Goal: Task Accomplishment & Management: Complete application form

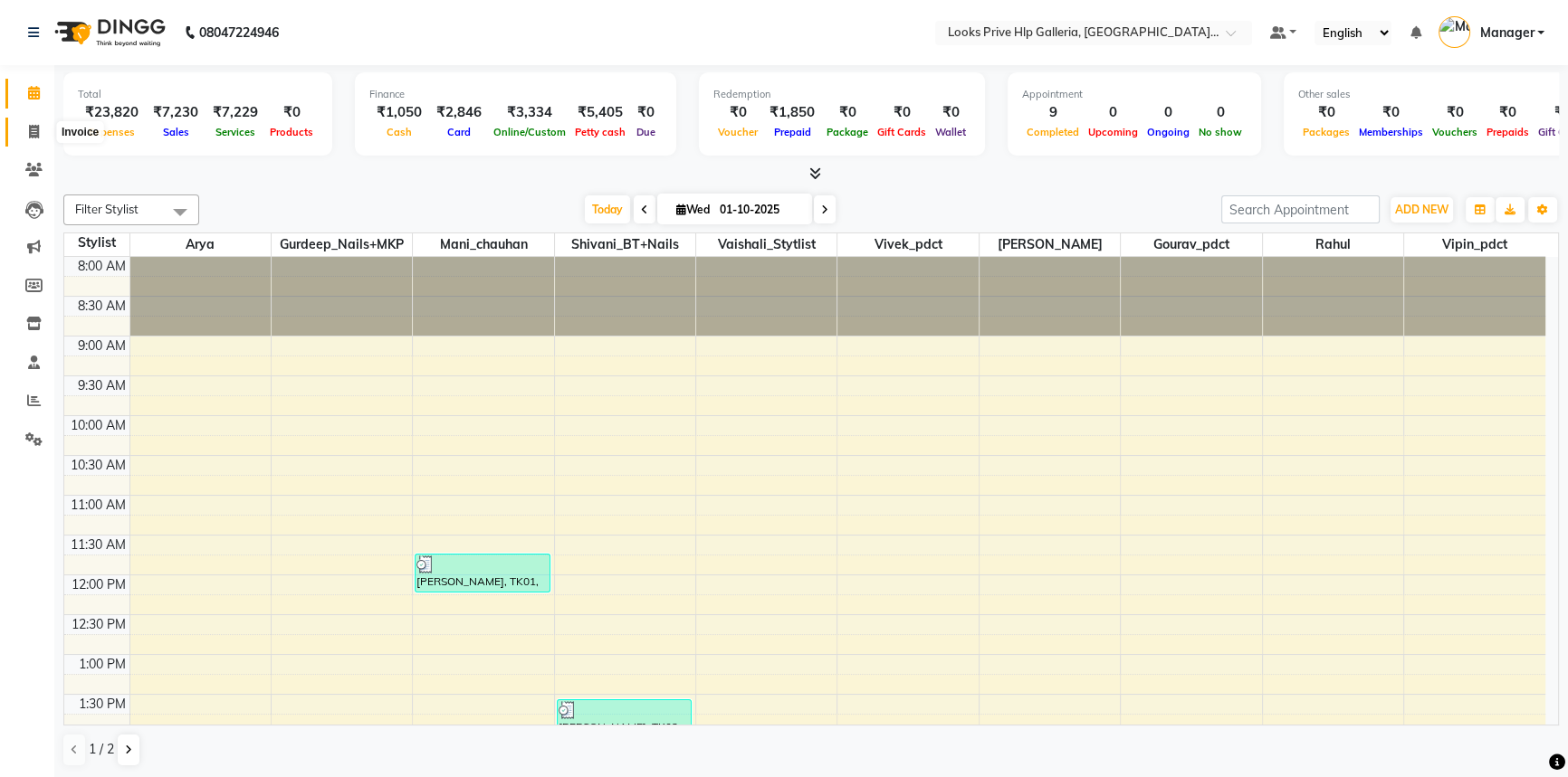
click at [39, 127] on span at bounding box center [34, 132] width 32 height 21
select select "service"
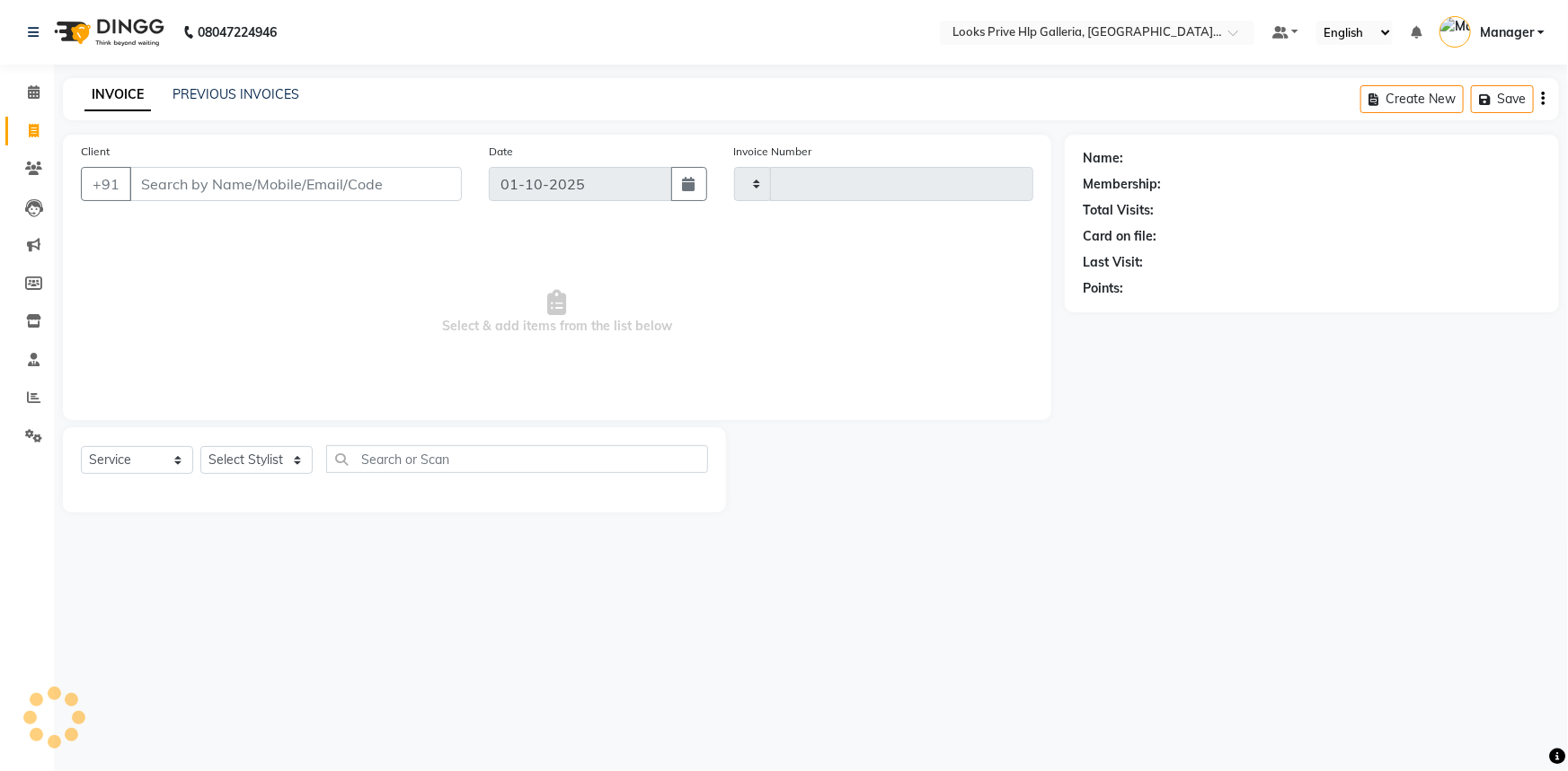
type input "1192"
select select "7937"
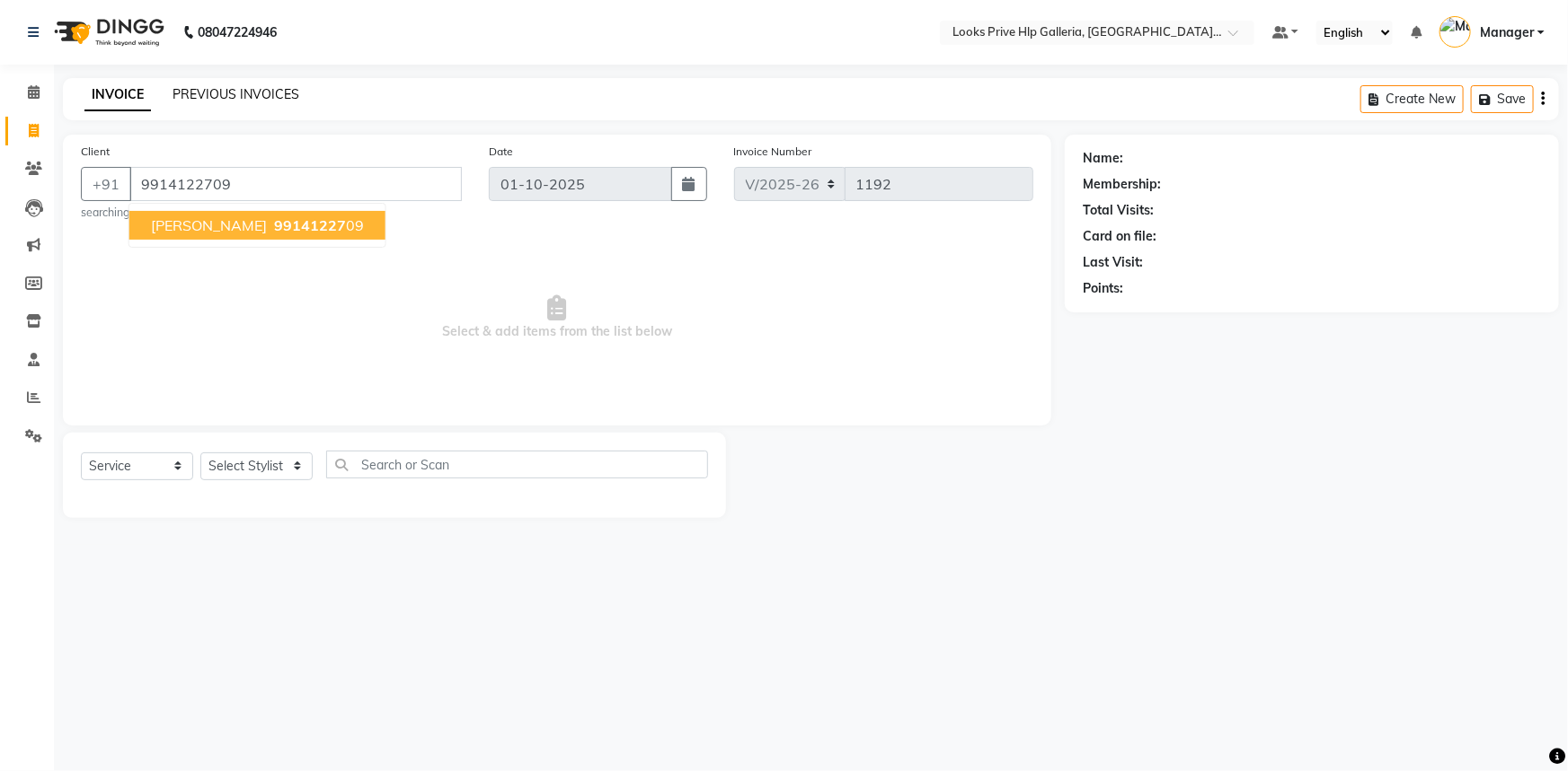
type input "9914122709"
select select "1: Object"
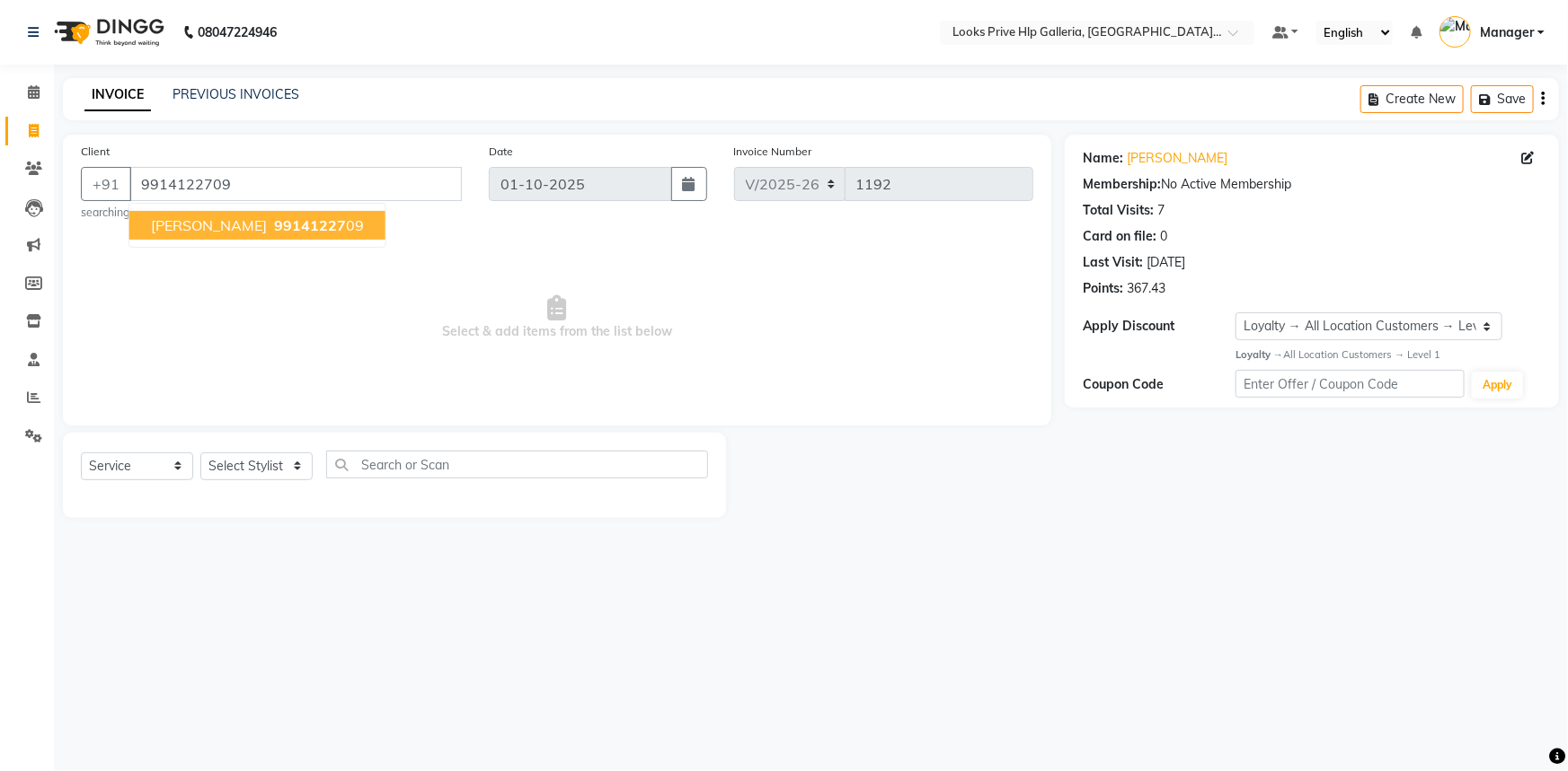
click at [274, 219] on span "99141227" at bounding box center [310, 225] width 72 height 18
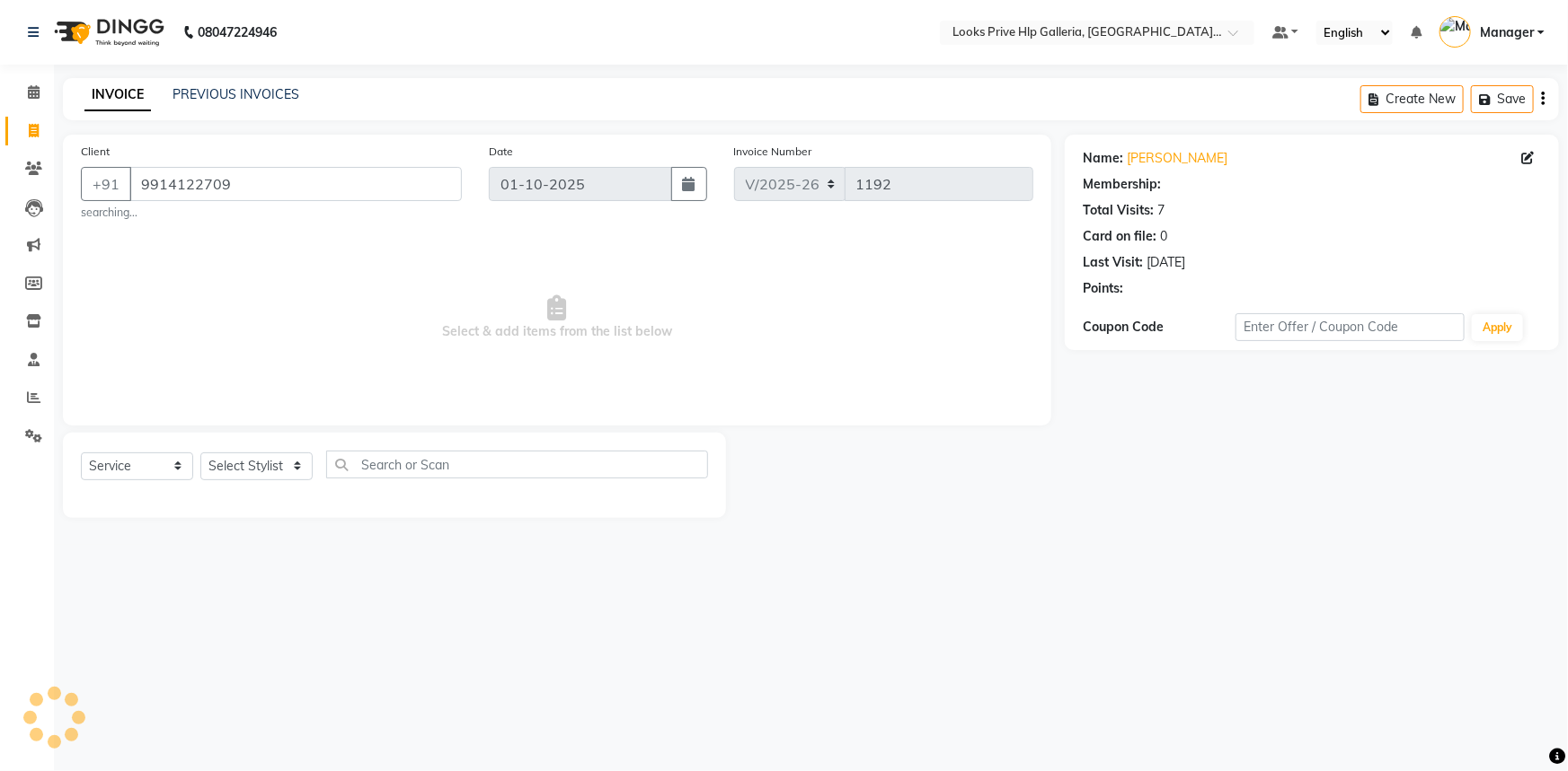
select select "1: Object"
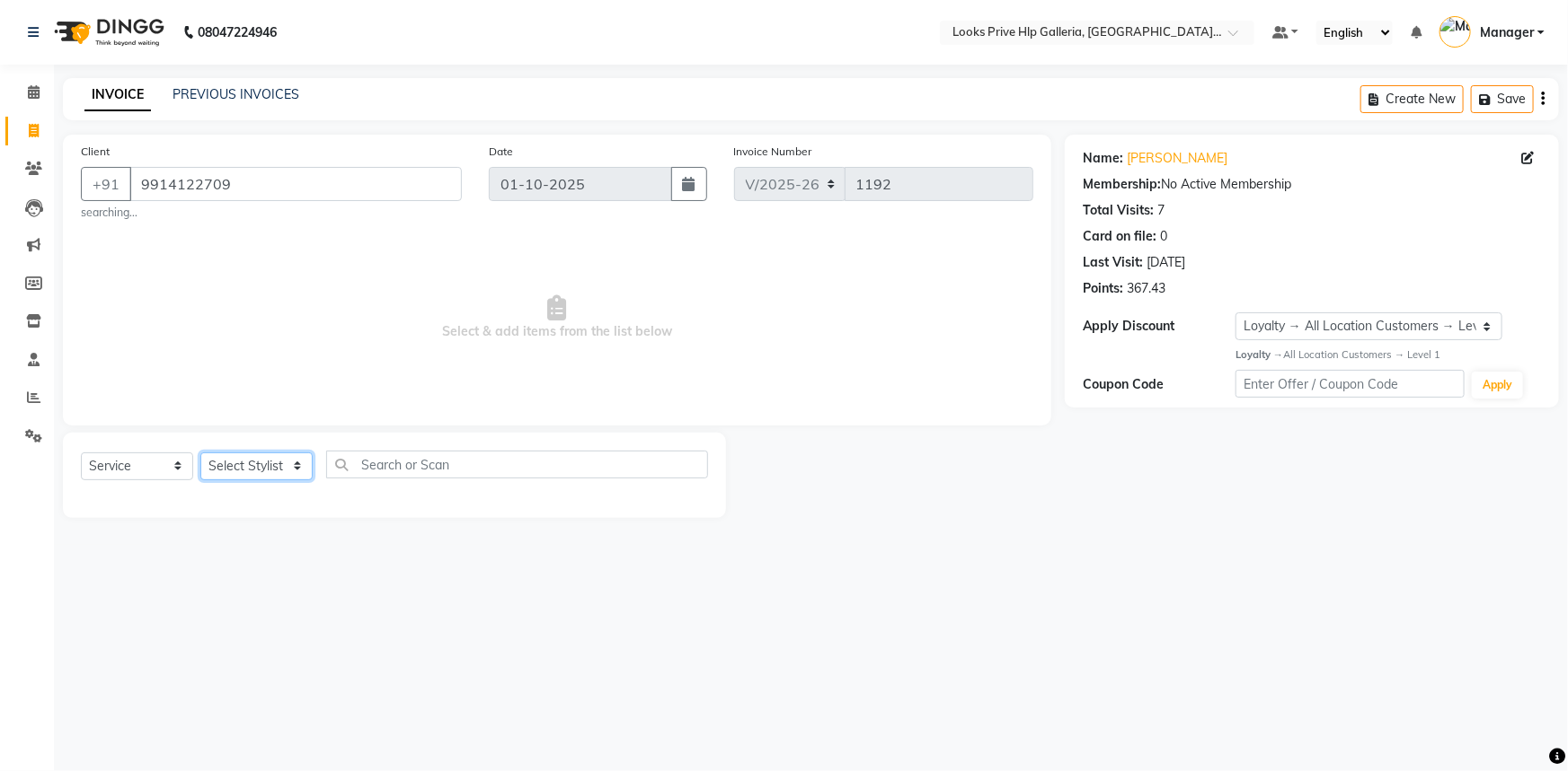
click at [256, 457] on select "Select Stylist Arshdeep Arya Counter_Sales Gourav_pdct Gurdeep_Nails+MKP Manage…" at bounding box center [257, 466] width 112 height 28
select select "71870"
click at [201, 452] on select "Select Stylist Arshdeep Arya Counter_Sales Gourav_pdct Gurdeep_Nails+MKP Manage…" at bounding box center [257, 466] width 112 height 28
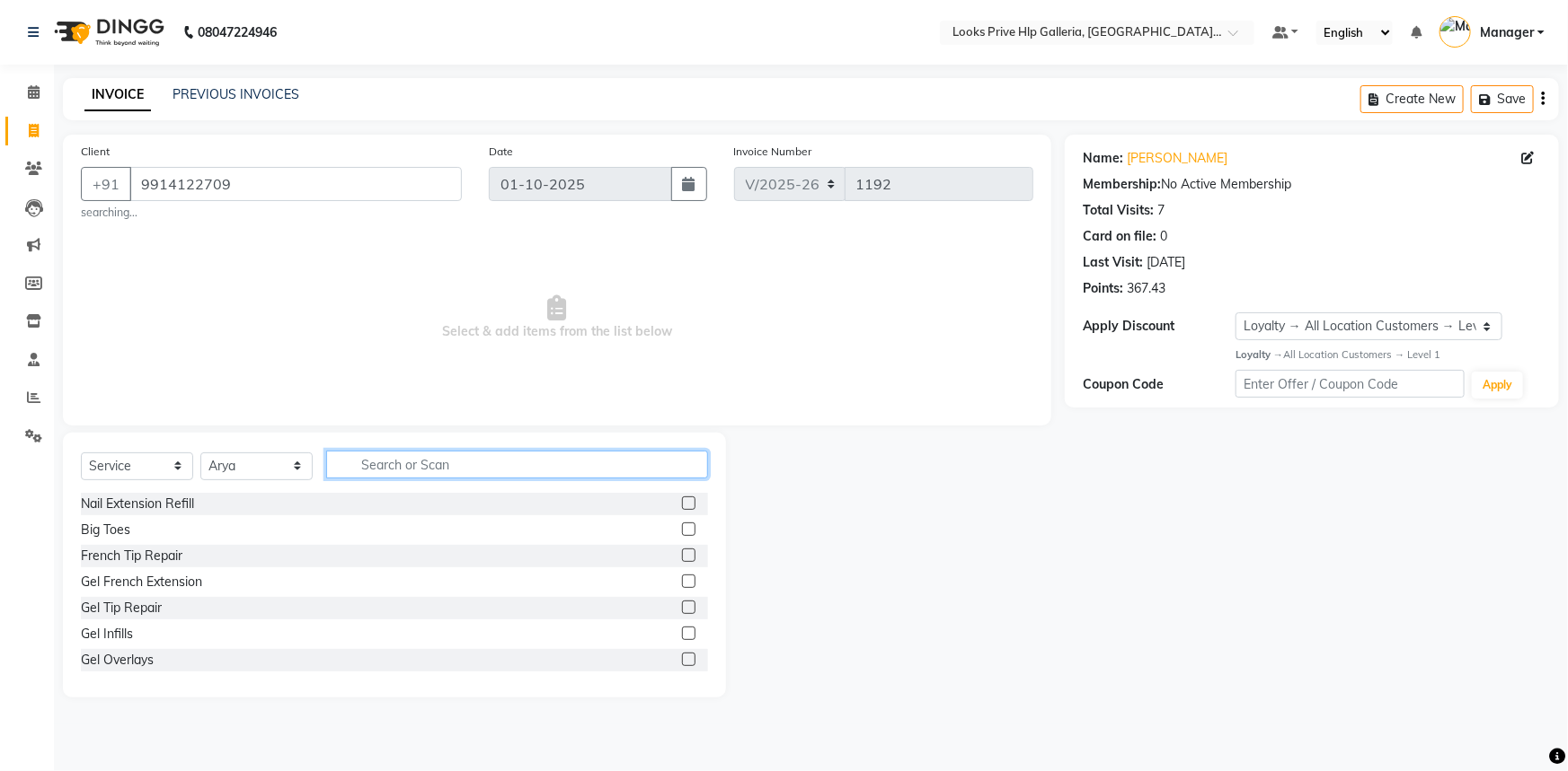
click at [451, 457] on input "text" at bounding box center [517, 464] width 382 height 28
type input "cut"
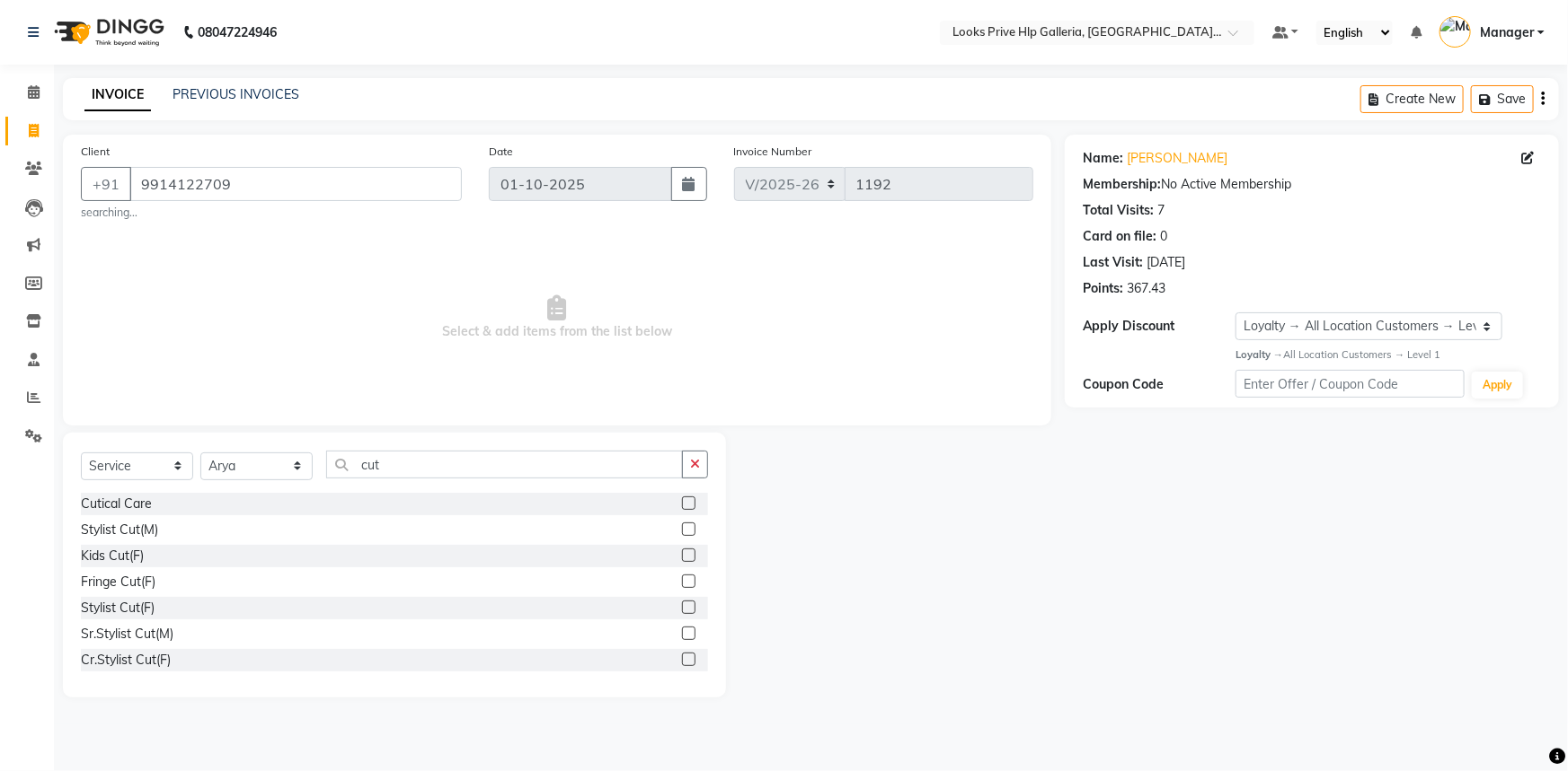
click at [682, 606] on label at bounding box center [688, 607] width 13 height 13
click at [682, 606] on input "checkbox" at bounding box center [687, 608] width 12 height 12
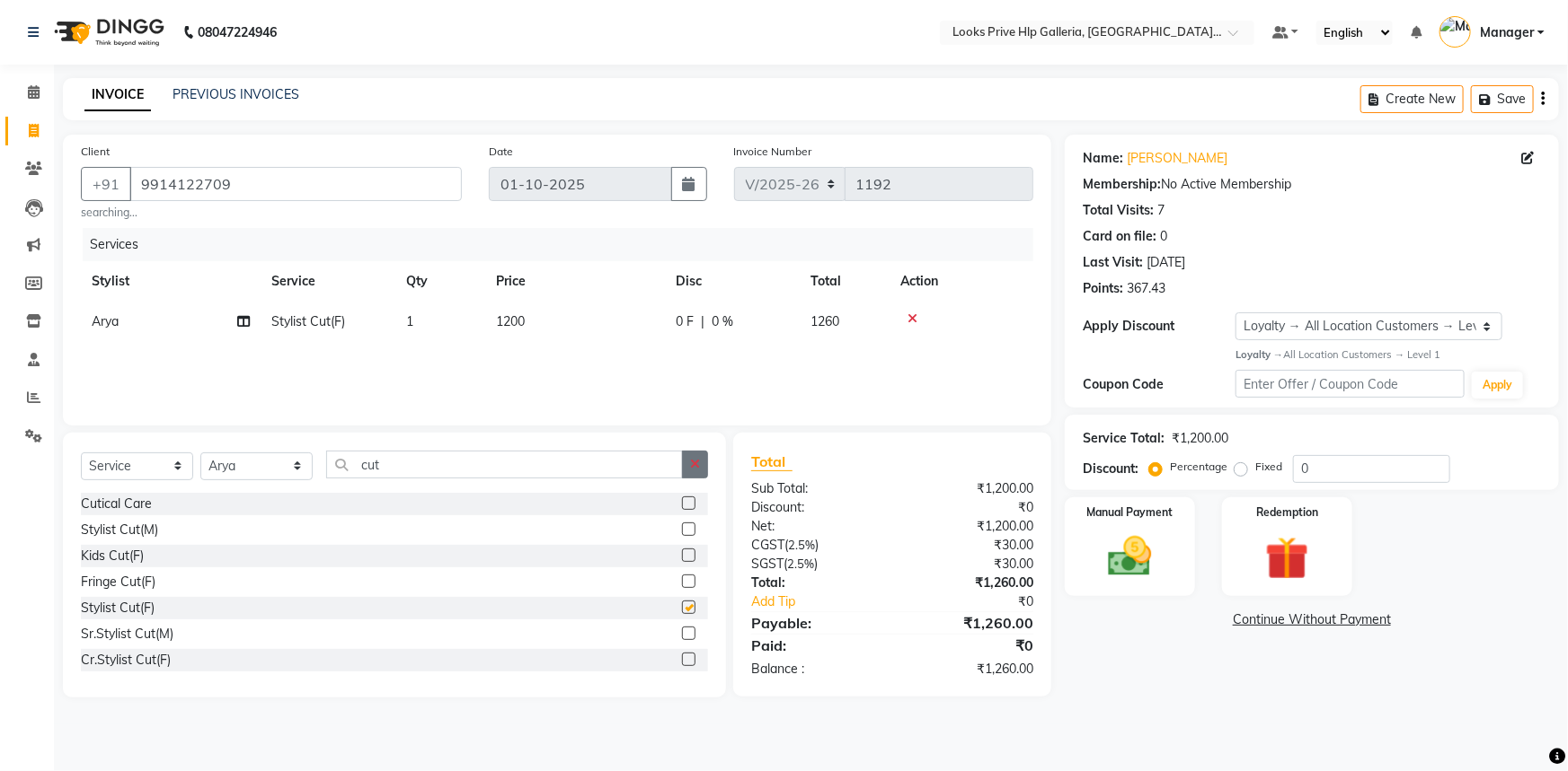
checkbox input "false"
click at [701, 464] on button "button" at bounding box center [695, 464] width 26 height 28
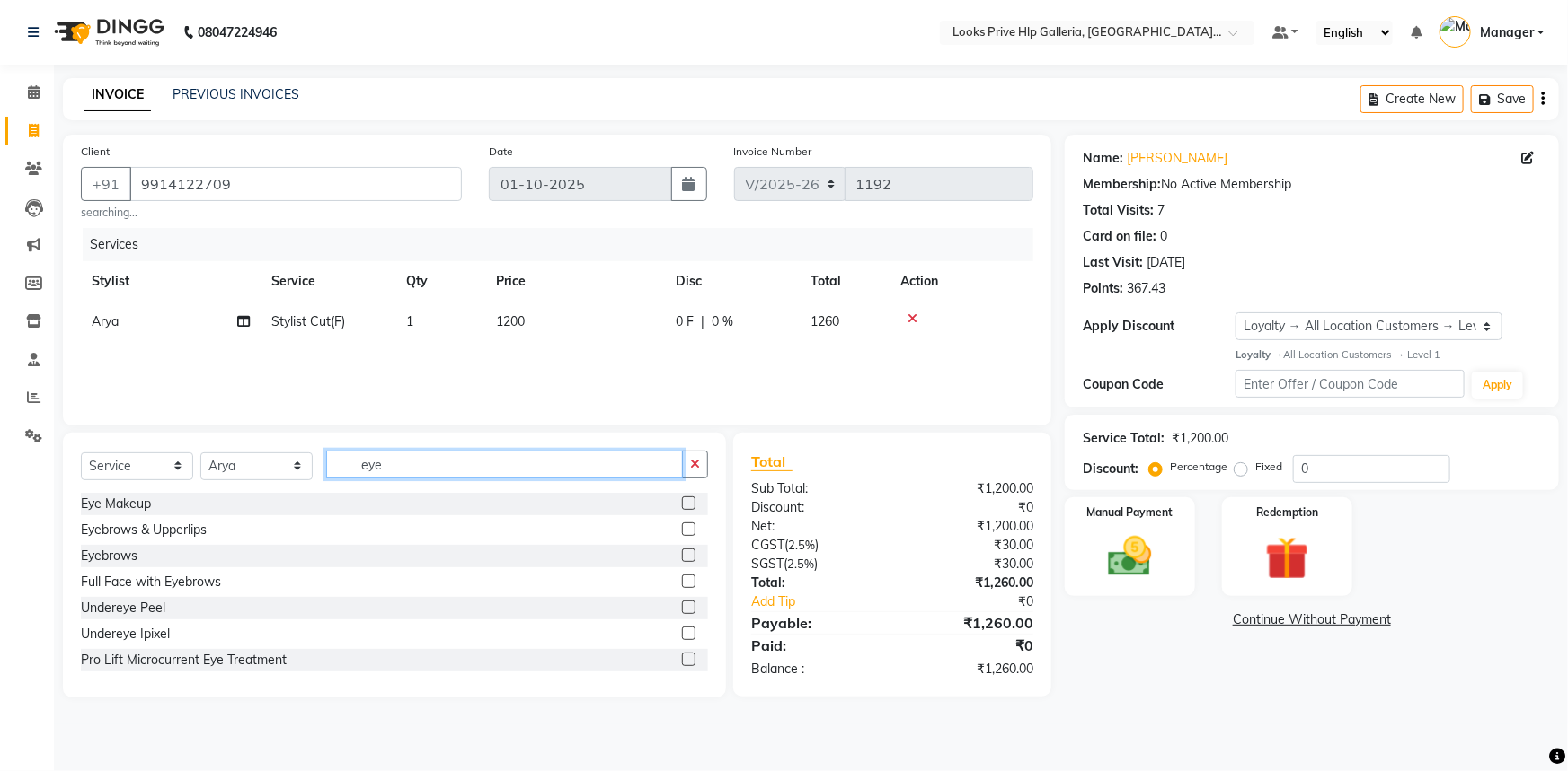
type input "eye"
click at [682, 554] on label at bounding box center [688, 555] width 13 height 13
click at [682, 554] on input "checkbox" at bounding box center [687, 556] width 12 height 12
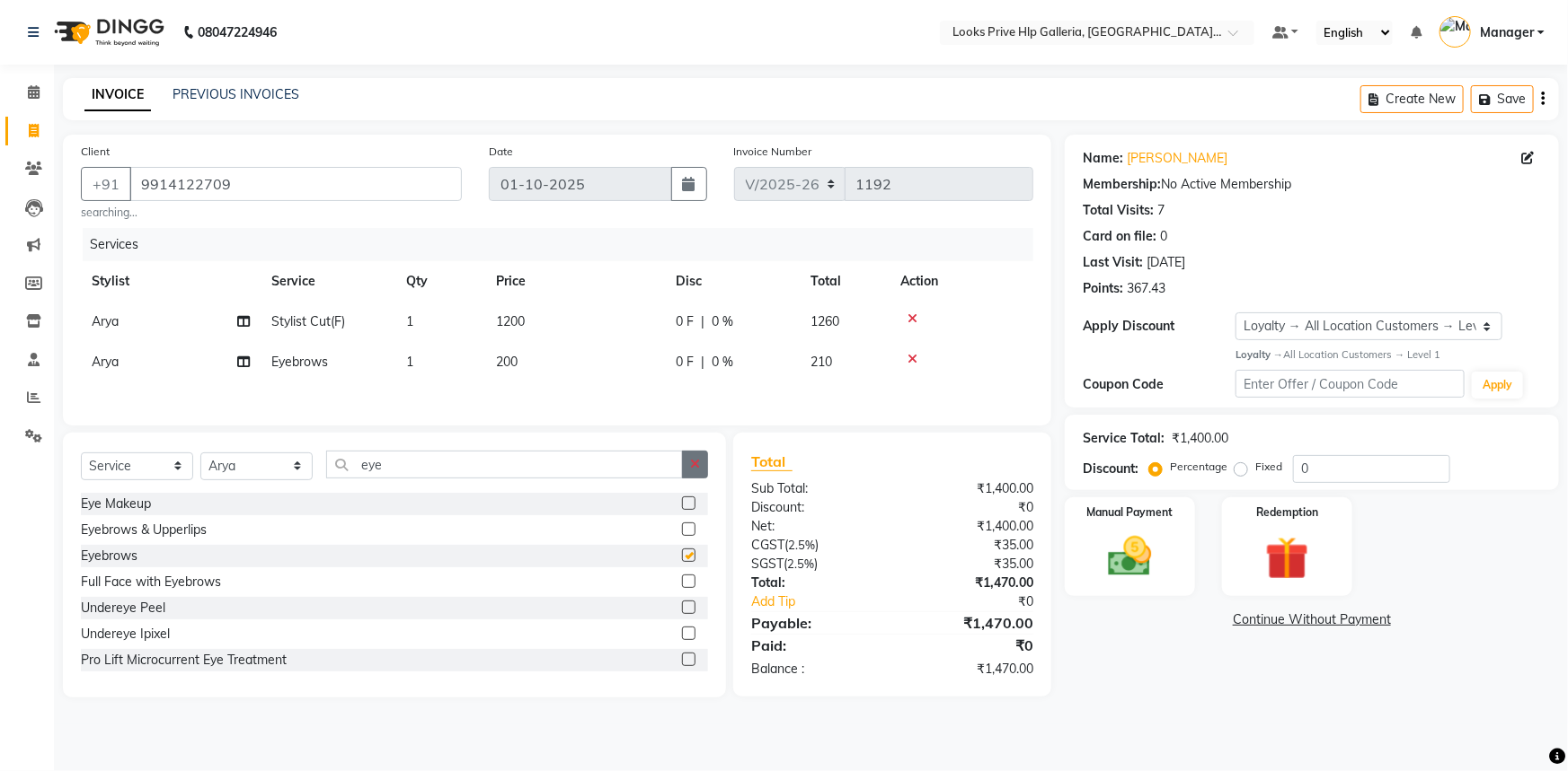
checkbox input "false"
click at [691, 477] on button "button" at bounding box center [695, 464] width 26 height 28
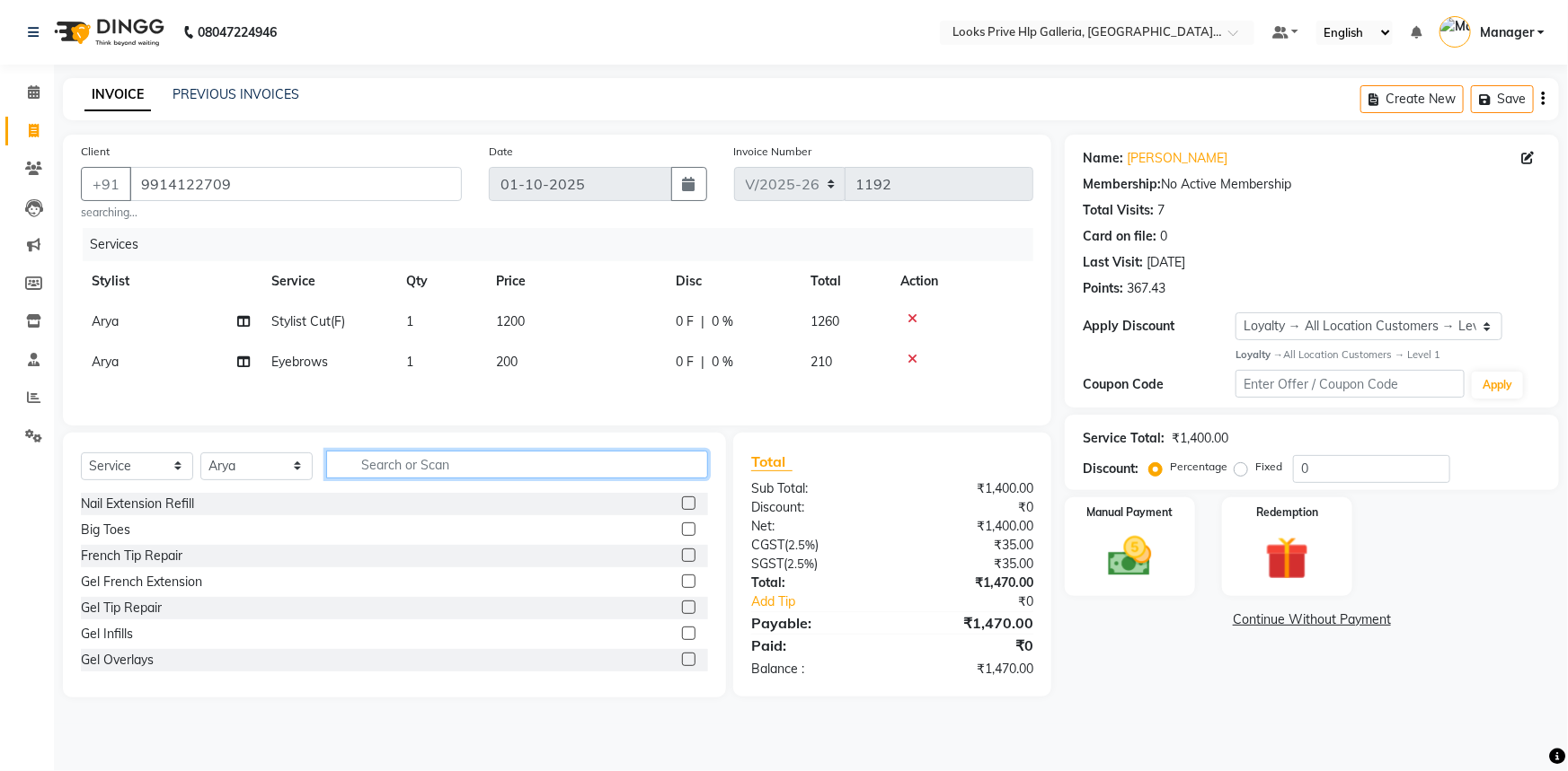
type input "v"
type input "cut"
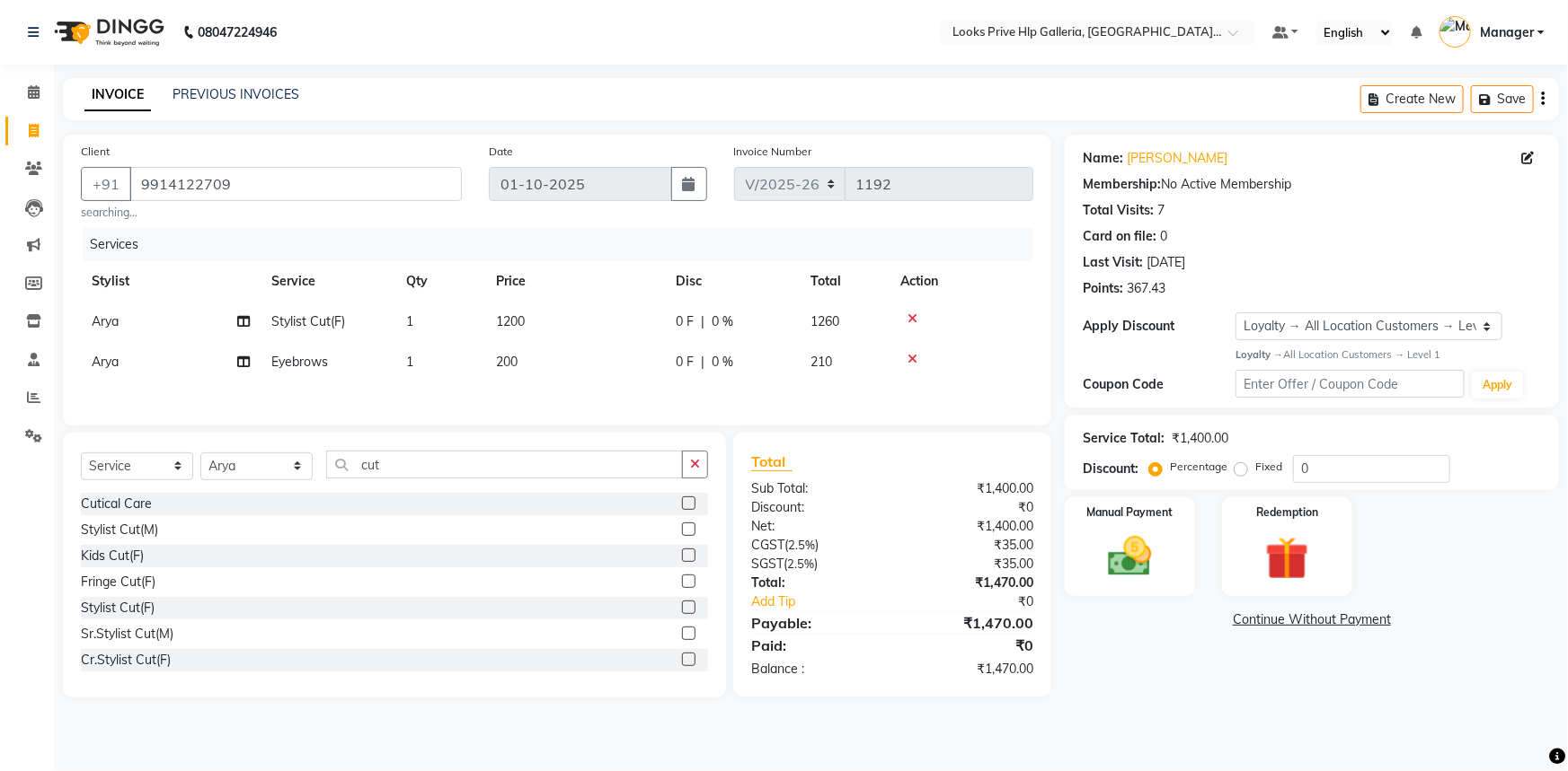
click at [667, 531] on div "Stylist Cut(M)" at bounding box center [395, 530] width 627 height 22
click at [682, 535] on label at bounding box center [688, 530] width 13 height 13
click at [682, 535] on input "checkbox" at bounding box center [687, 530] width 12 height 12
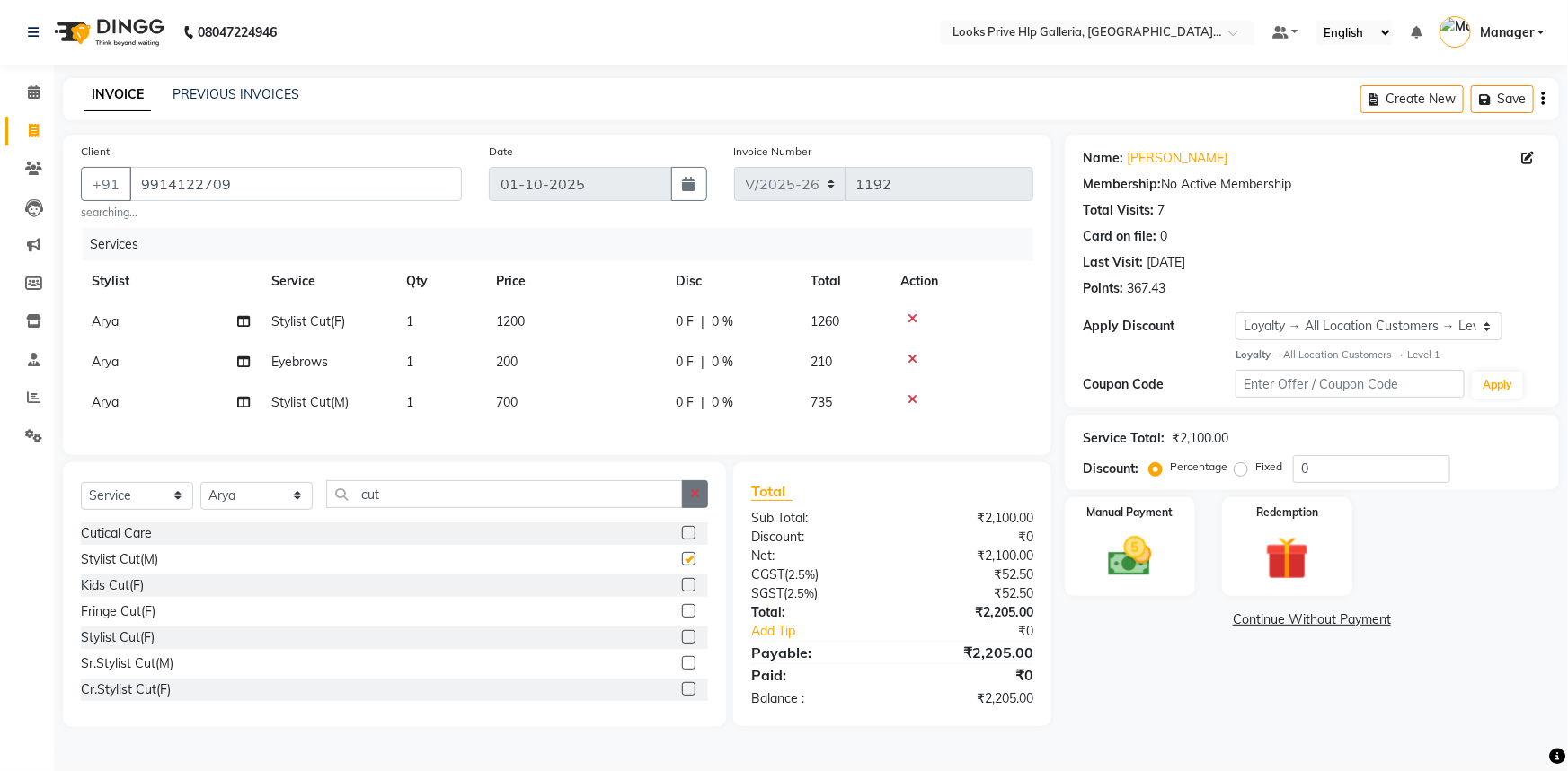
checkbox input "false"
click at [695, 500] on icon "button" at bounding box center [695, 493] width 10 height 12
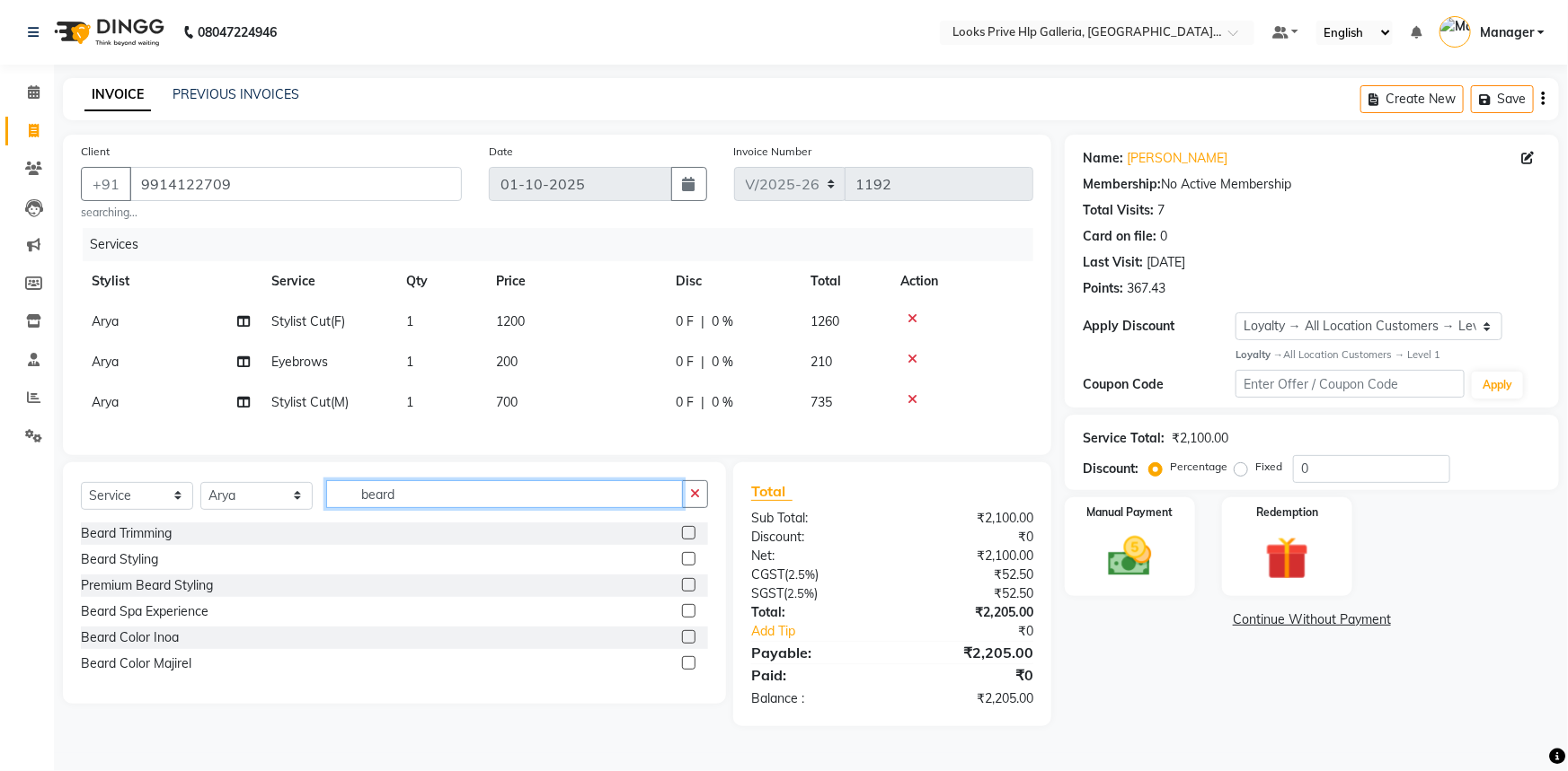
type input "beard"
click at [692, 566] on label at bounding box center [688, 558] width 13 height 13
click at [692, 566] on input "checkbox" at bounding box center [687, 559] width 12 height 12
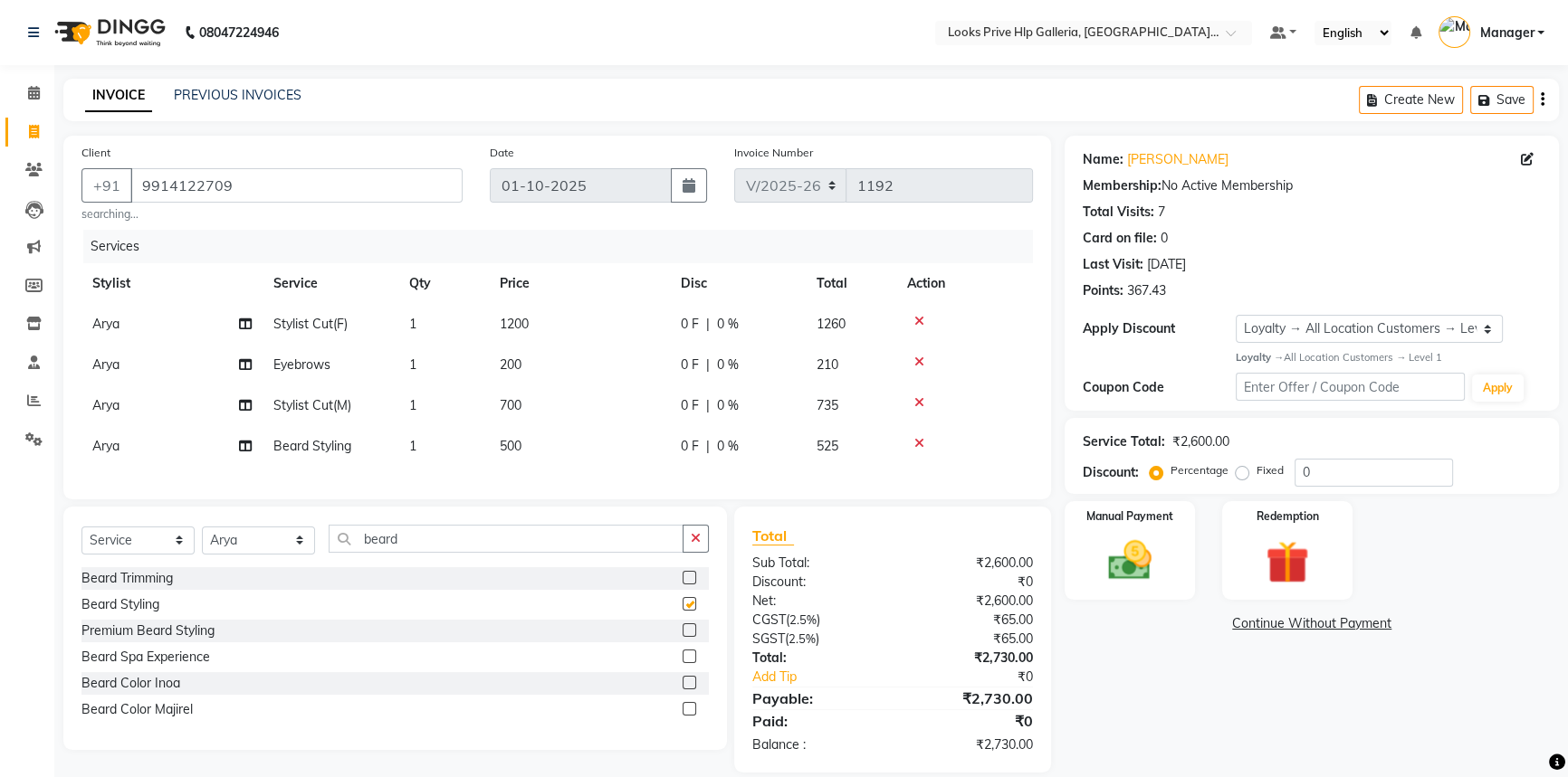
checkbox input "false"
click at [528, 396] on td "700" at bounding box center [579, 405] width 181 height 40
select select "71870"
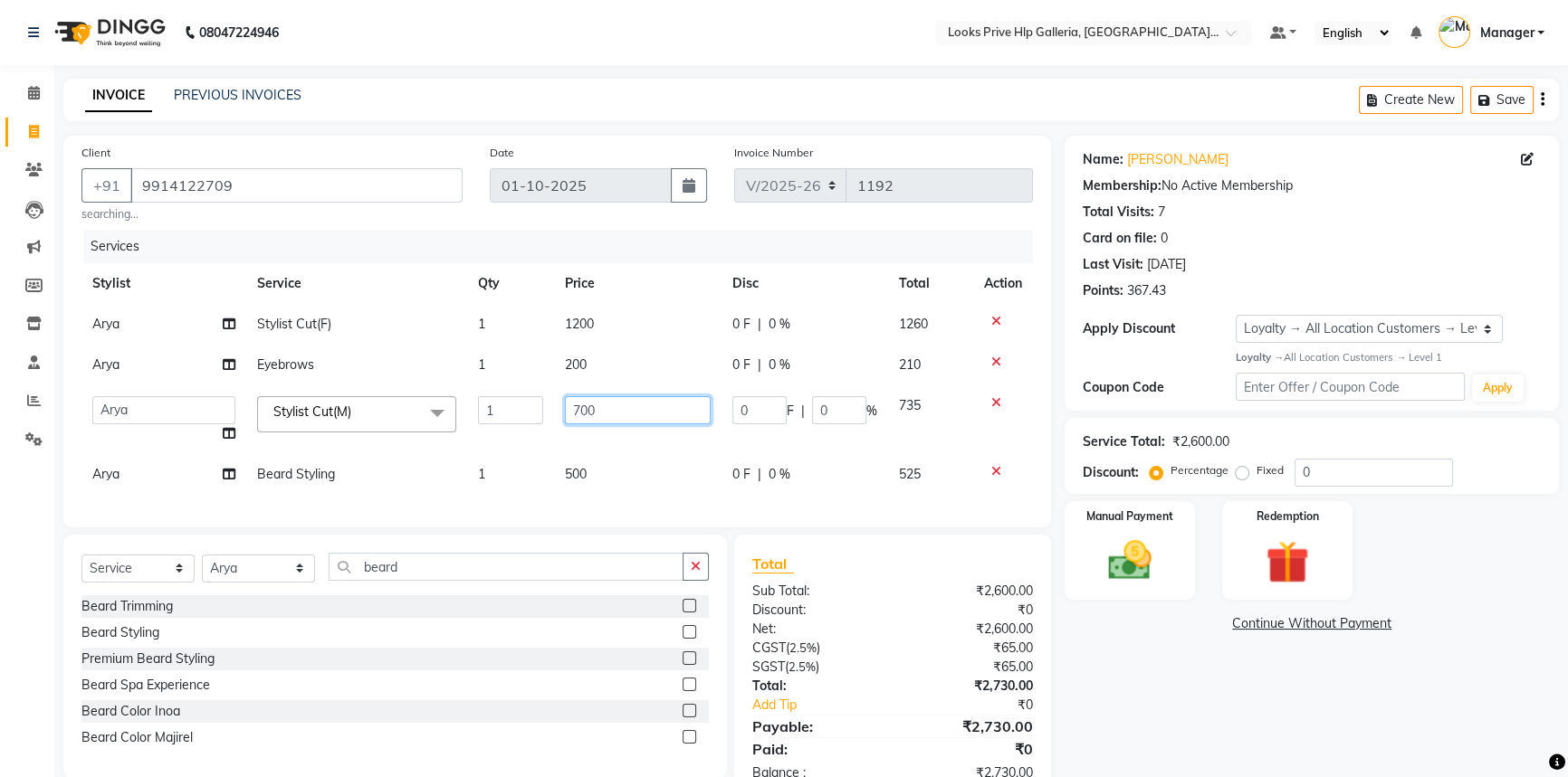
click at [631, 402] on input "700" at bounding box center [637, 411] width 146 height 28
type input "7"
type input "850"
click at [607, 372] on td "200" at bounding box center [637, 365] width 167 height 40
select select "71870"
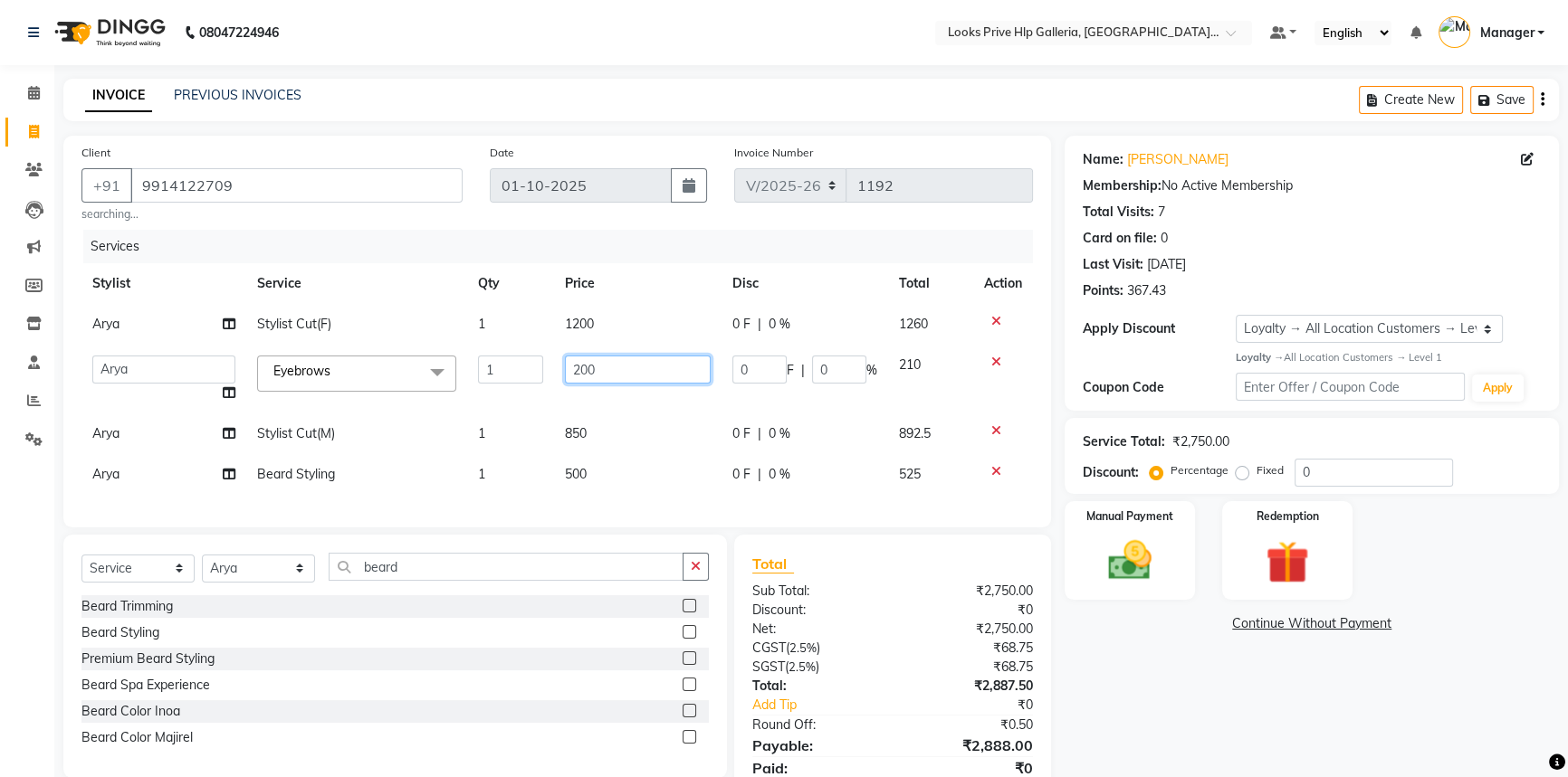
click at [651, 353] on td "200" at bounding box center [637, 379] width 167 height 69
type input "2"
type input "100"
click at [628, 346] on td "100" at bounding box center [637, 379] width 167 height 69
select select "71870"
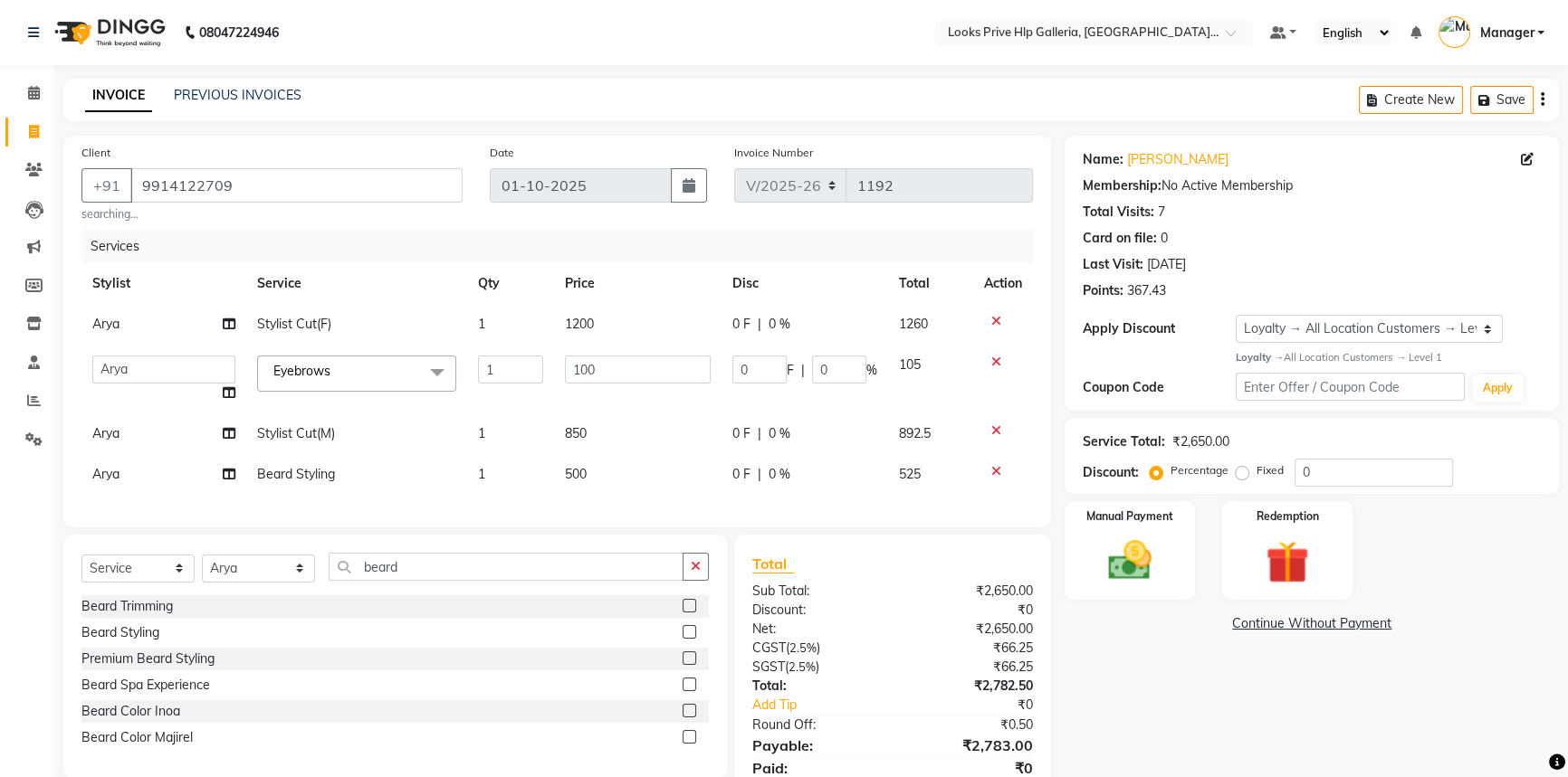
click at [636, 329] on td "1200" at bounding box center [637, 324] width 167 height 40
select select "71870"
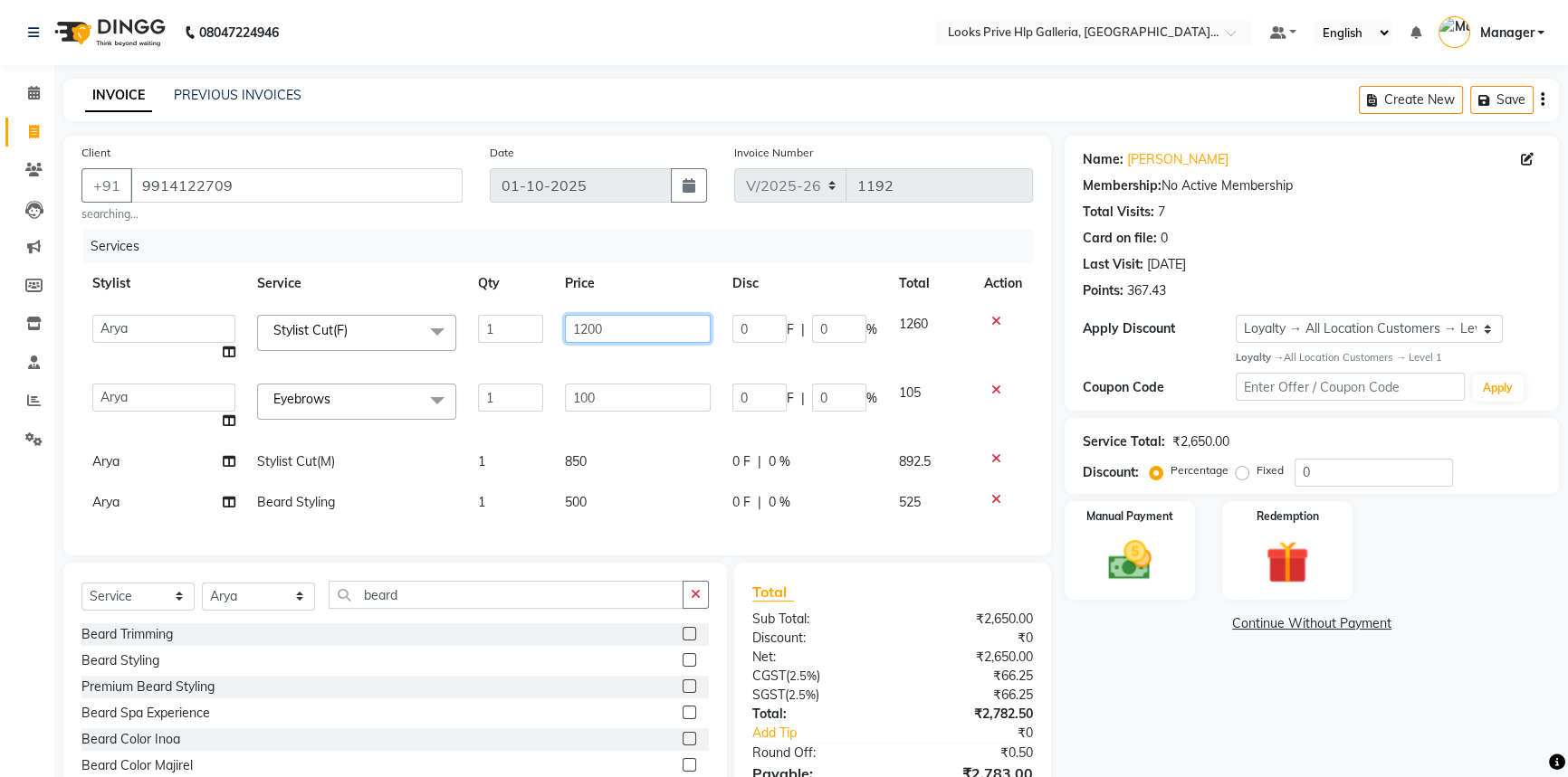
click at [643, 326] on input "1200" at bounding box center [637, 329] width 146 height 28
type input "1"
type input "2000"
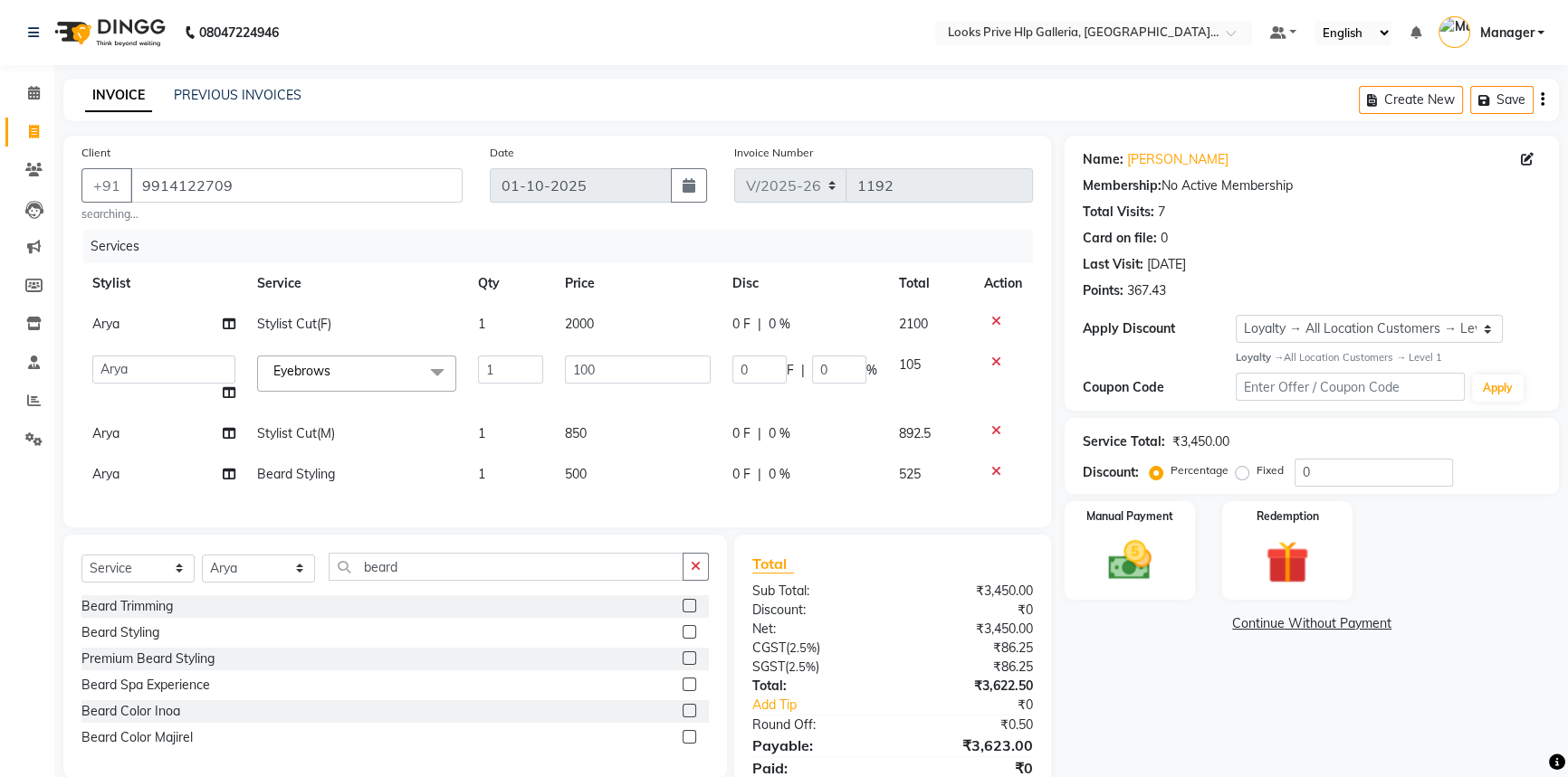
click at [734, 600] on div "Total Sub Total: ₹3,450.00 Discount: ₹0 Net: ₹3,450.00 CGST ( 2.5% ) ₹86.25 SGS…" at bounding box center [893, 676] width 318 height 285
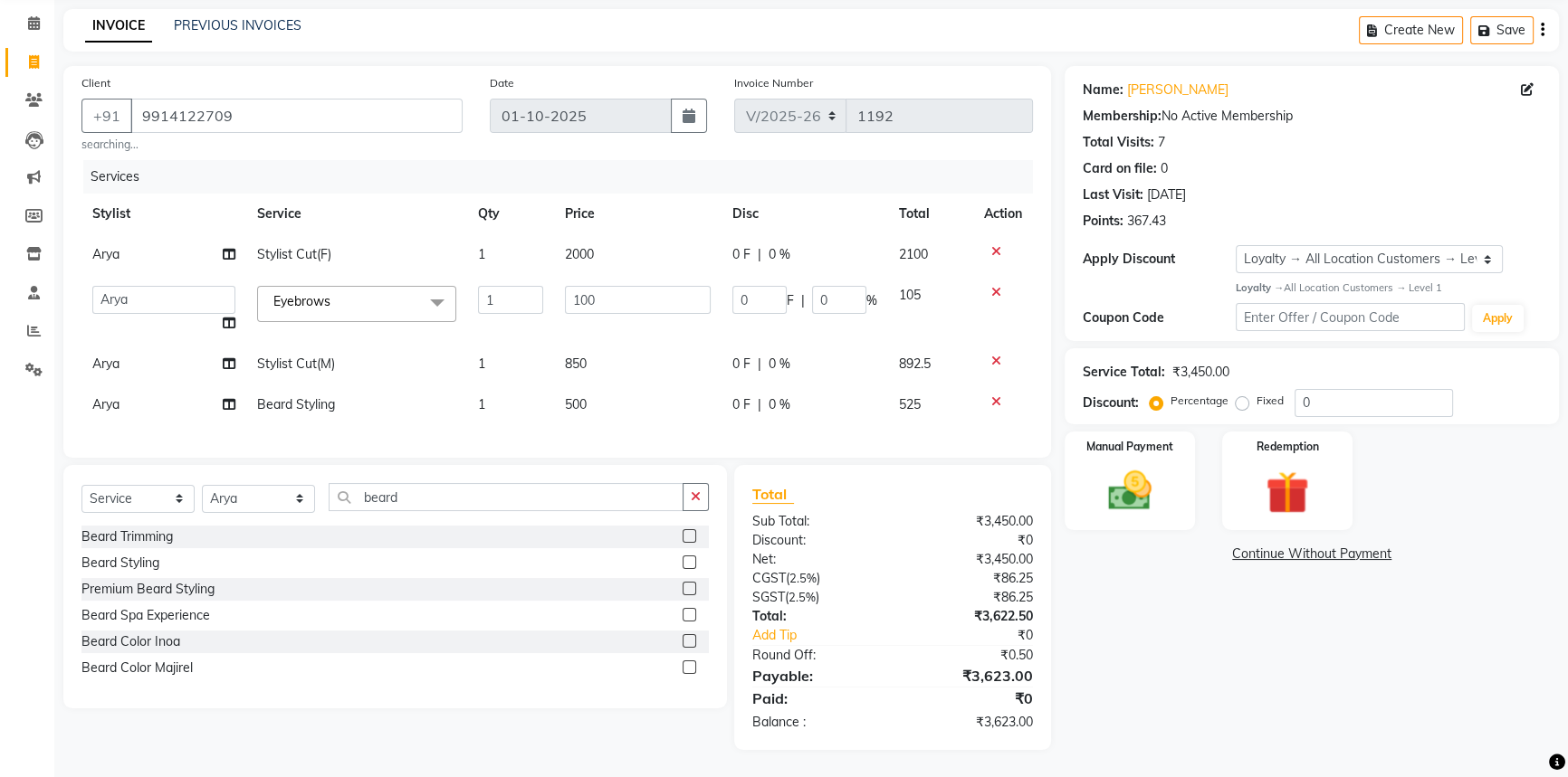
scroll to position [83, 0]
click at [1361, 389] on input "0" at bounding box center [1373, 403] width 159 height 28
type input "1"
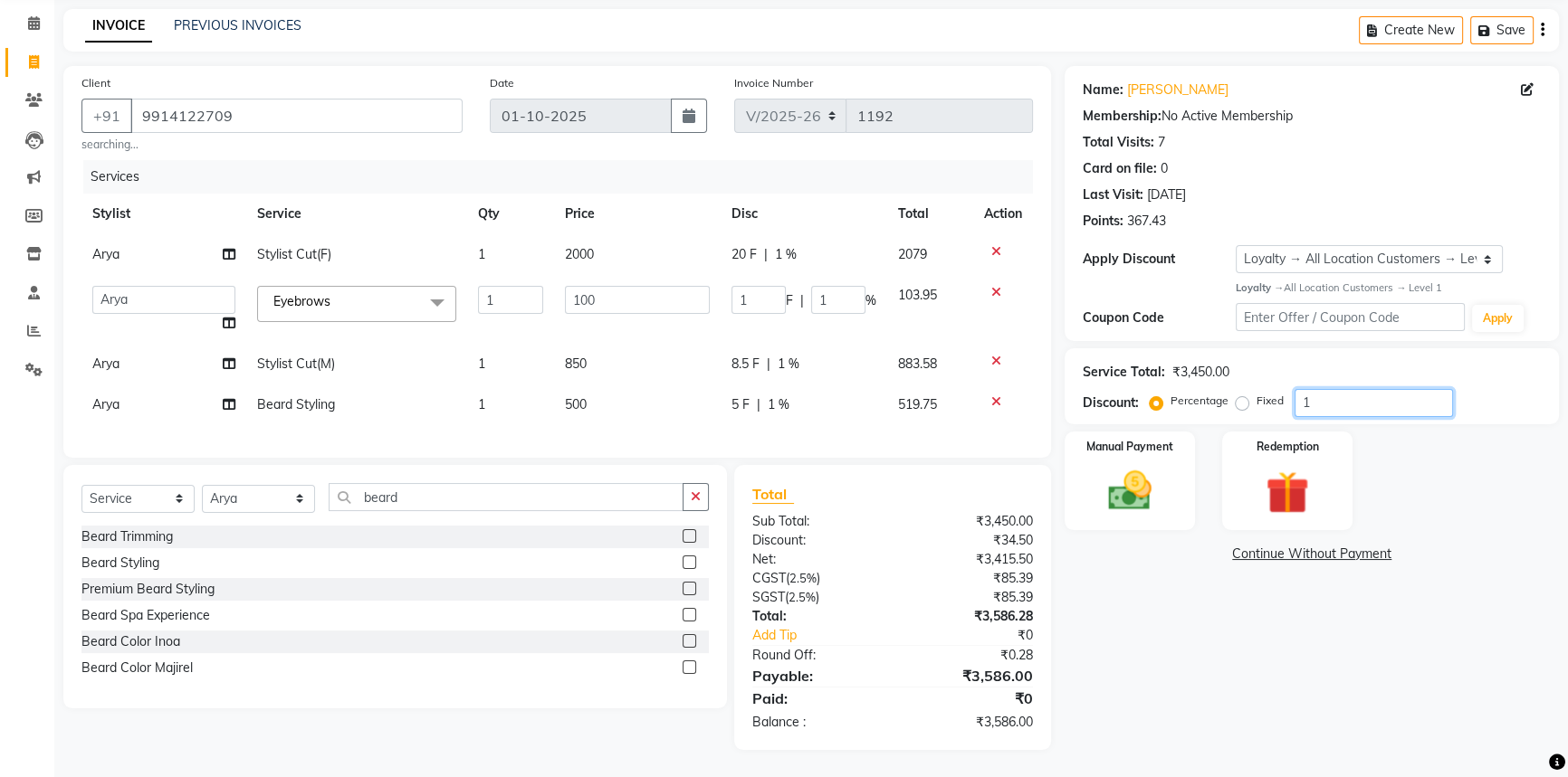
type input "15"
click at [132, 347] on td "Arya" at bounding box center [164, 364] width 165 height 40
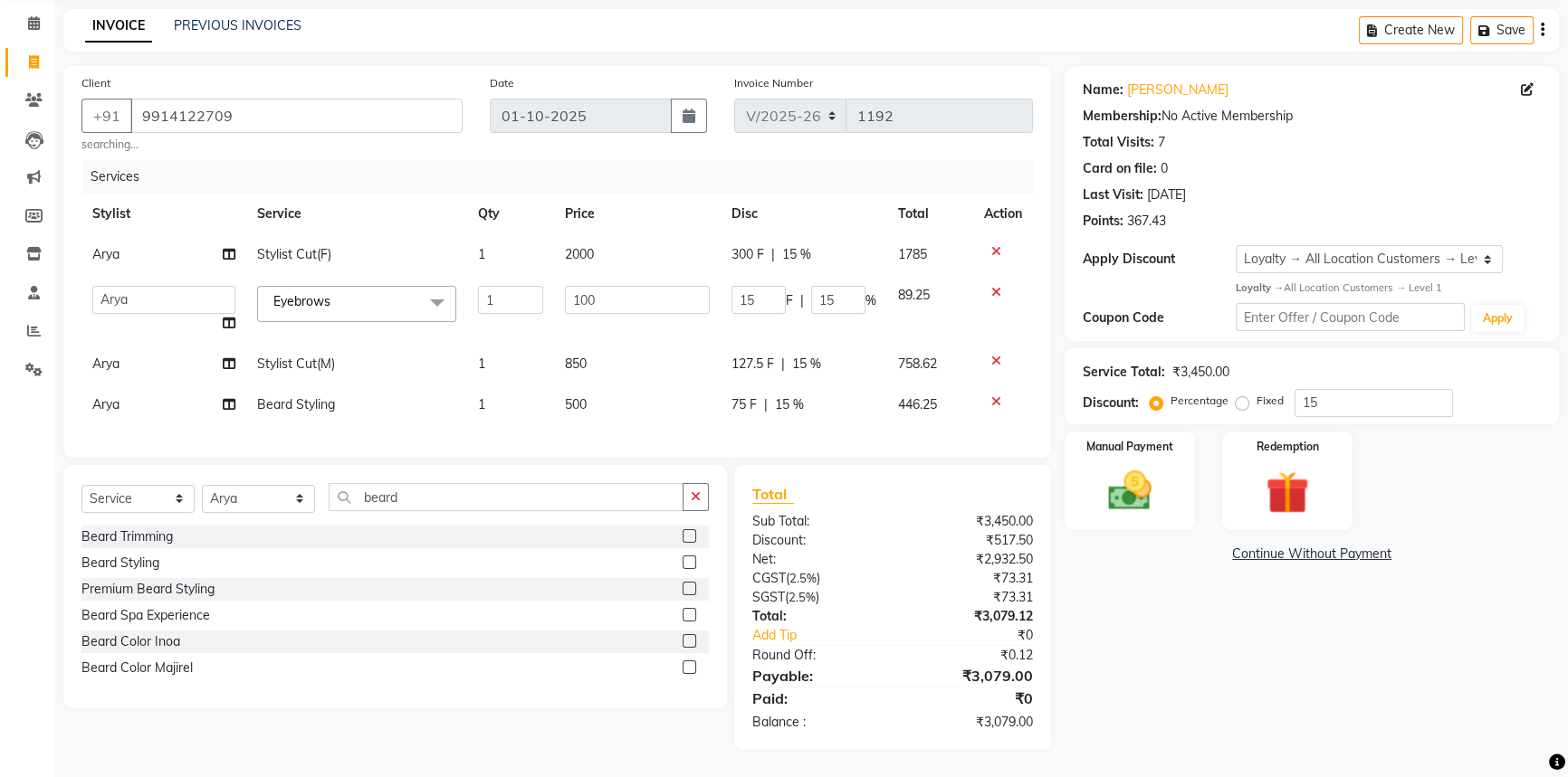
select select "71870"
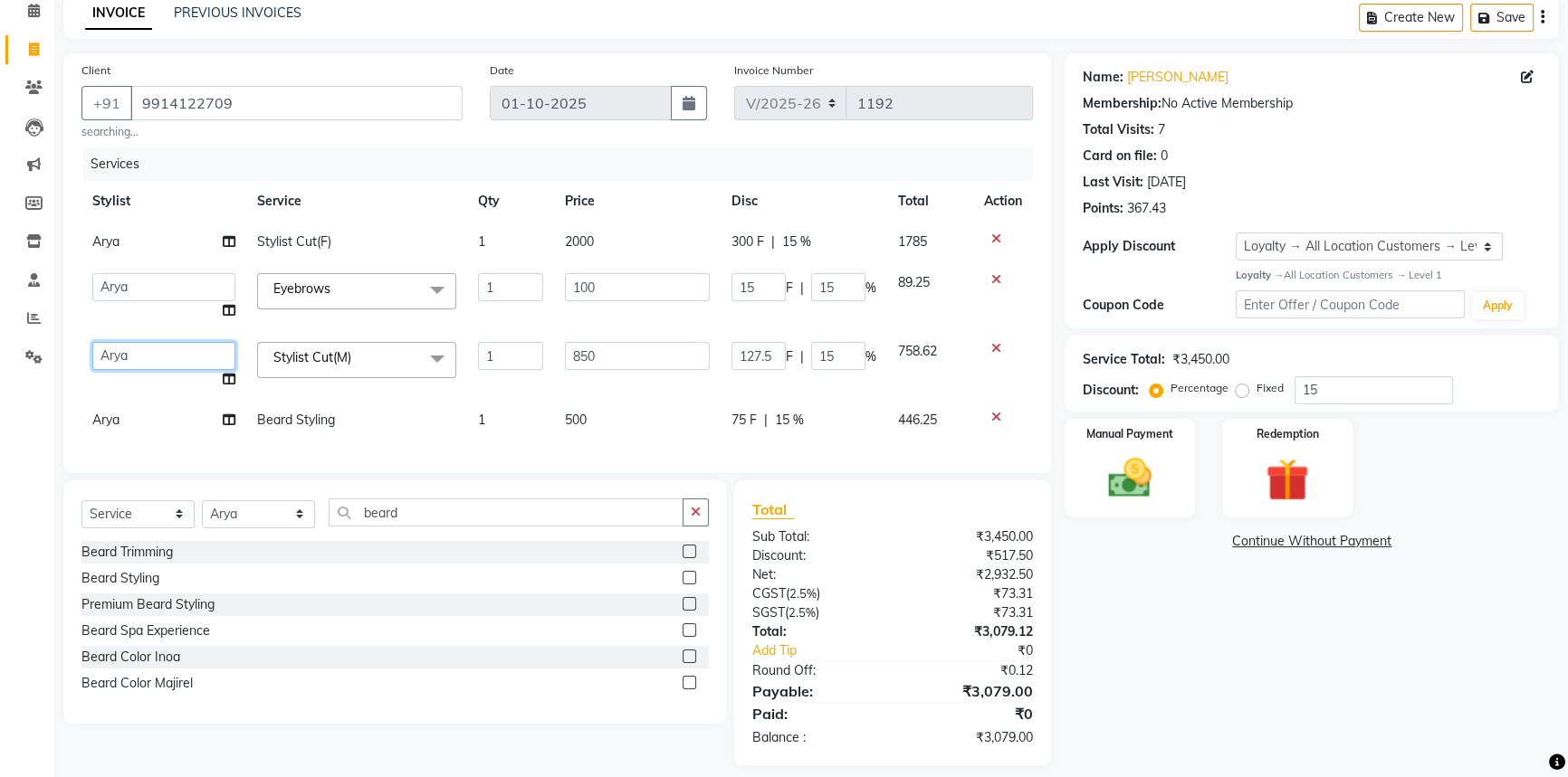
click at [133, 355] on select "Arshdeep Arya Counter_Sales Gourav_pdct Gurdeep_Nails+MKP Manager Mani_chauhan …" at bounding box center [164, 356] width 143 height 28
select select "71866"
click at [132, 425] on td "Arya" at bounding box center [164, 420] width 165 height 40
select select "71870"
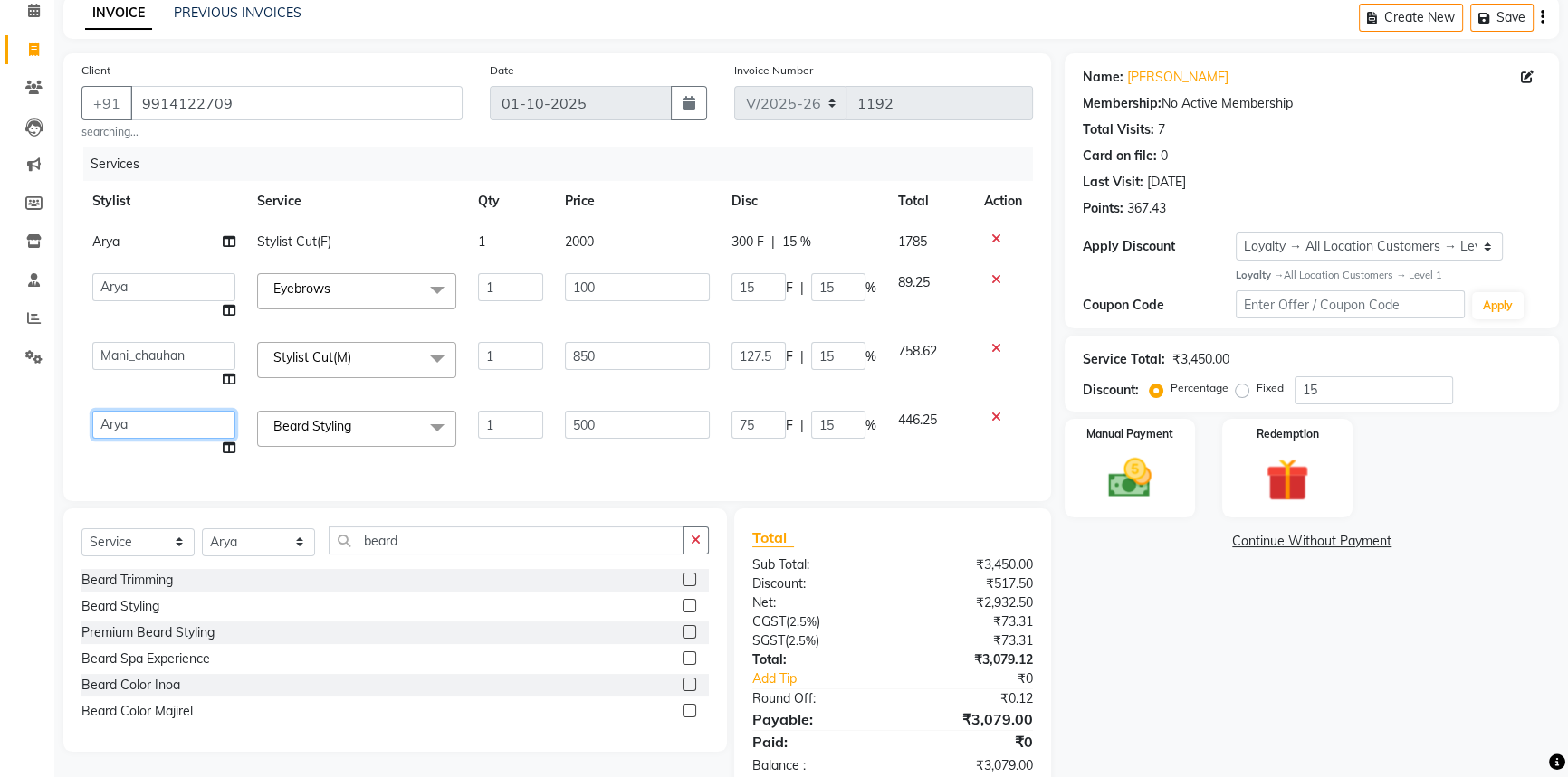
click at [135, 426] on select "Arshdeep Arya Counter_Sales Gourav_pdct Gurdeep_Nails+MKP Manager Mani_chauhan …" at bounding box center [164, 425] width 143 height 28
select select "71866"
click at [143, 280] on select "Arshdeep Arya Counter_Sales Gourav_pdct Gurdeep_Nails+MKP Manager Mani_chauhan …" at bounding box center [164, 287] width 143 height 28
click at [127, 287] on select "Arshdeep Arya Counter_Sales Gourav_pdct Gurdeep_Nails+MKP Manager Mani_chauhan …" at bounding box center [164, 287] width 143 height 28
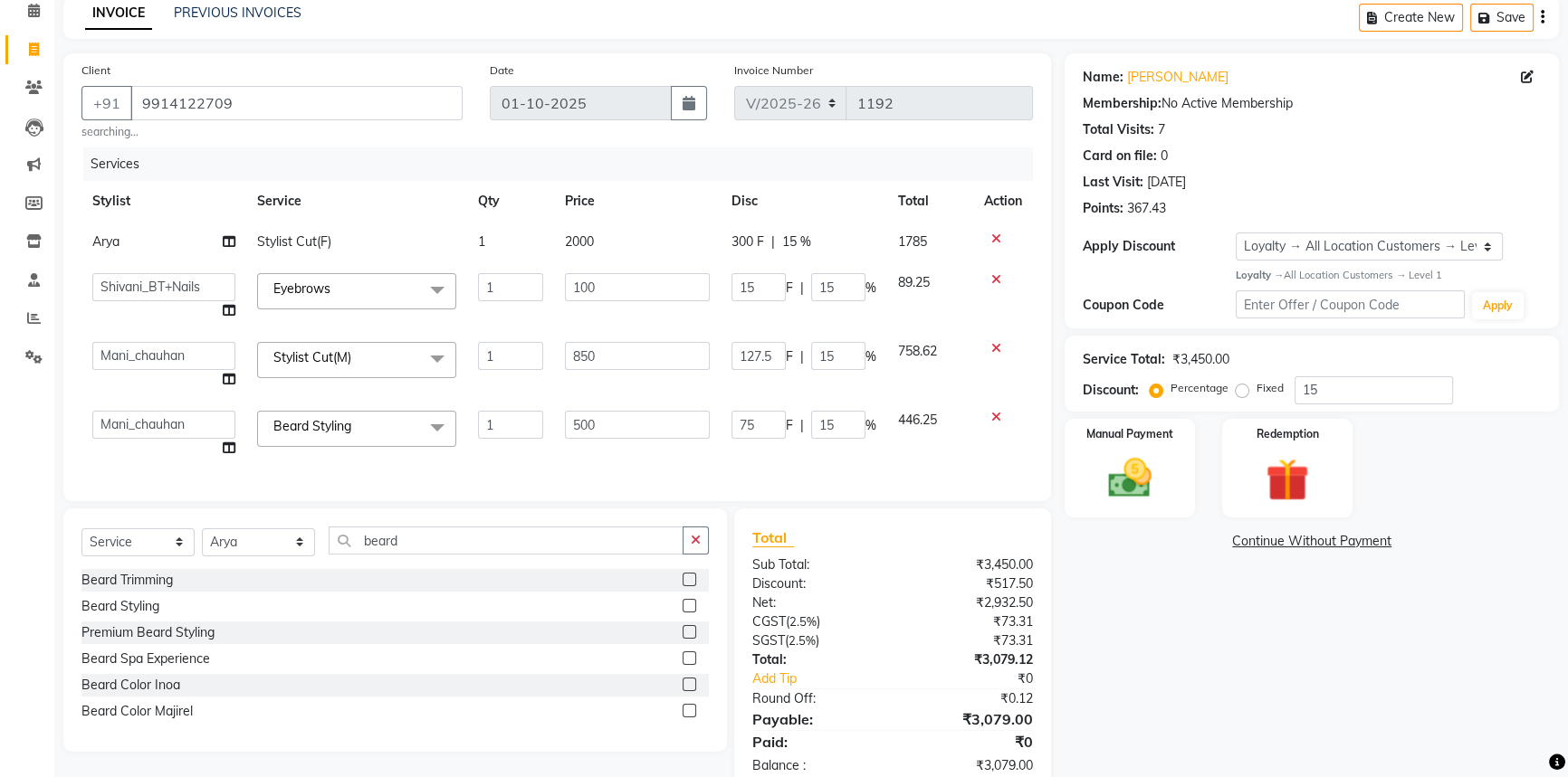
select select "71862"
click at [698, 589] on div at bounding box center [696, 581] width 26 height 23
click at [884, 594] on div "Discount:" at bounding box center [816, 584] width 154 height 19
click at [1116, 467] on img at bounding box center [1130, 478] width 73 height 52
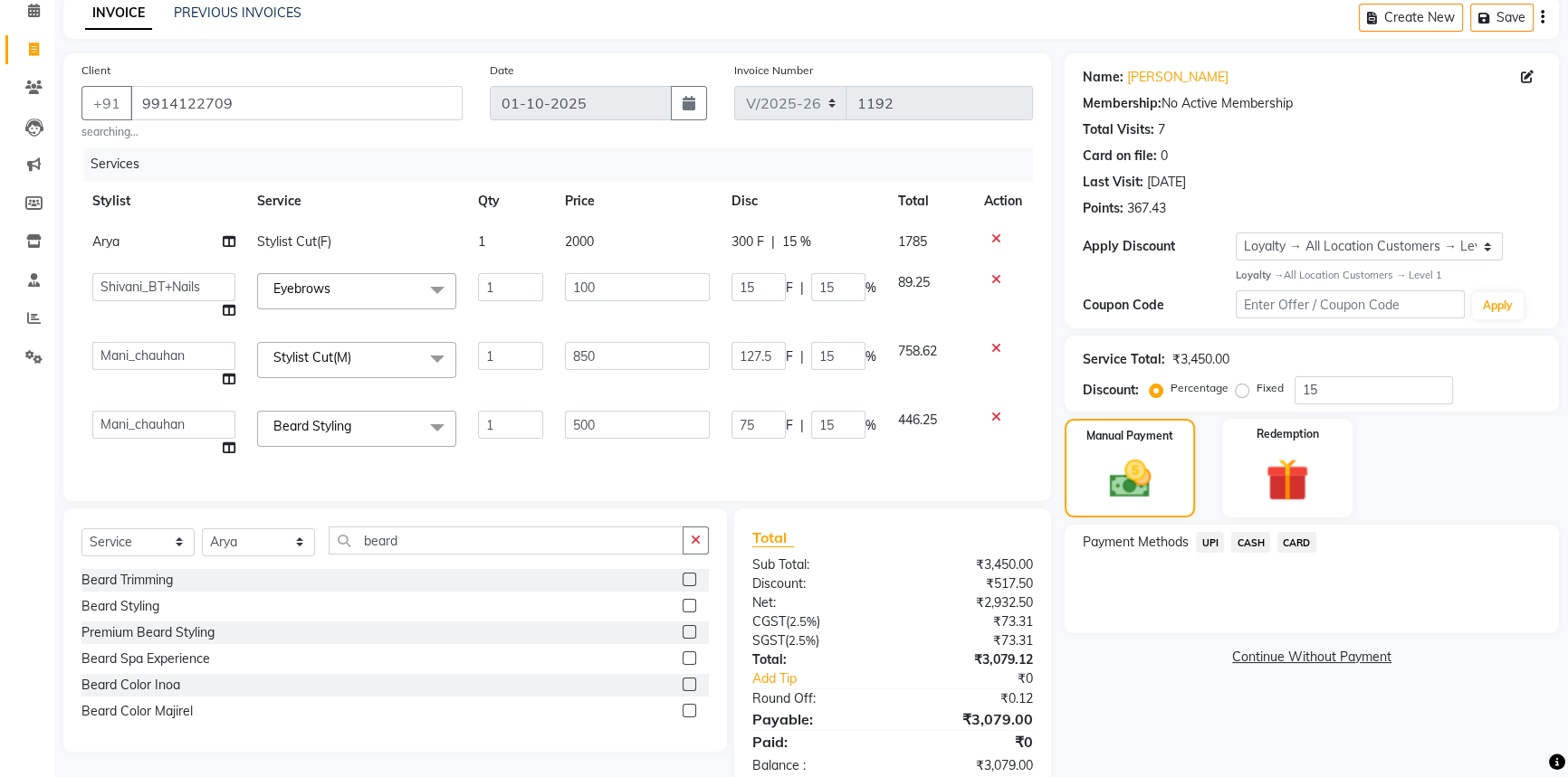
click at [1304, 536] on span "CARD" at bounding box center [1296, 542] width 39 height 21
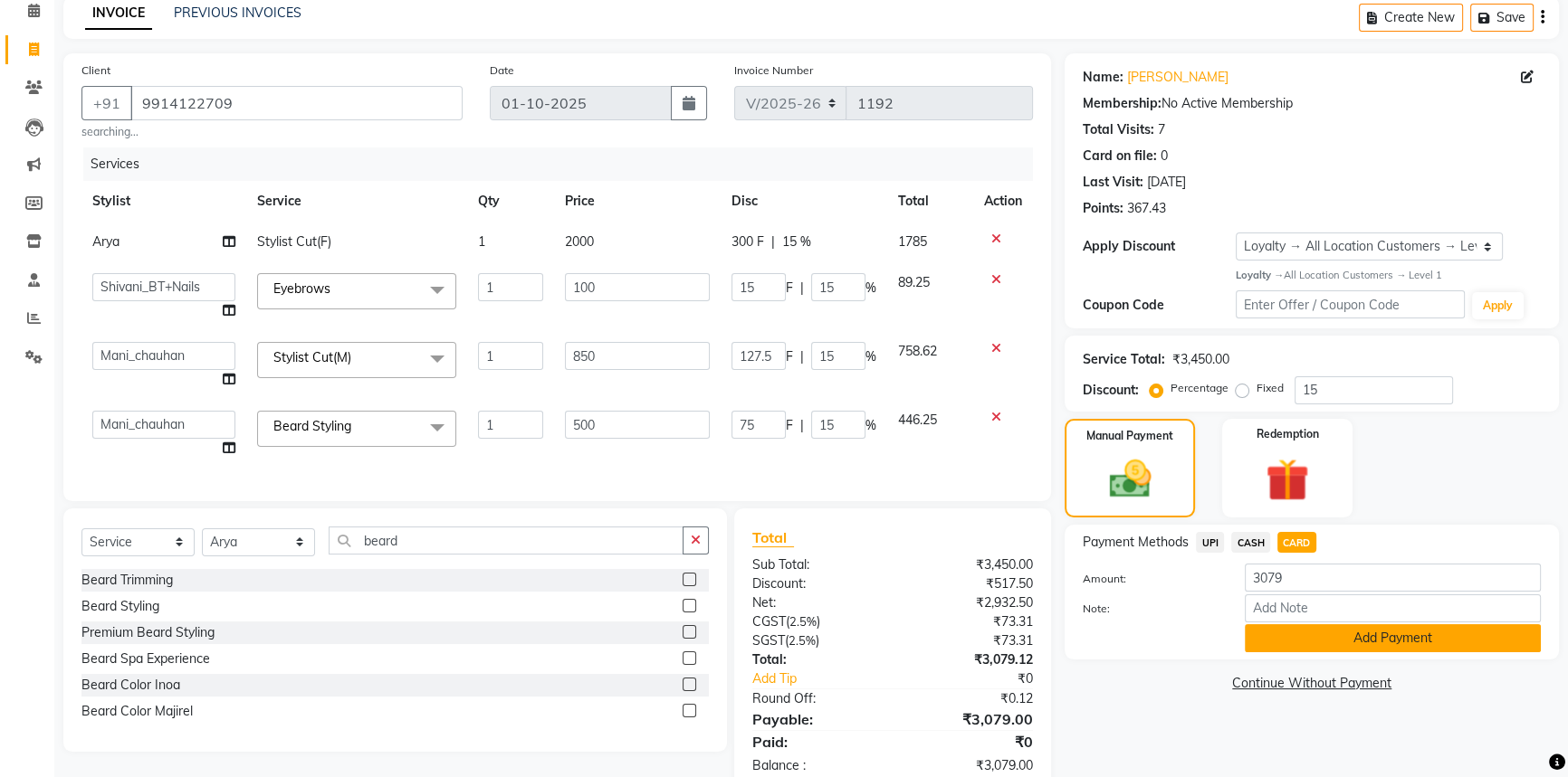
click at [1329, 628] on button "Add Payment" at bounding box center [1392, 639] width 296 height 28
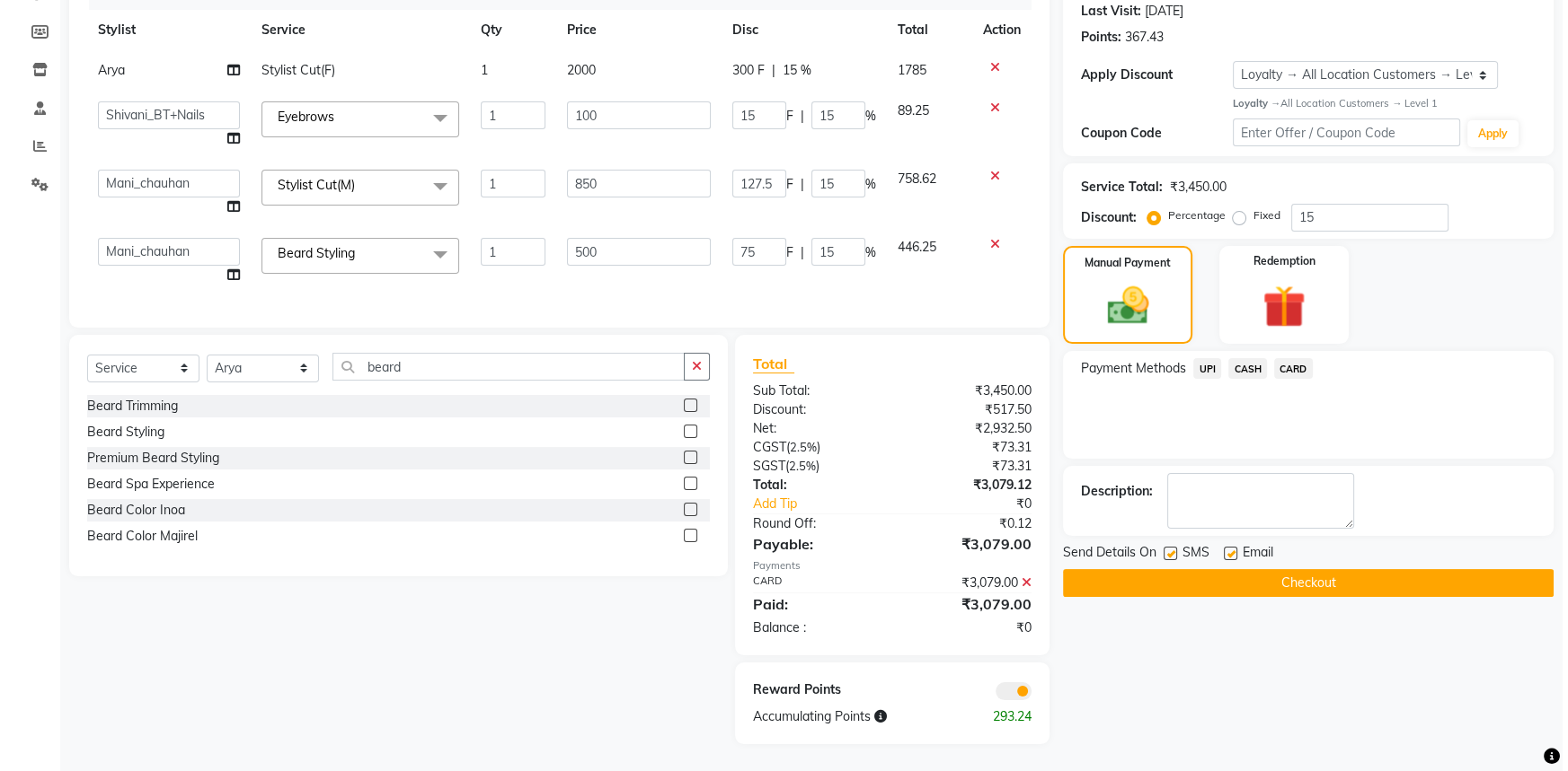
scroll to position [265, 0]
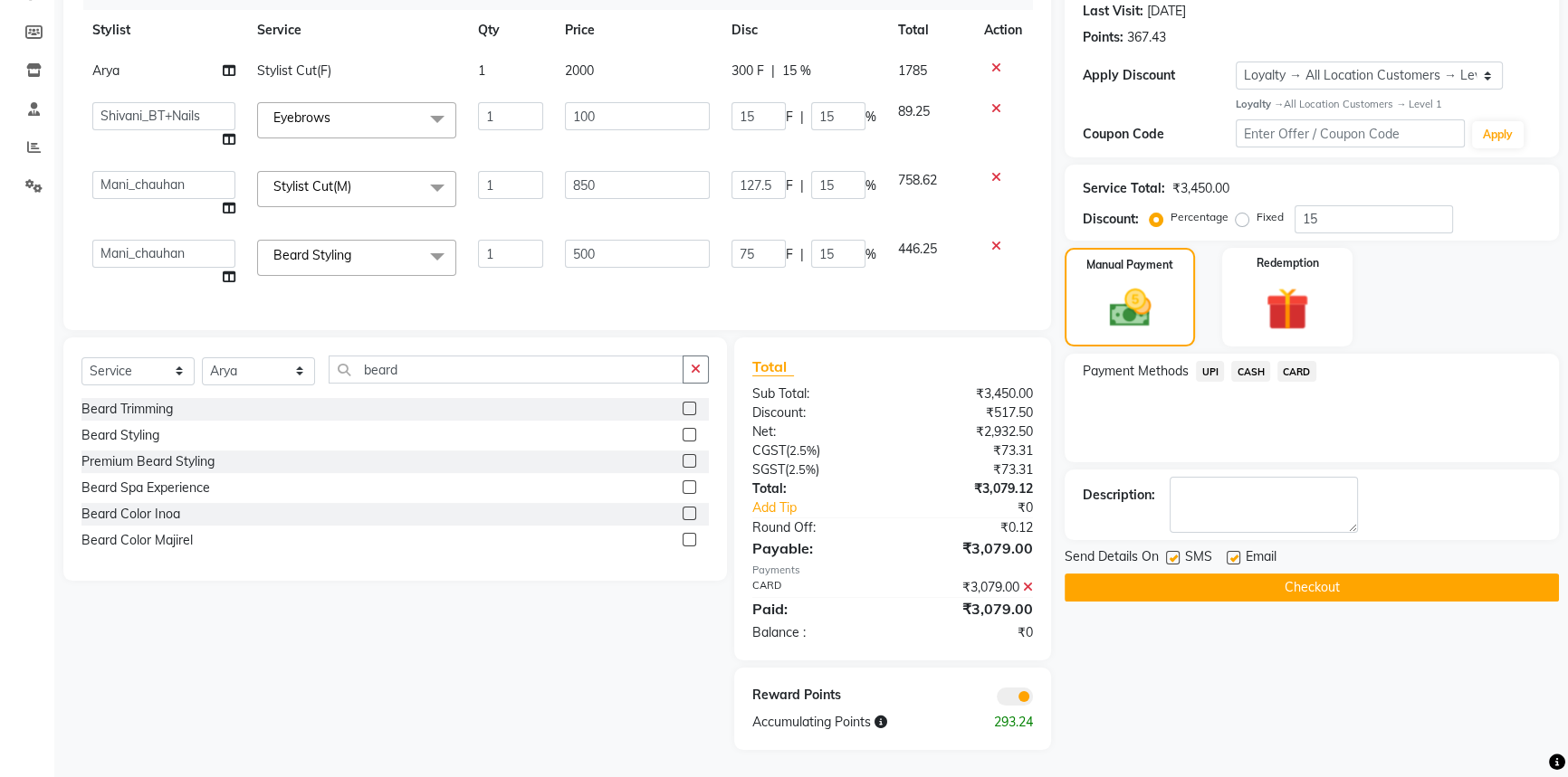
click at [1007, 692] on span at bounding box center [1014, 696] width 37 height 18
click at [1033, 699] on input "checkbox" at bounding box center [1033, 699] width 0 height 0
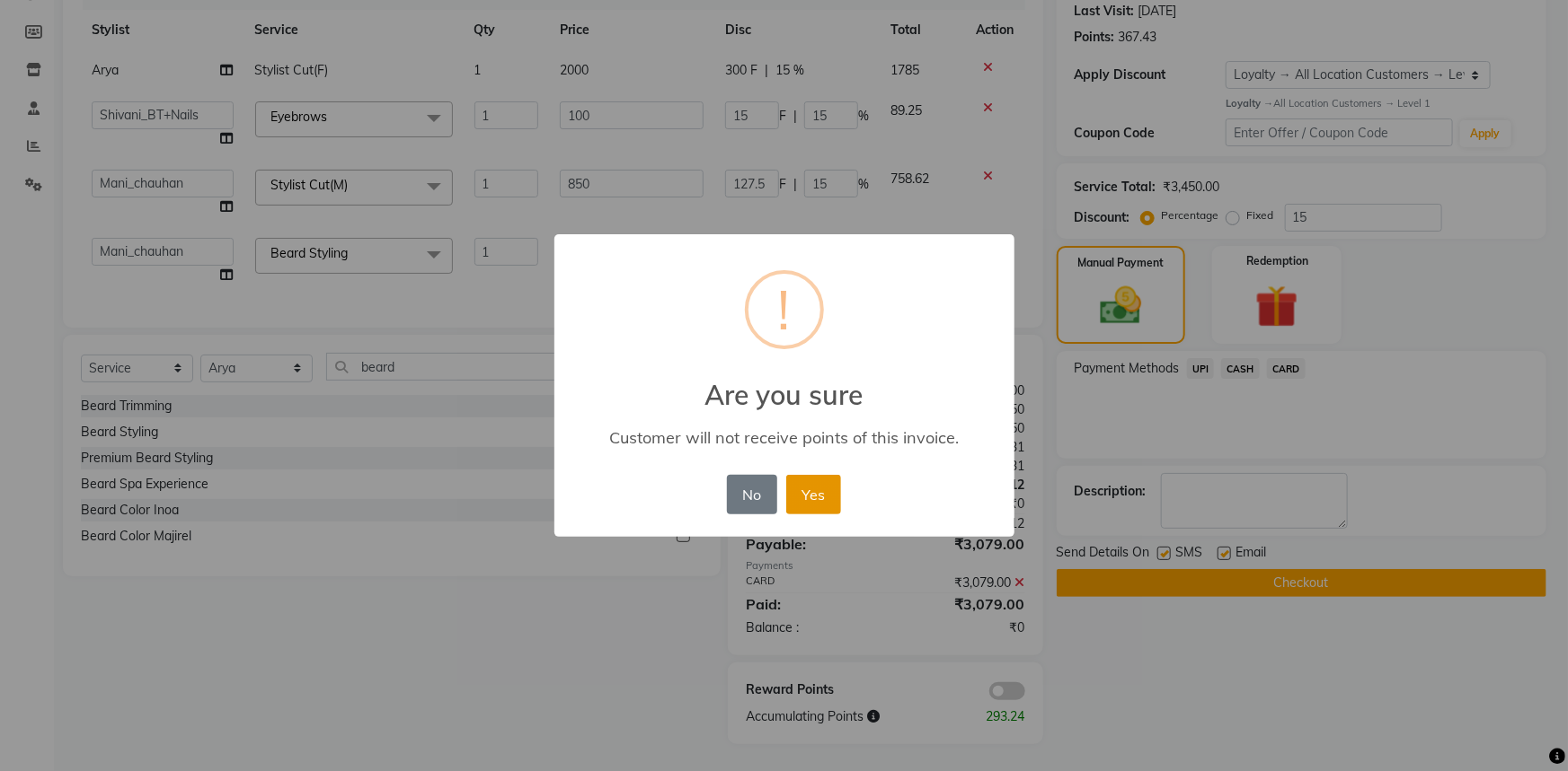
click at [804, 491] on button "Yes" at bounding box center [813, 494] width 55 height 39
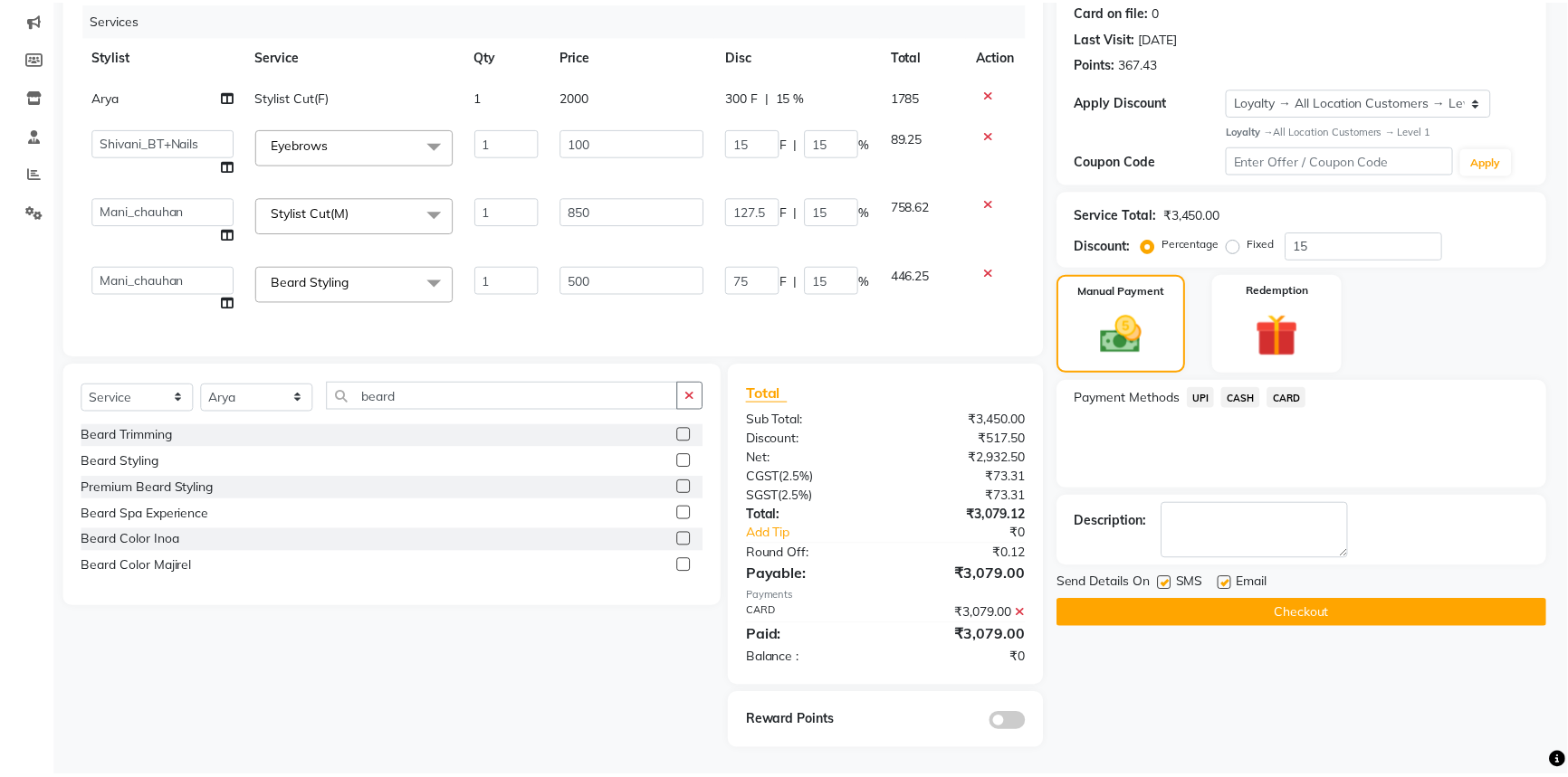
scroll to position [241, 0]
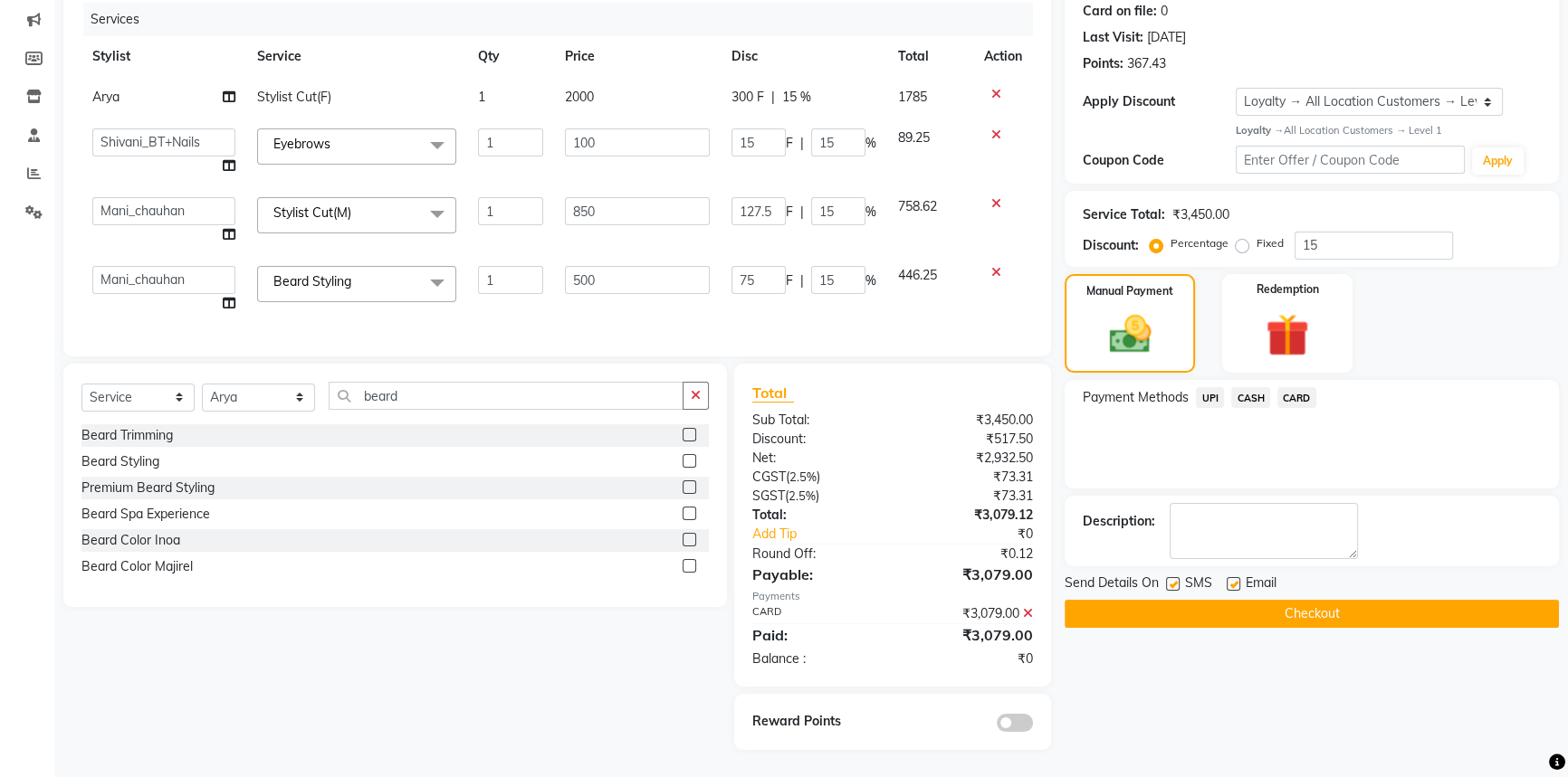
click at [1119, 604] on button "Checkout" at bounding box center [1312, 614] width 494 height 28
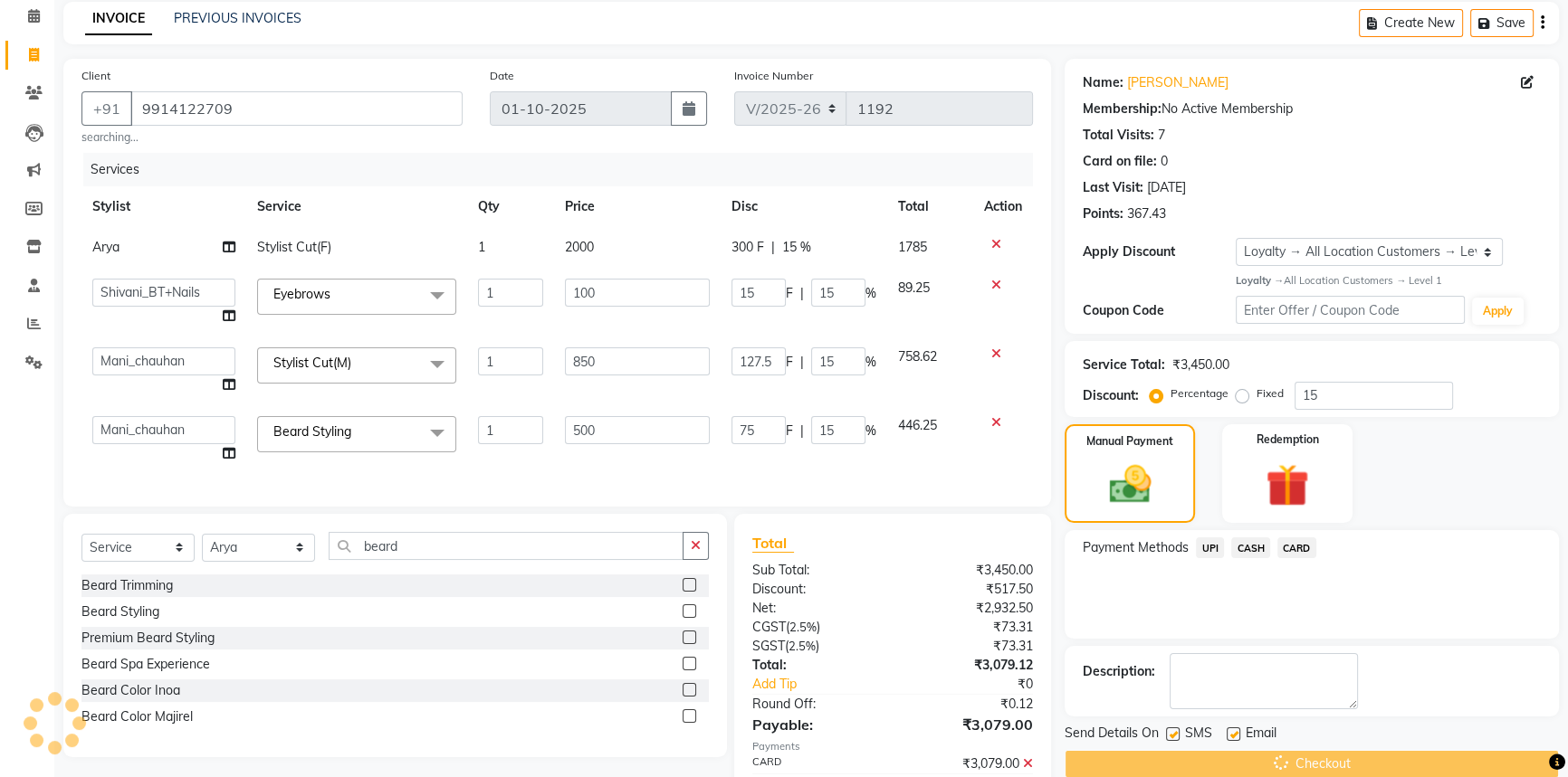
scroll to position [0, 0]
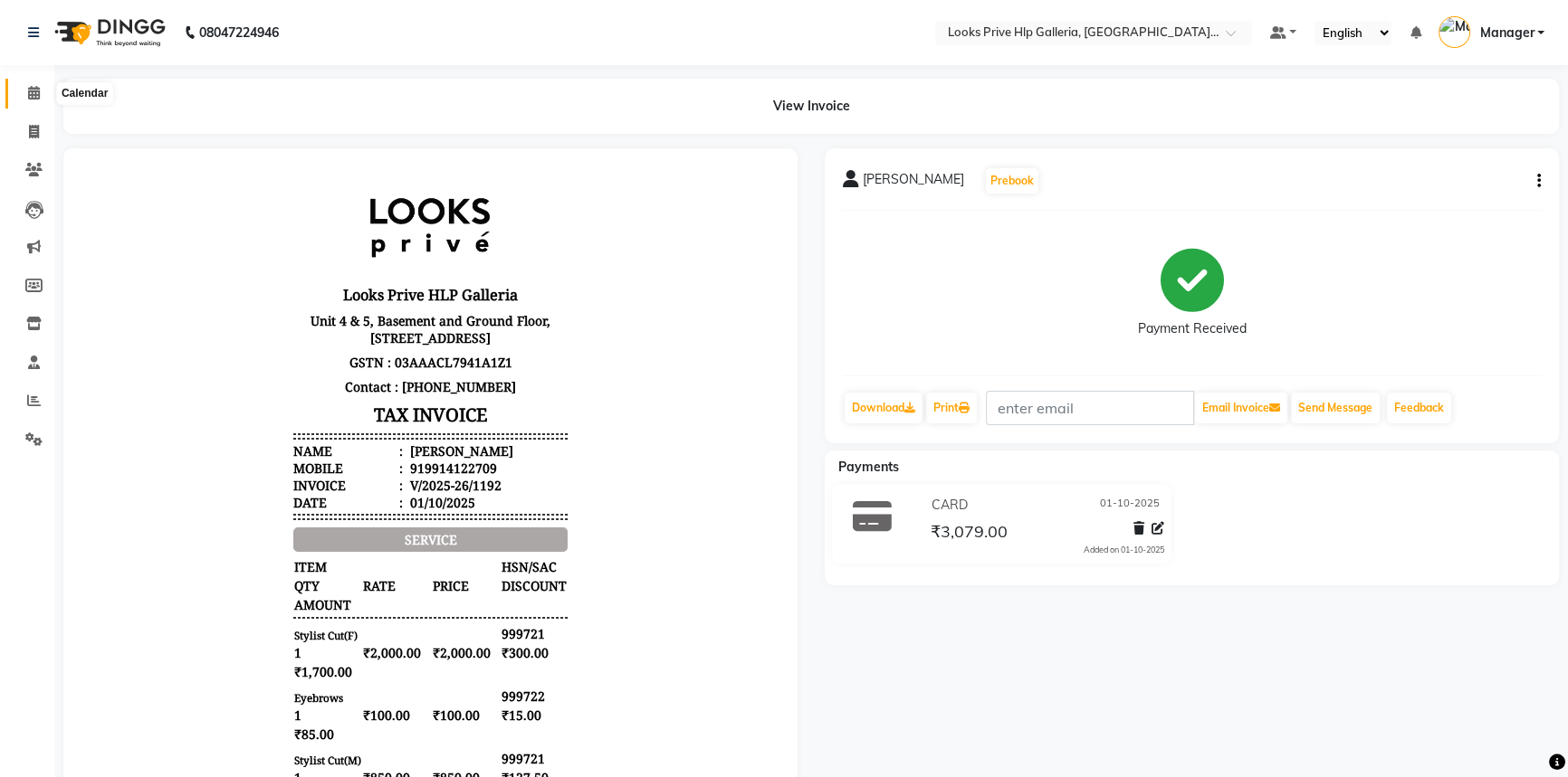
click at [40, 85] on span at bounding box center [34, 94] width 32 height 21
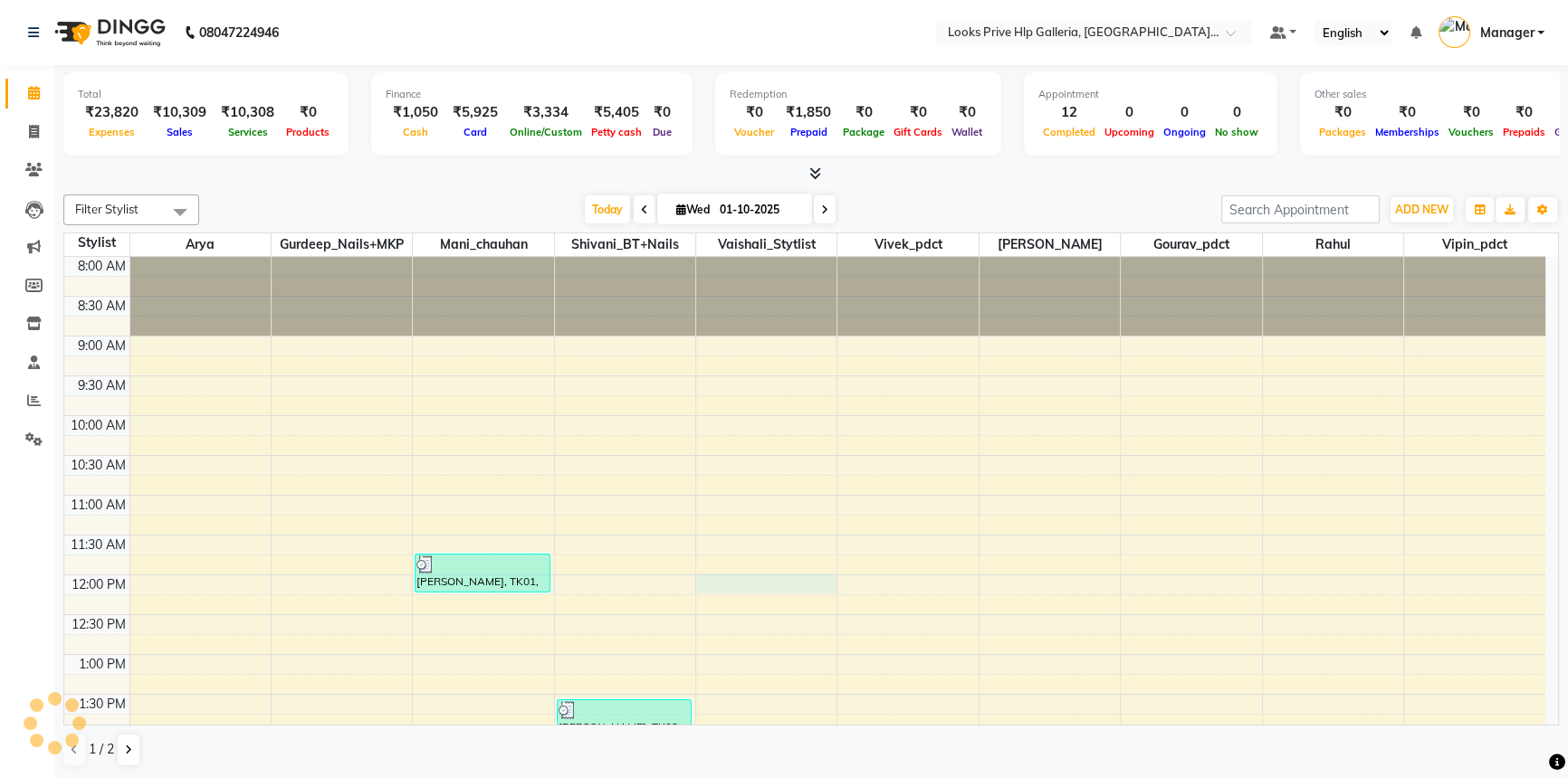
click at [743, 586] on div at bounding box center [766, 583] width 140 height 20
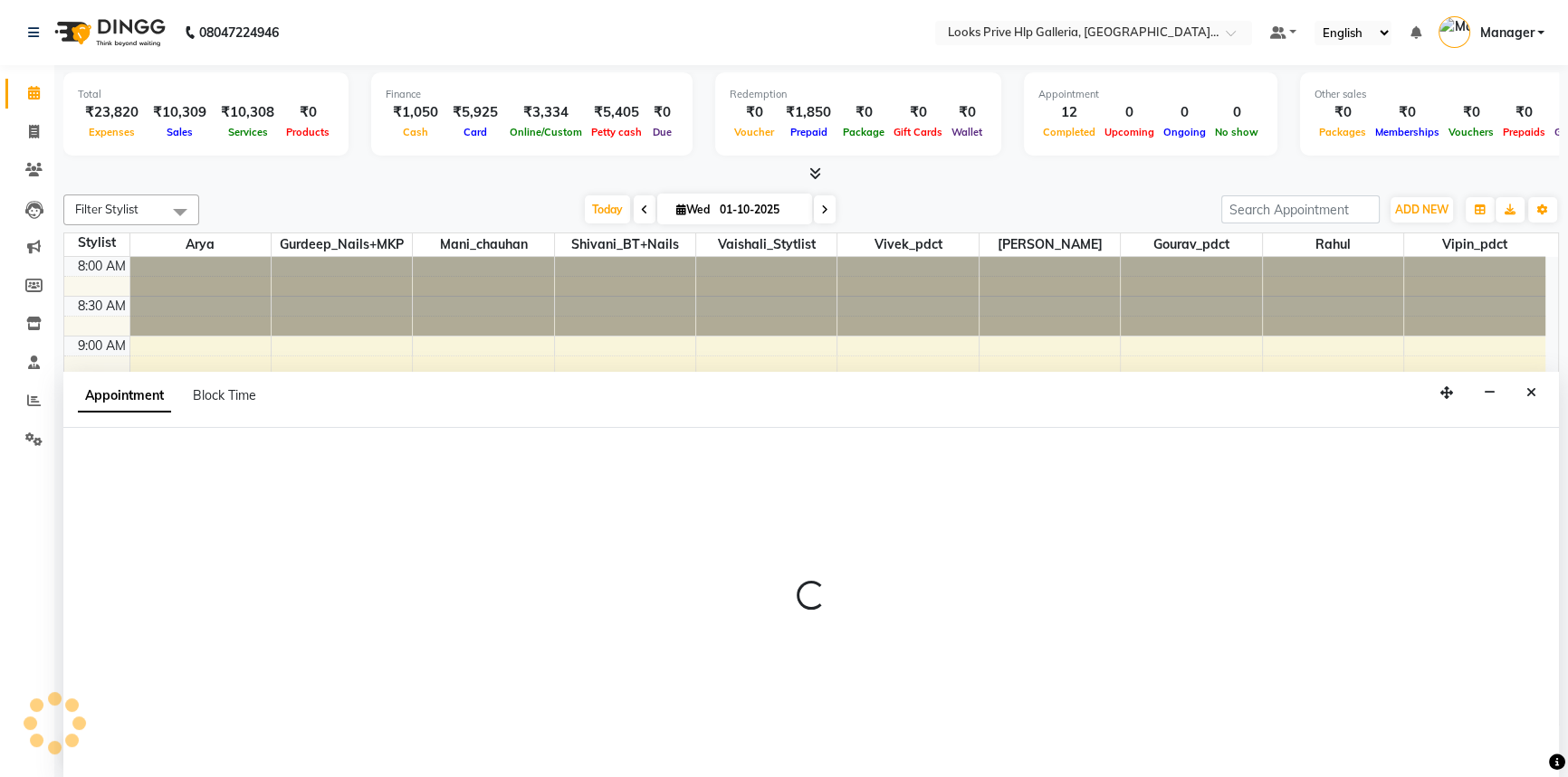
click at [743, 580] on div at bounding box center [810, 604] width 1496 height 351
click at [745, 576] on div at bounding box center [810, 604] width 1496 height 351
select select "71869"
select select "720"
select select "tentative"
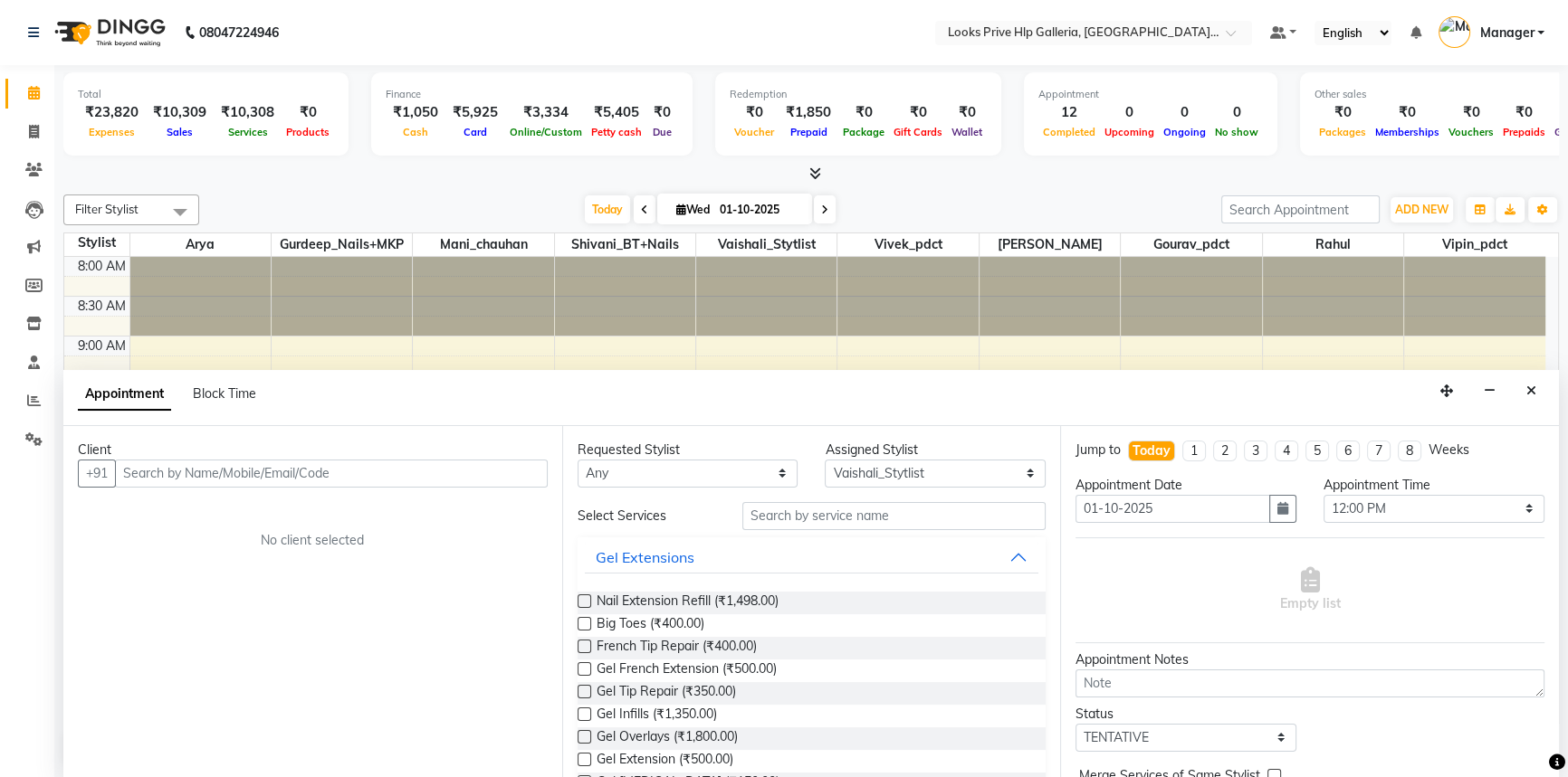
drag, startPoint x: 751, startPoint y: 679, endPoint x: 788, endPoint y: 370, distance: 311.2
drag, startPoint x: 788, startPoint y: 370, endPoint x: 777, endPoint y: 366, distance: 11.7
drag, startPoint x: 771, startPoint y: 365, endPoint x: 609, endPoint y: 299, distance: 174.9
click at [609, 299] on div at bounding box center [624, 297] width 140 height 79
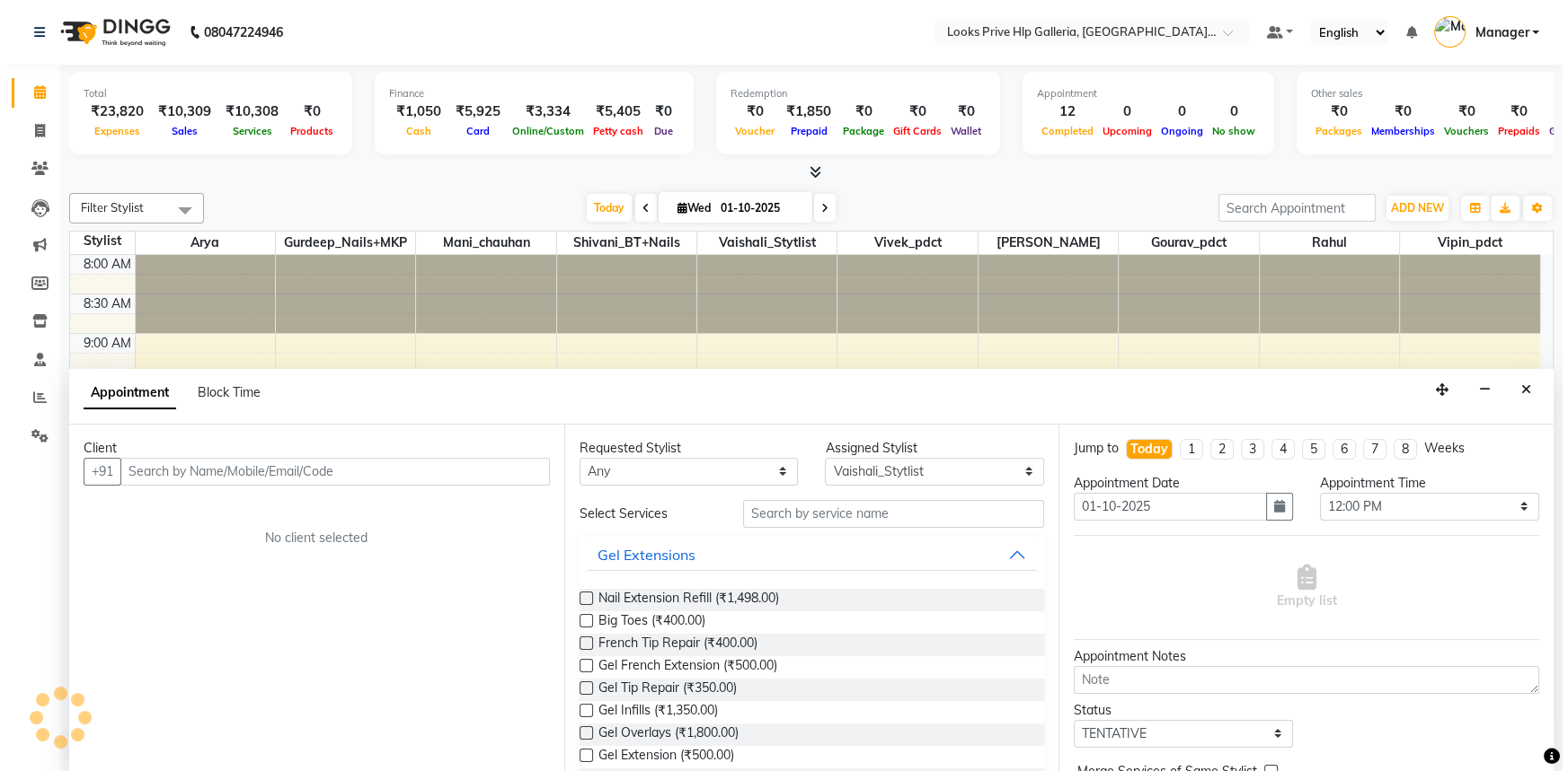
scroll to position [405, 0]
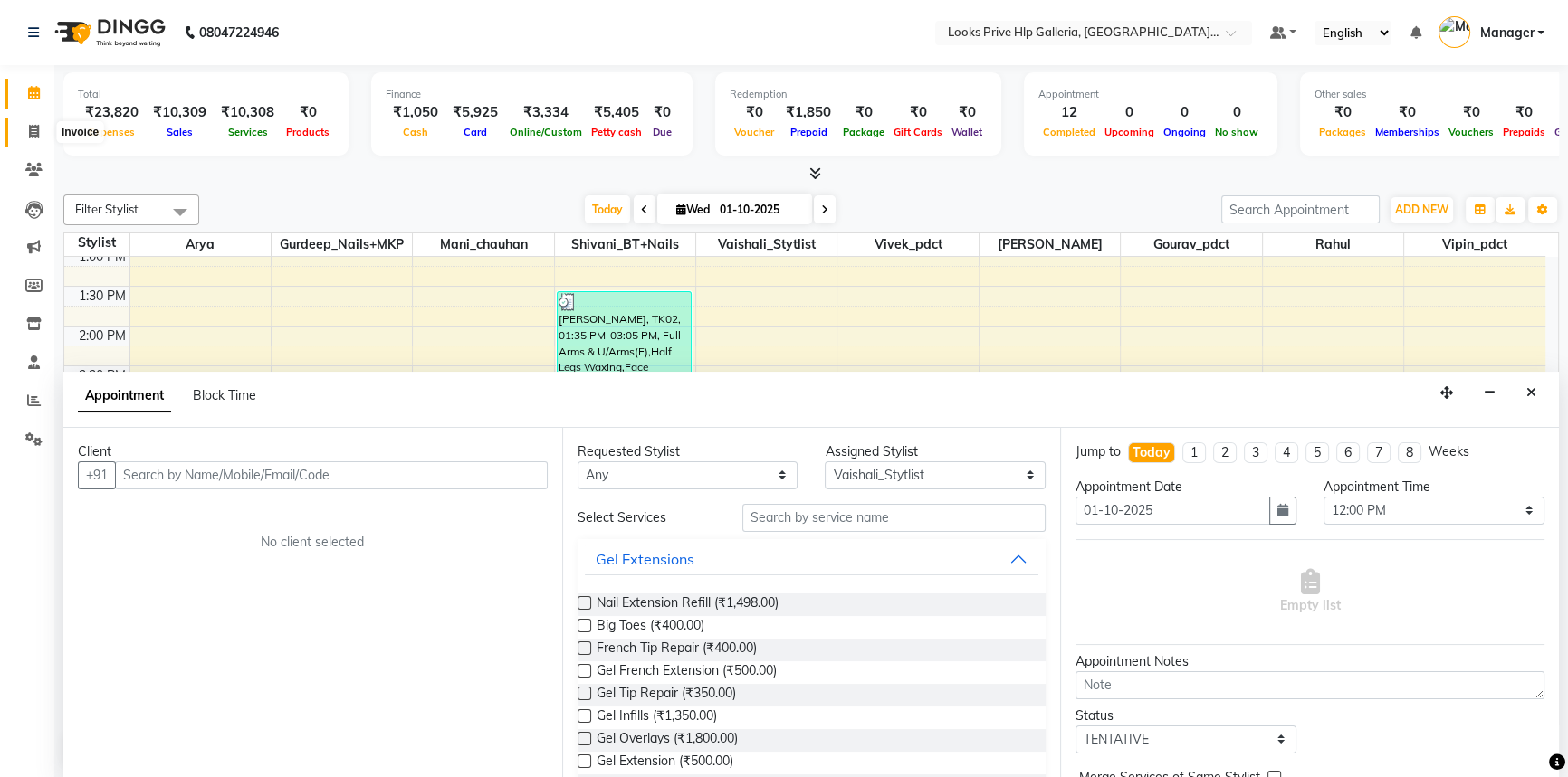
click at [34, 132] on icon at bounding box center [34, 132] width 10 height 13
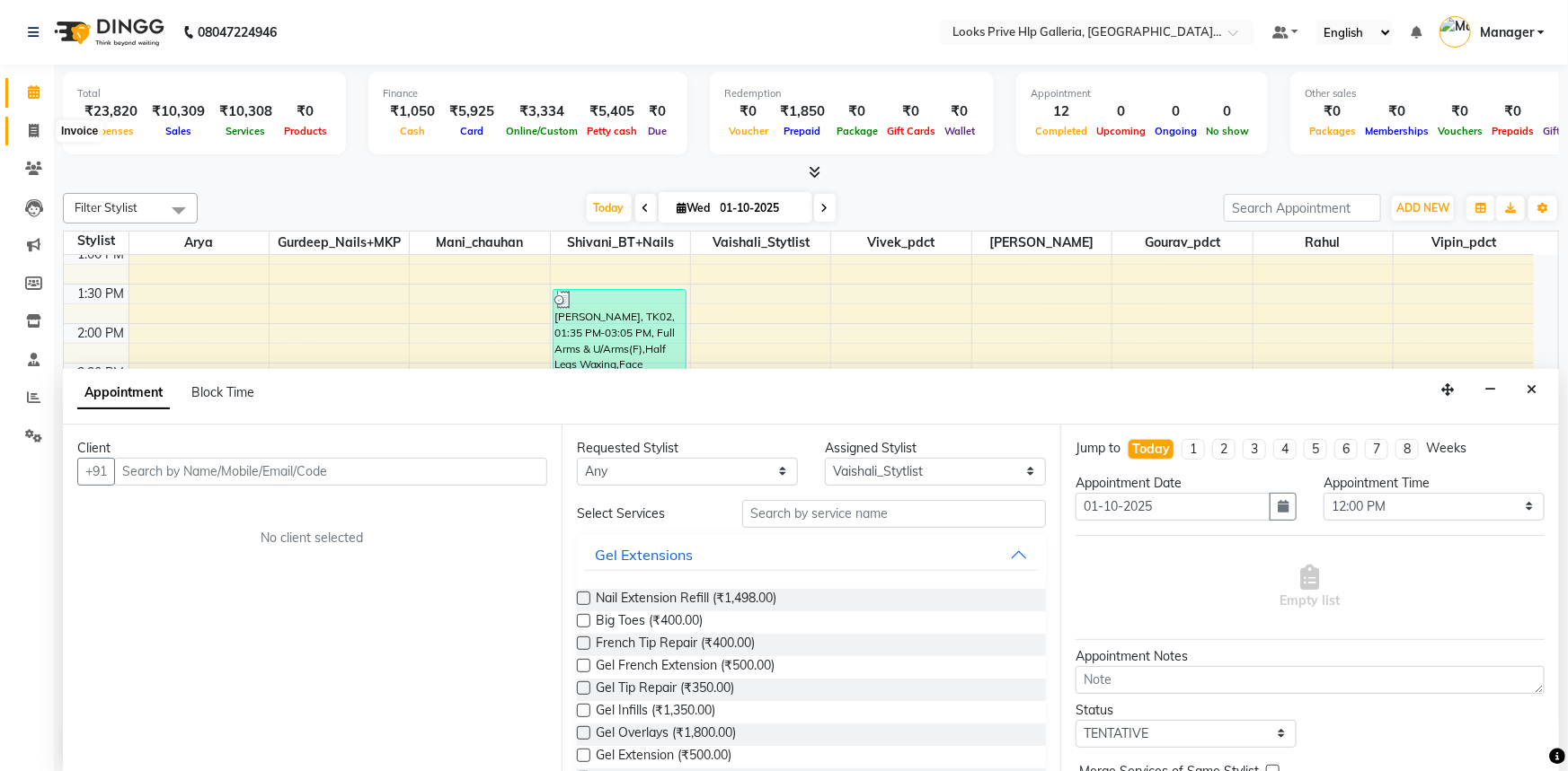
select select "service"
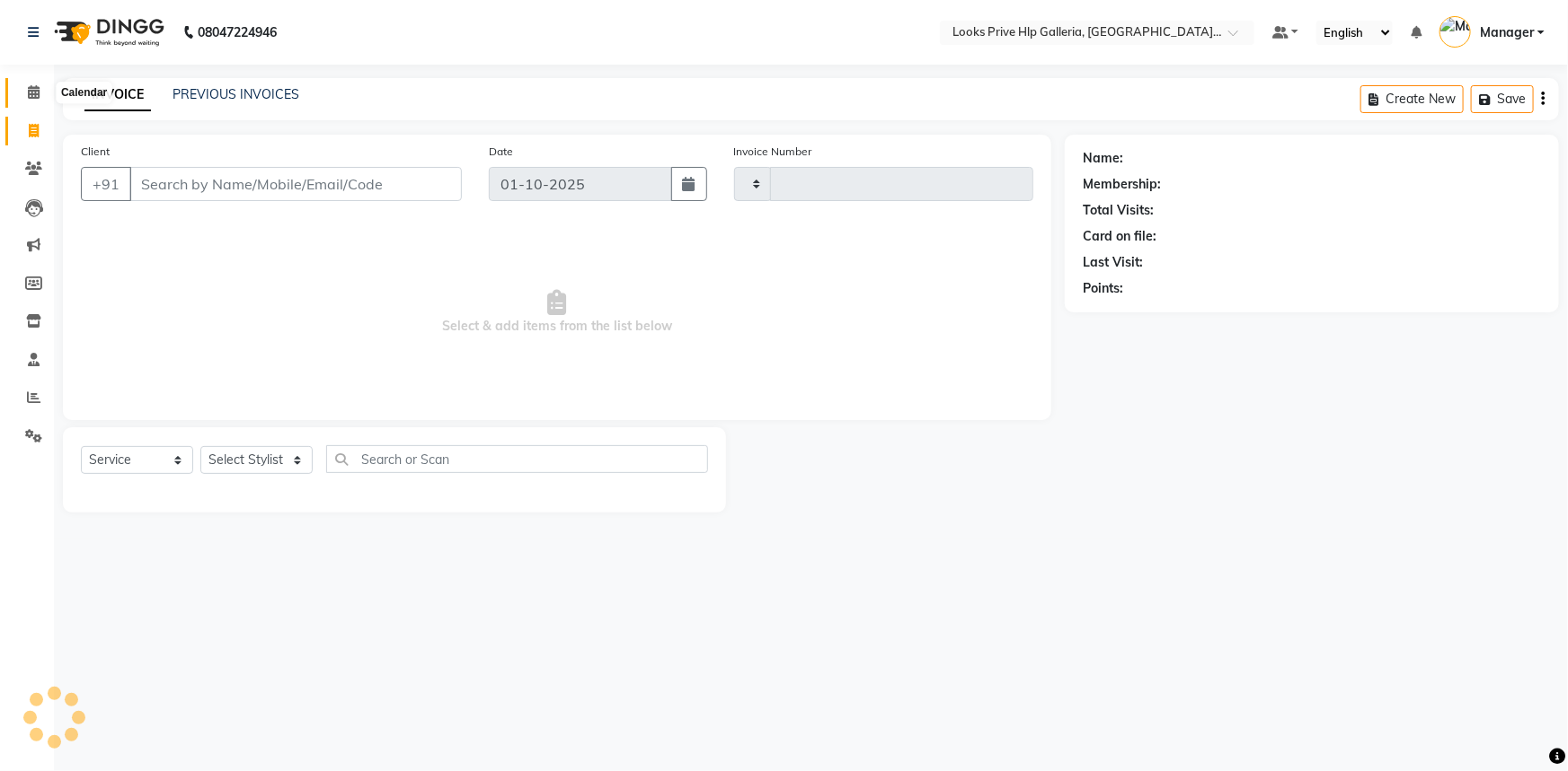
click at [30, 91] on icon at bounding box center [34, 91] width 12 height 13
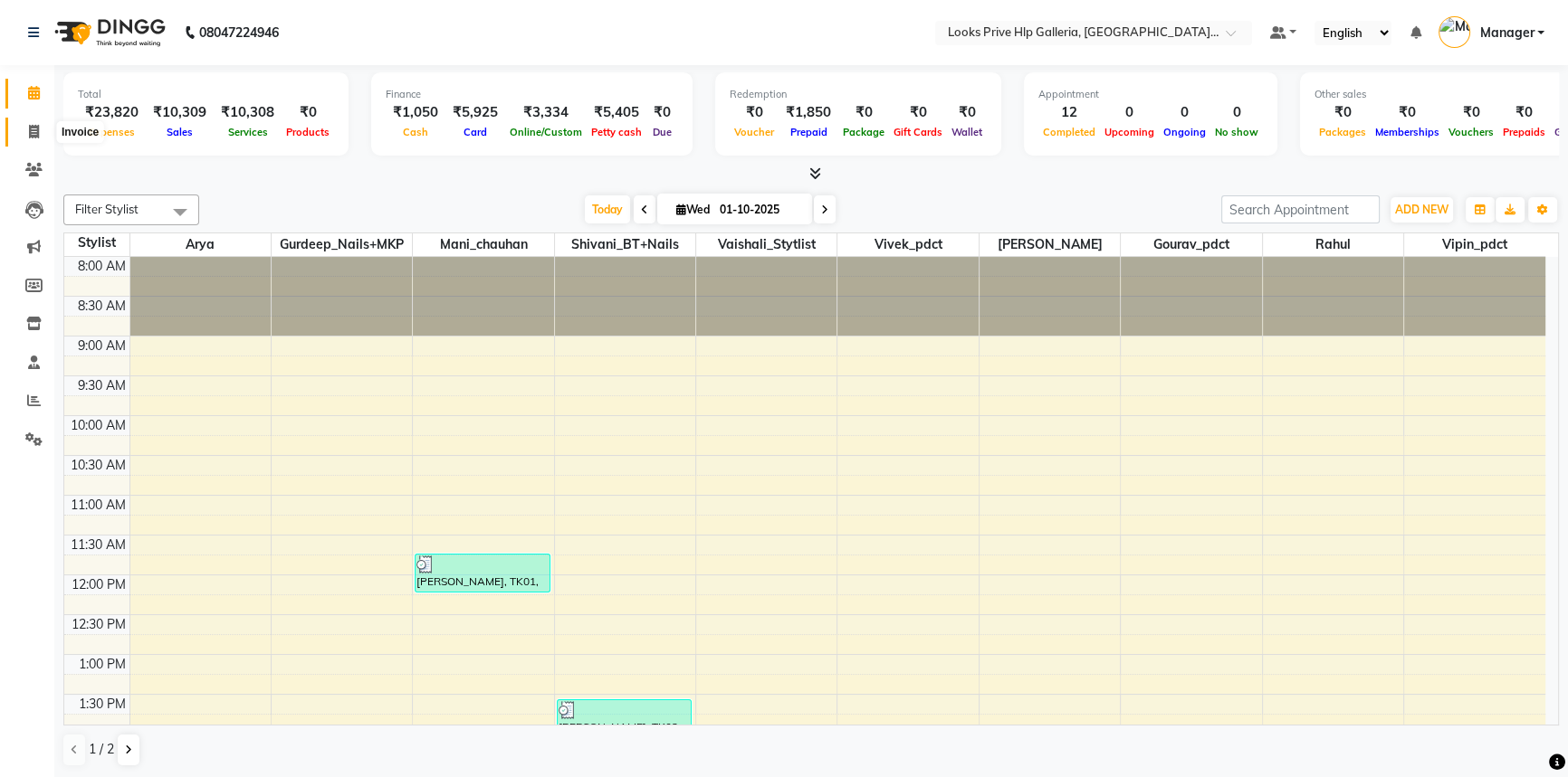
click at [33, 131] on icon at bounding box center [34, 132] width 10 height 13
select select "service"
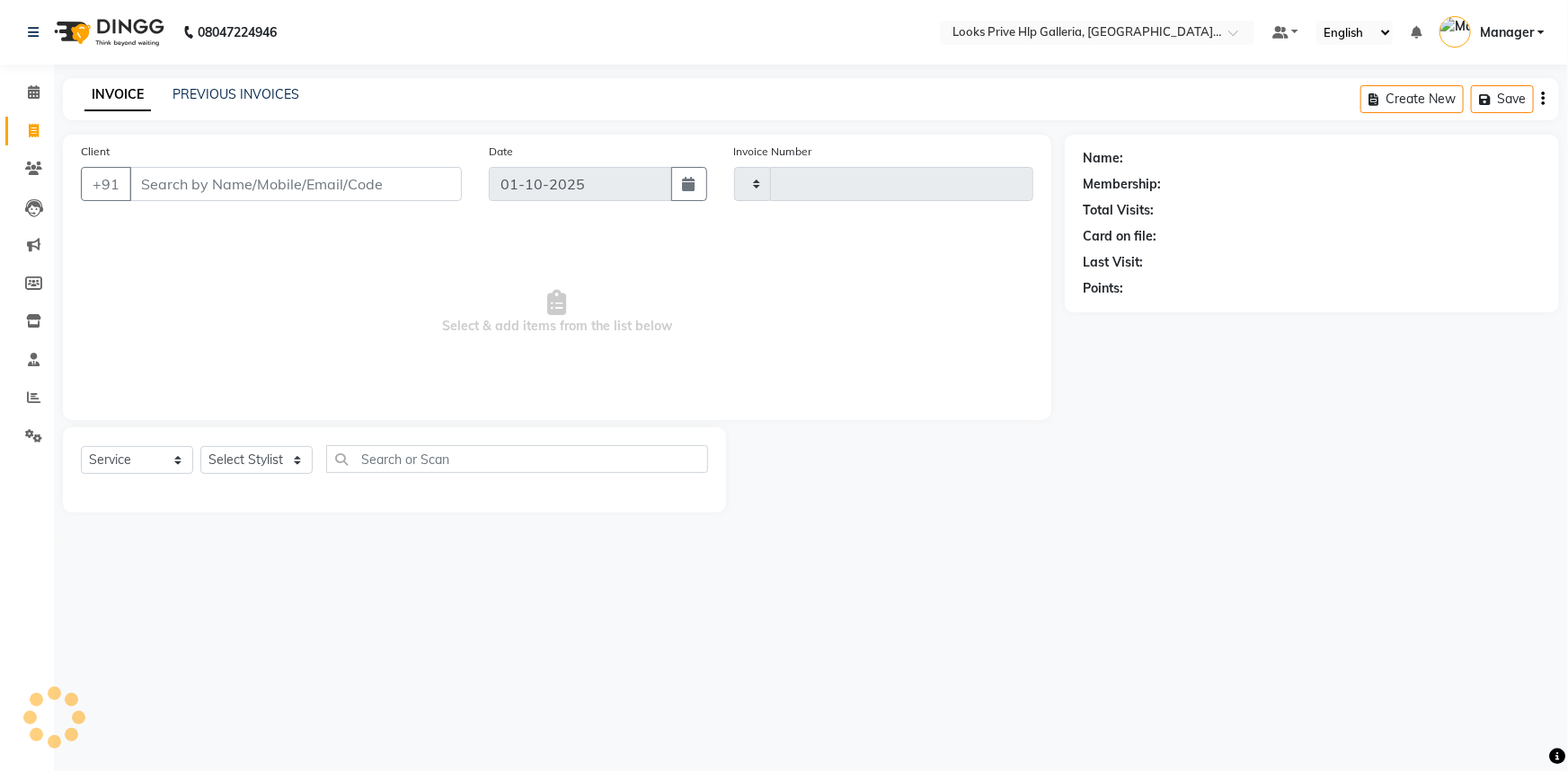
type input "1193"
select select "7937"
click at [257, 93] on link "PREVIOUS INVOICES" at bounding box center [236, 93] width 127 height 16
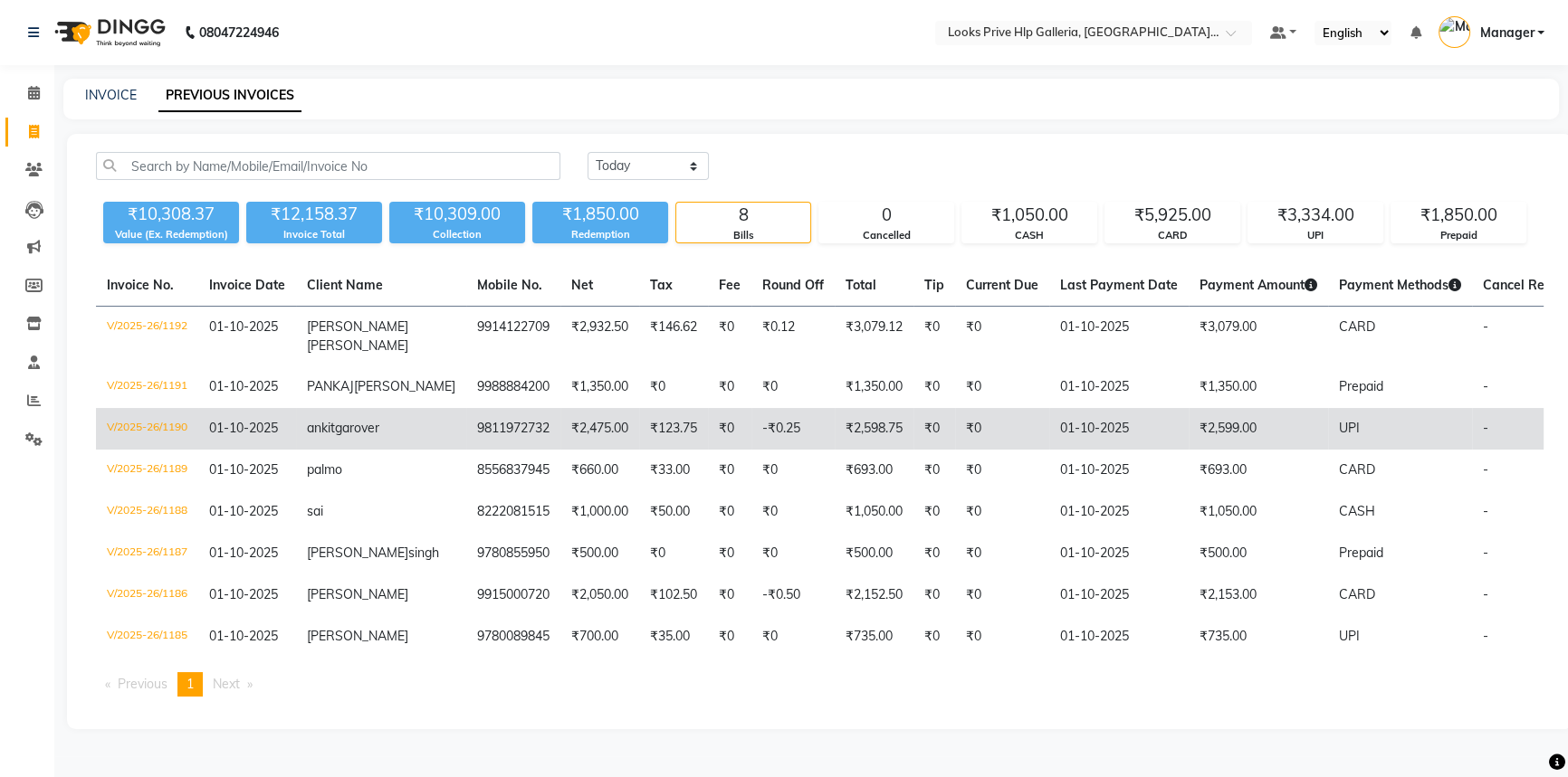
scroll to position [46, 0]
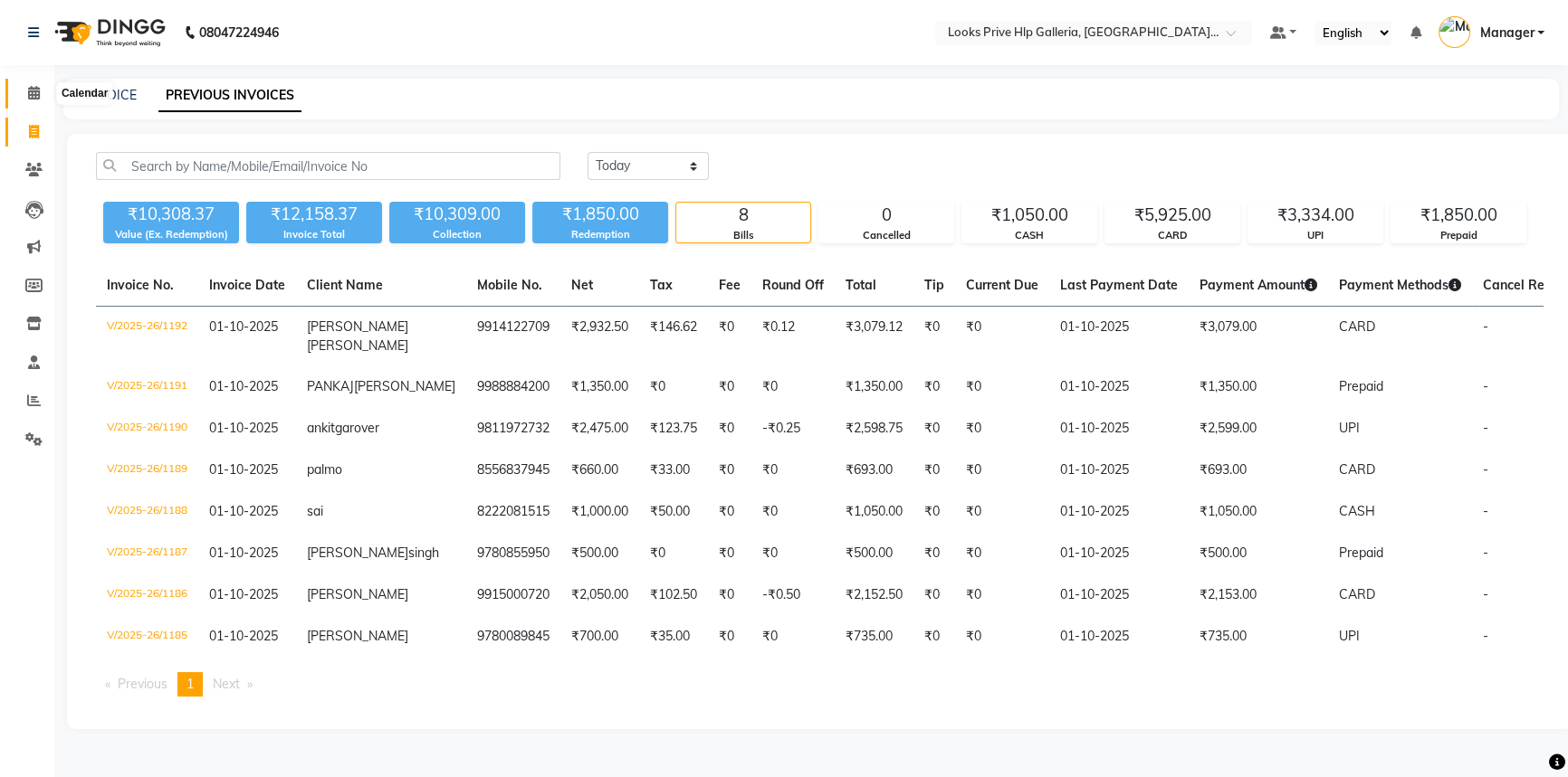
click at [28, 85] on icon at bounding box center [34, 92] width 12 height 13
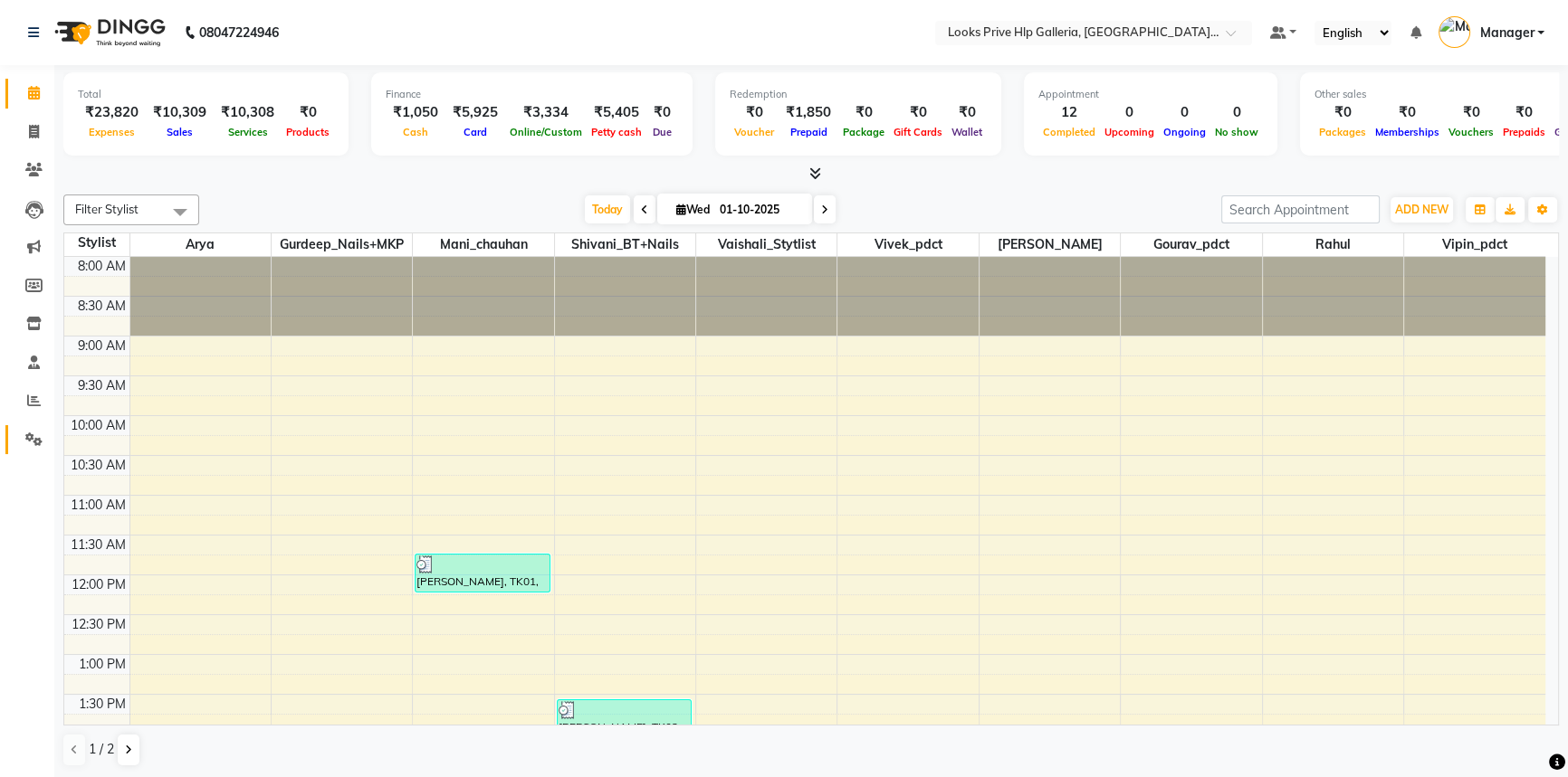
click at [22, 429] on link "Settings" at bounding box center [27, 441] width 43 height 30
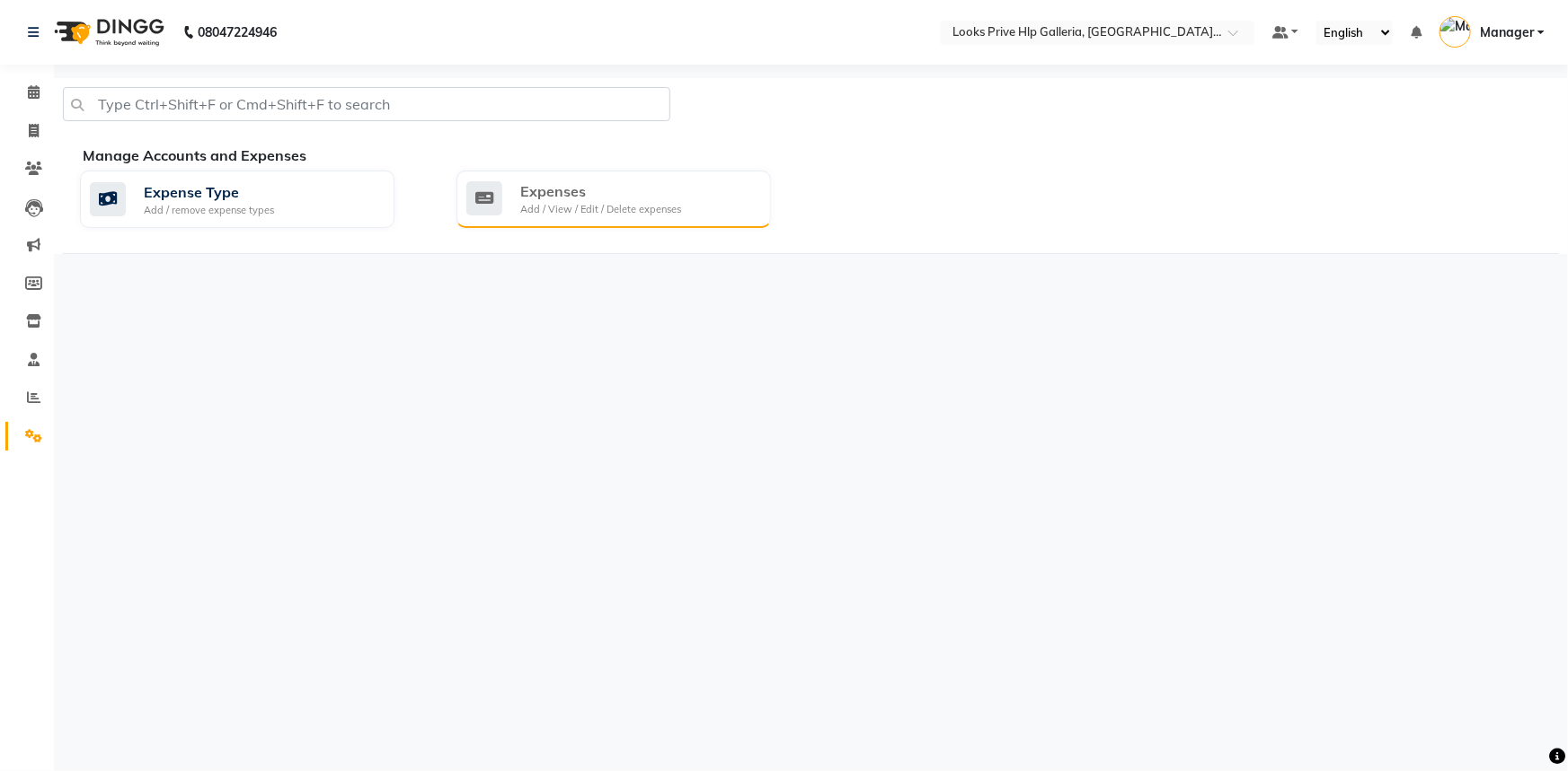
click at [596, 200] on div "Expenses" at bounding box center [601, 191] width 160 height 21
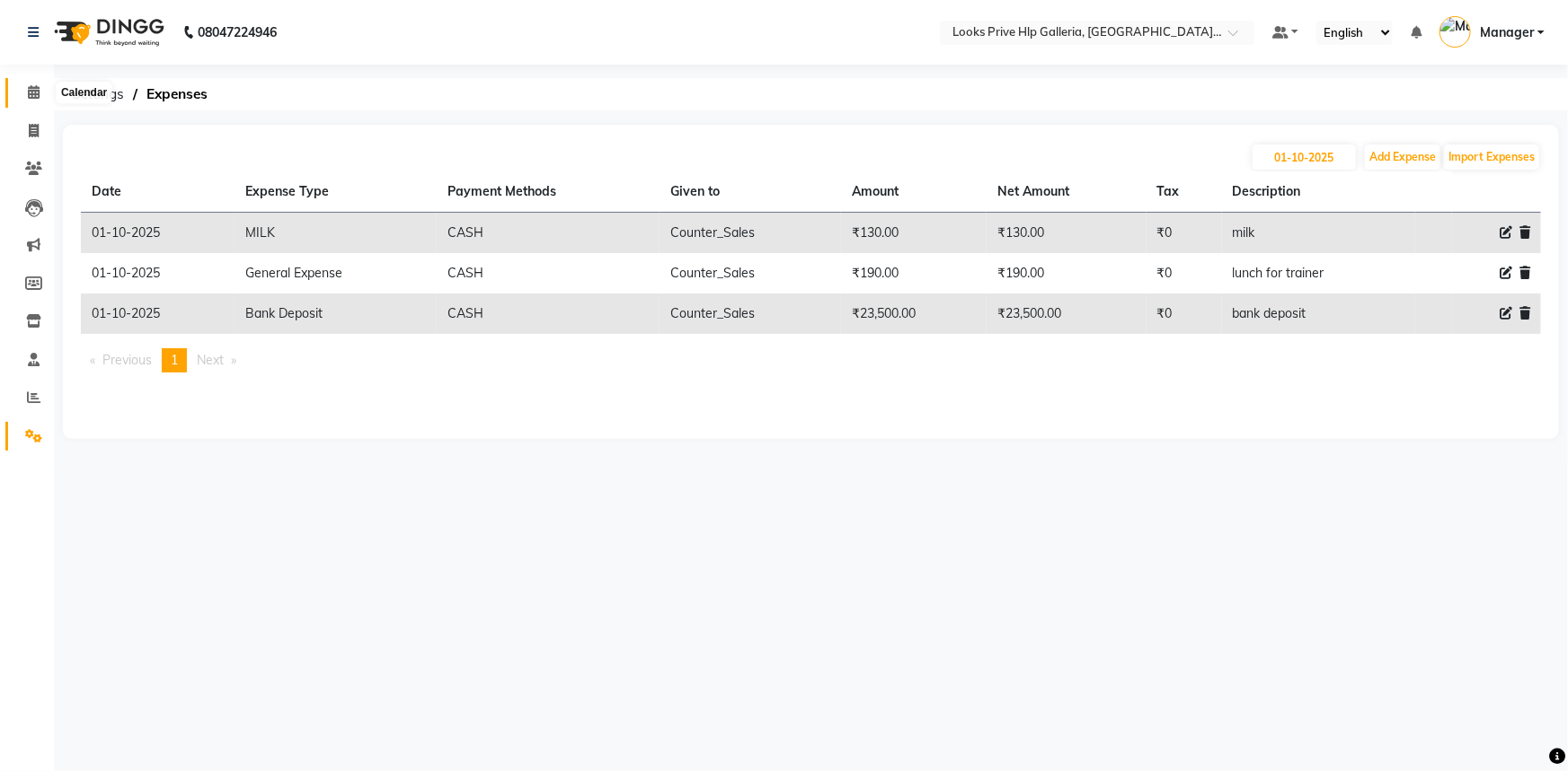
click at [35, 100] on span at bounding box center [34, 93] width 32 height 21
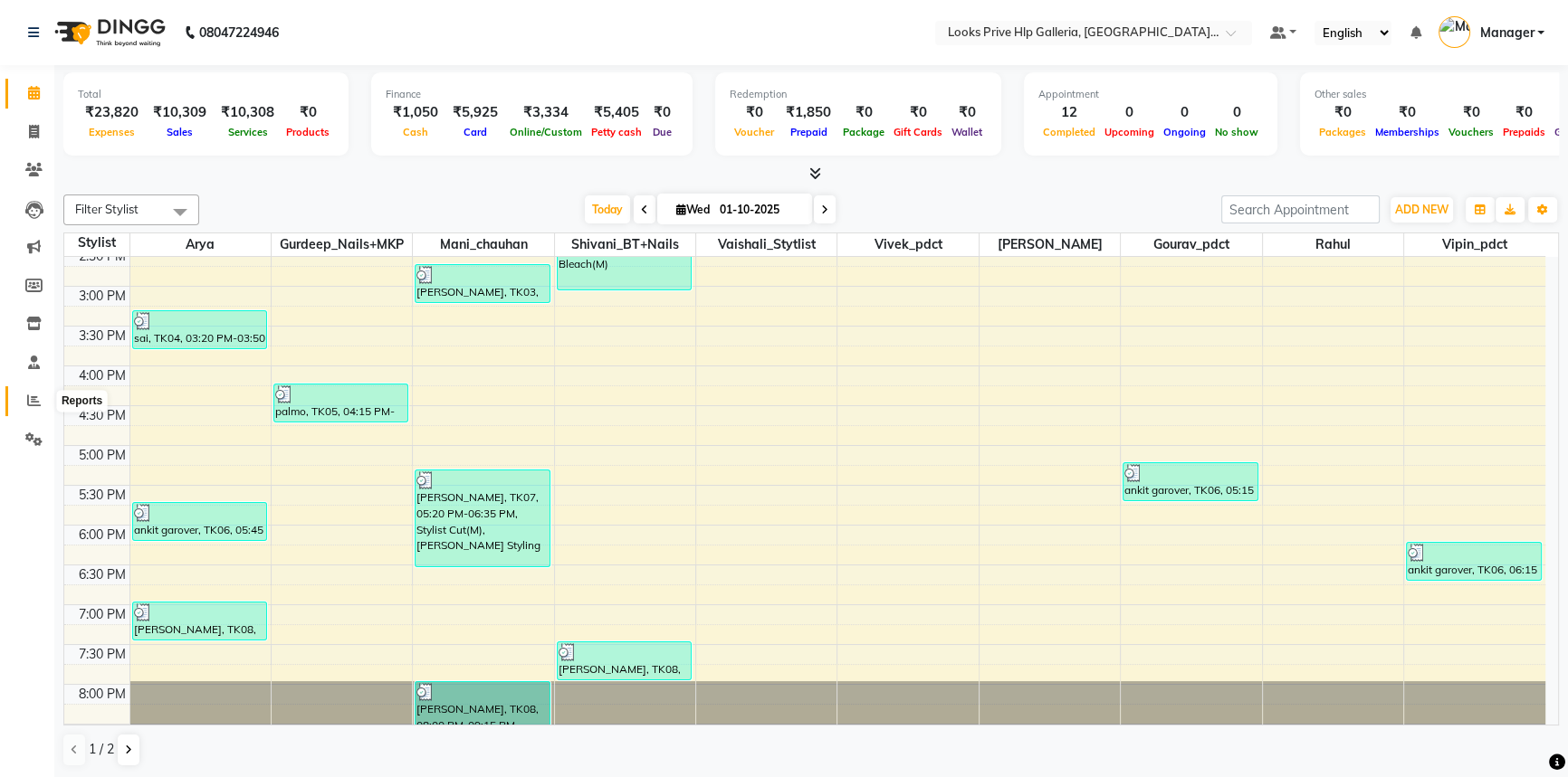
click at [19, 403] on span at bounding box center [34, 401] width 32 height 21
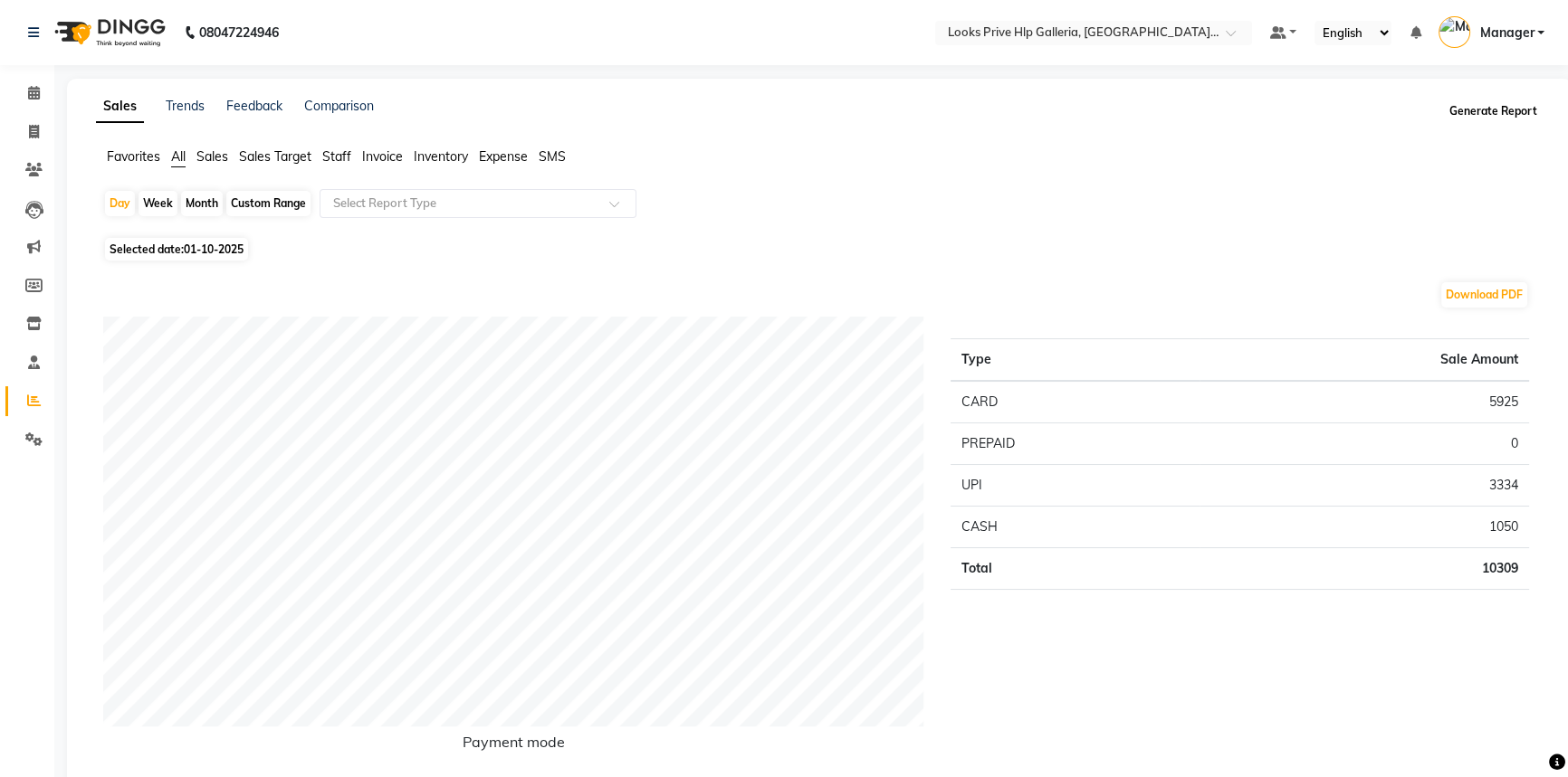
click at [1501, 113] on button "Generate Report" at bounding box center [1493, 111] width 97 height 25
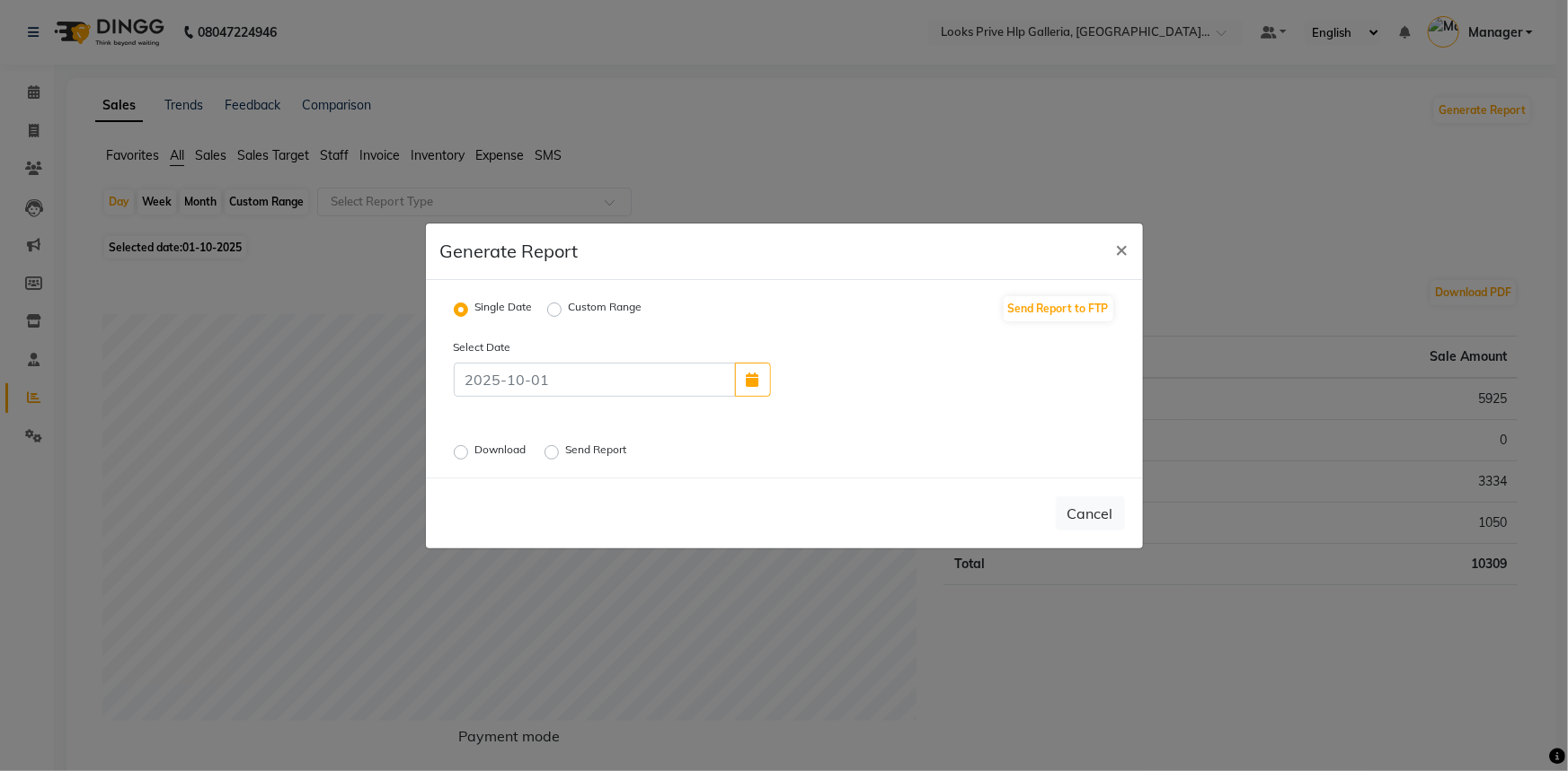
click at [566, 457] on label "Send Report" at bounding box center [598, 452] width 64 height 21
click at [555, 457] on input "Send Report" at bounding box center [553, 451] width 12 height 12
click at [1094, 513] on button "Send" at bounding box center [1097, 514] width 56 height 33
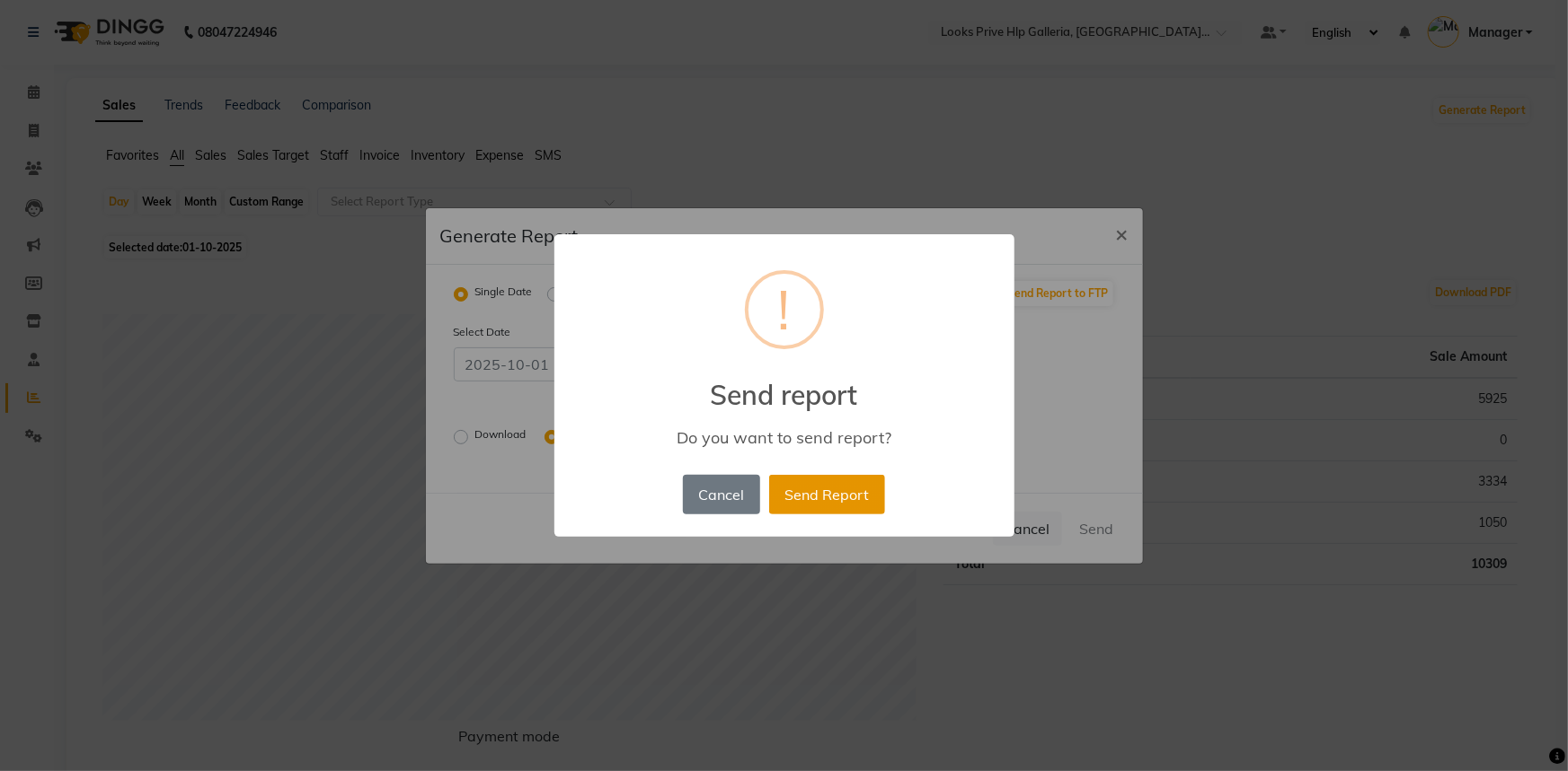
click at [840, 493] on button "Send Report" at bounding box center [826, 494] width 116 height 39
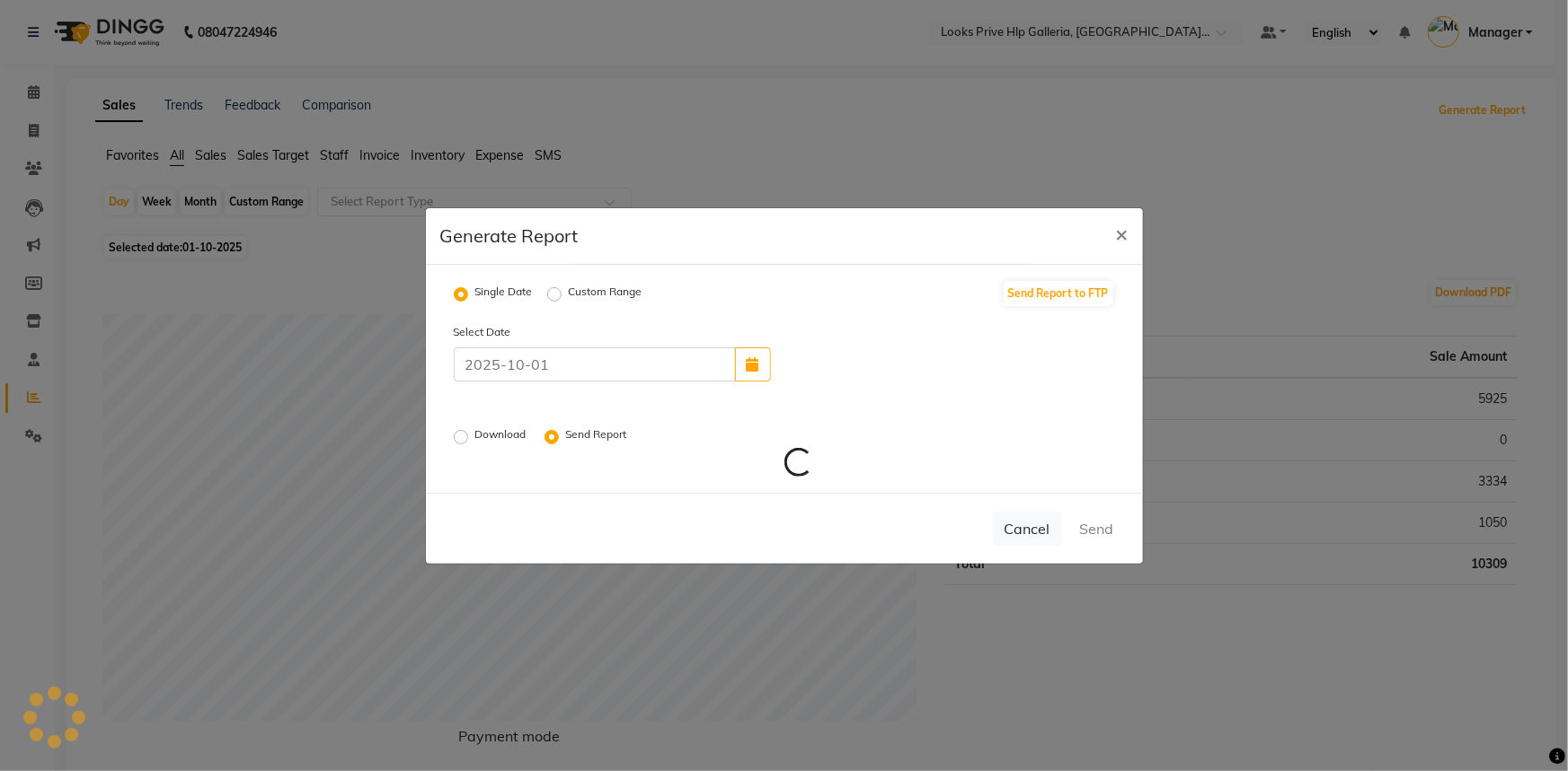
radio input "false"
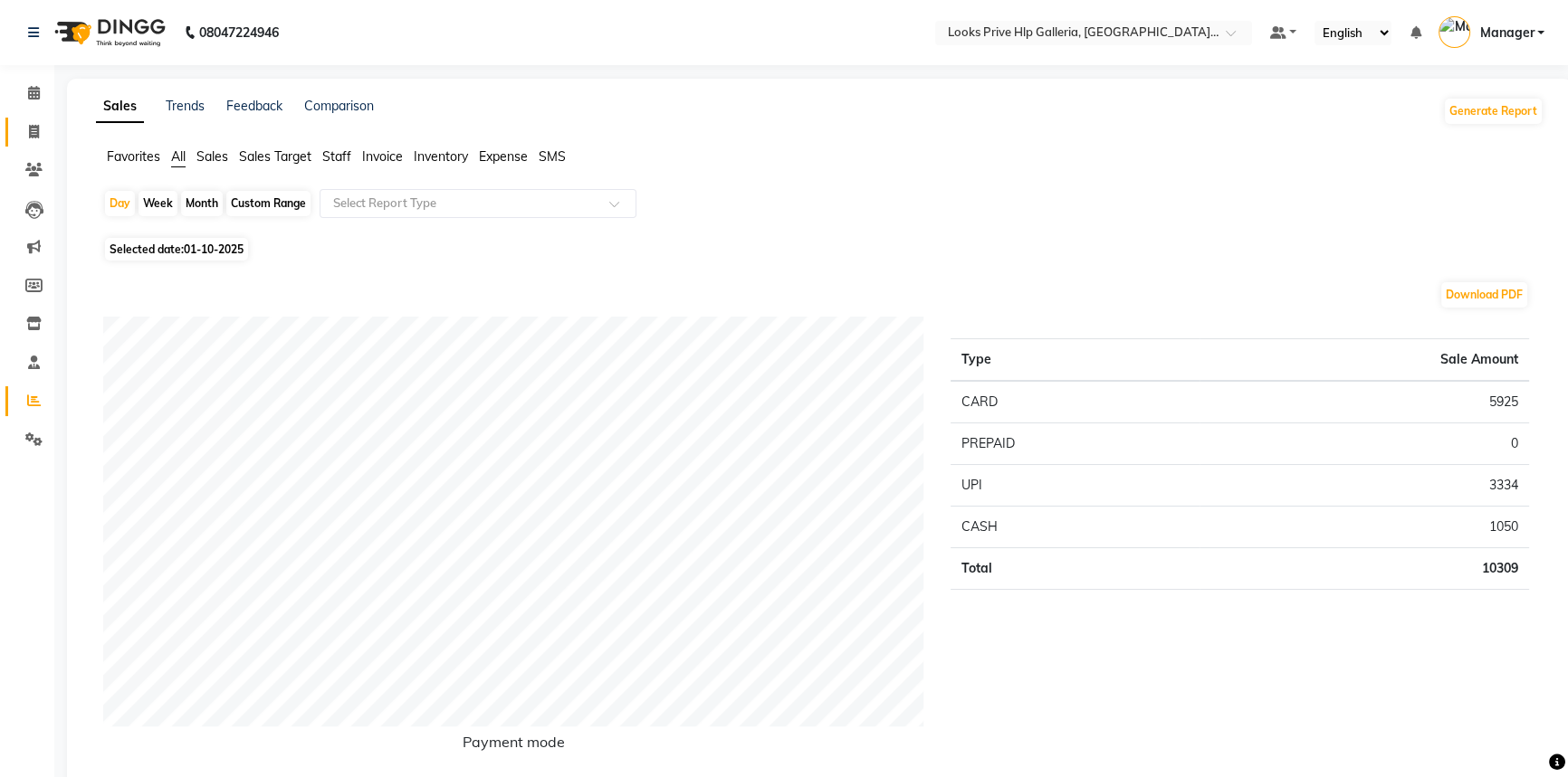
click at [34, 129] on icon at bounding box center [34, 132] width 10 height 13
select select "service"
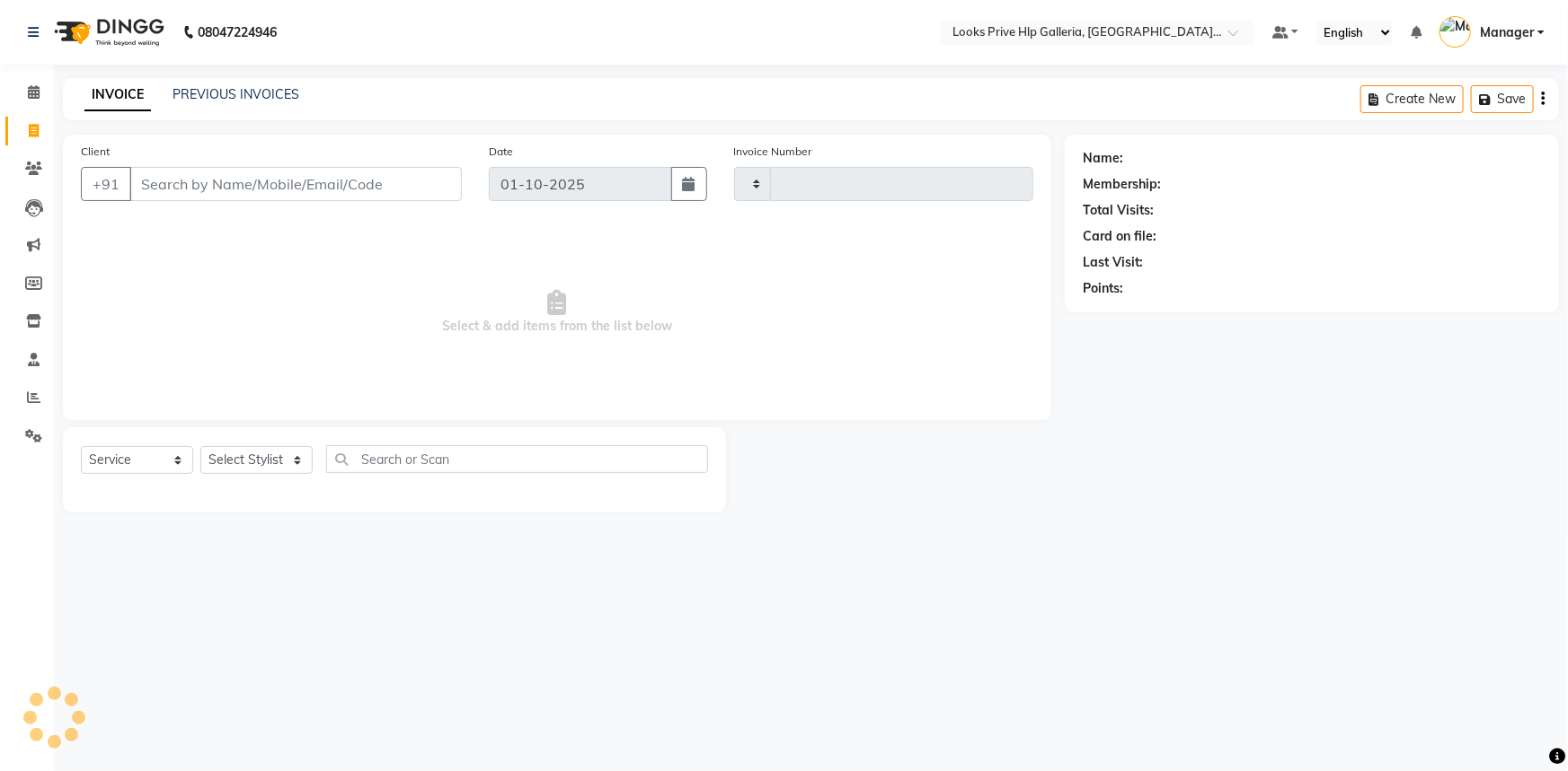
type input "1193"
select select "7937"
click at [28, 93] on icon at bounding box center [34, 91] width 12 height 13
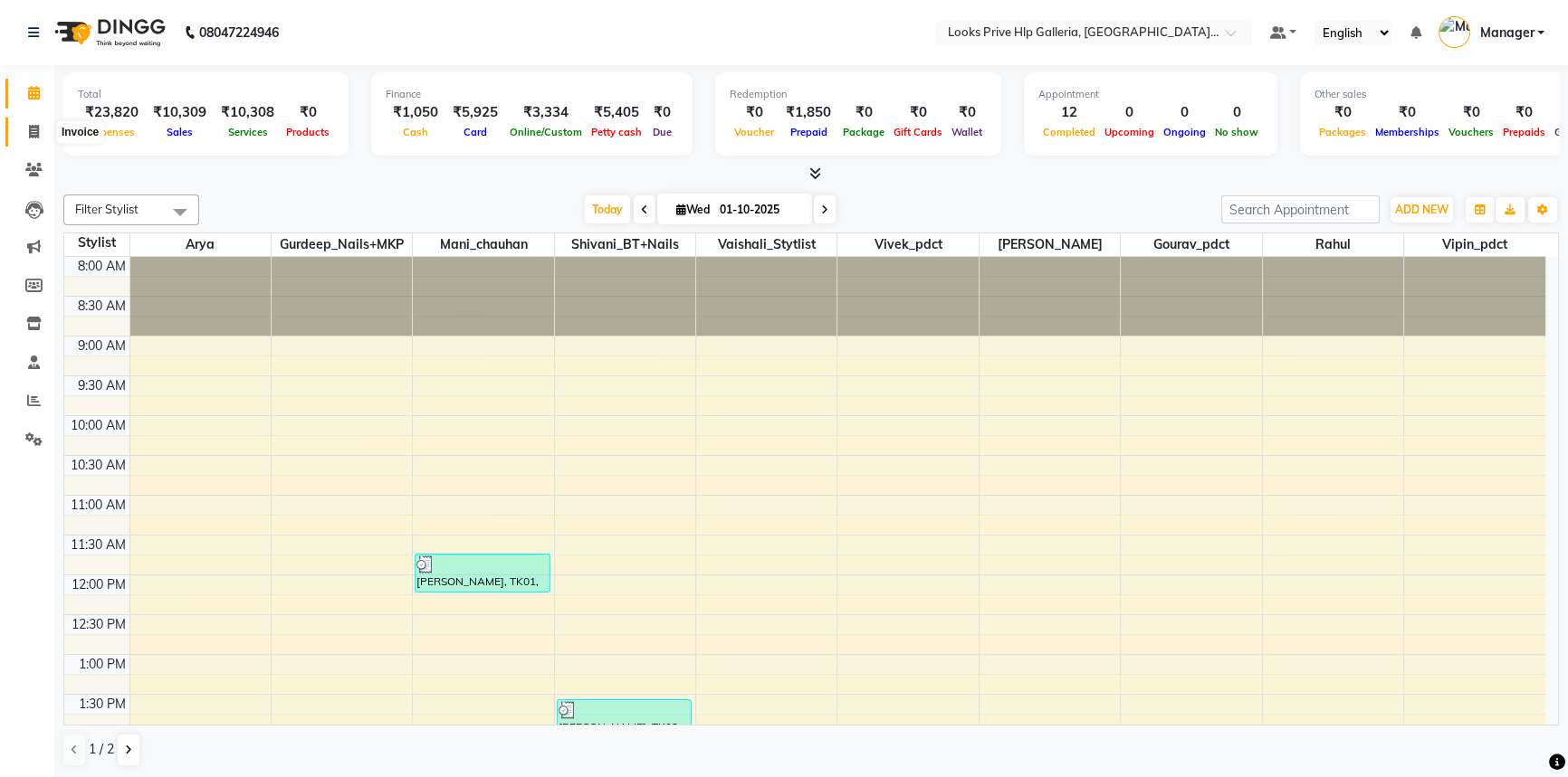
click at [33, 128] on icon at bounding box center [34, 132] width 10 height 13
select select "service"
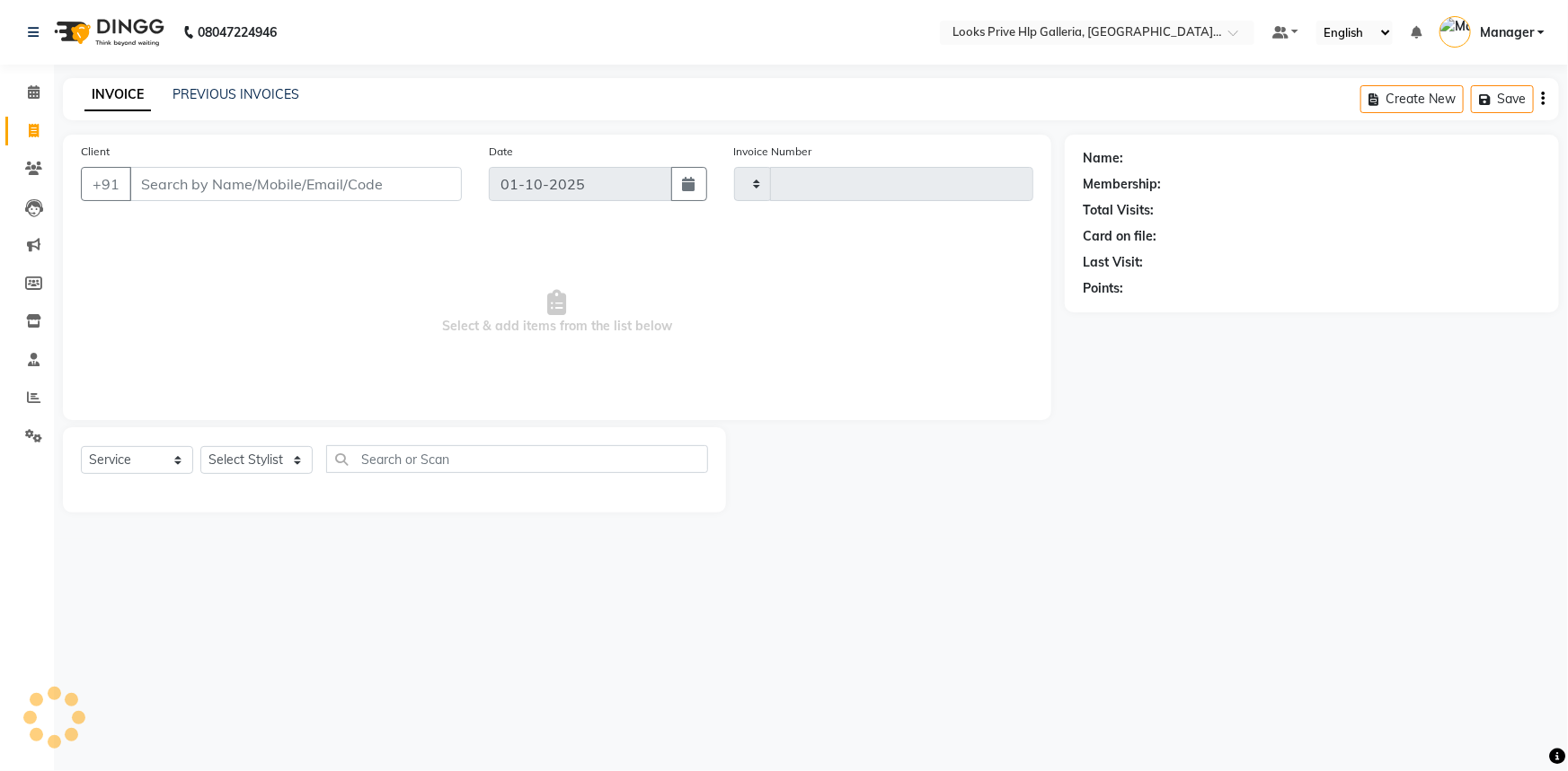
type input "1193"
select select "7937"
click at [32, 90] on icon at bounding box center [34, 91] width 12 height 13
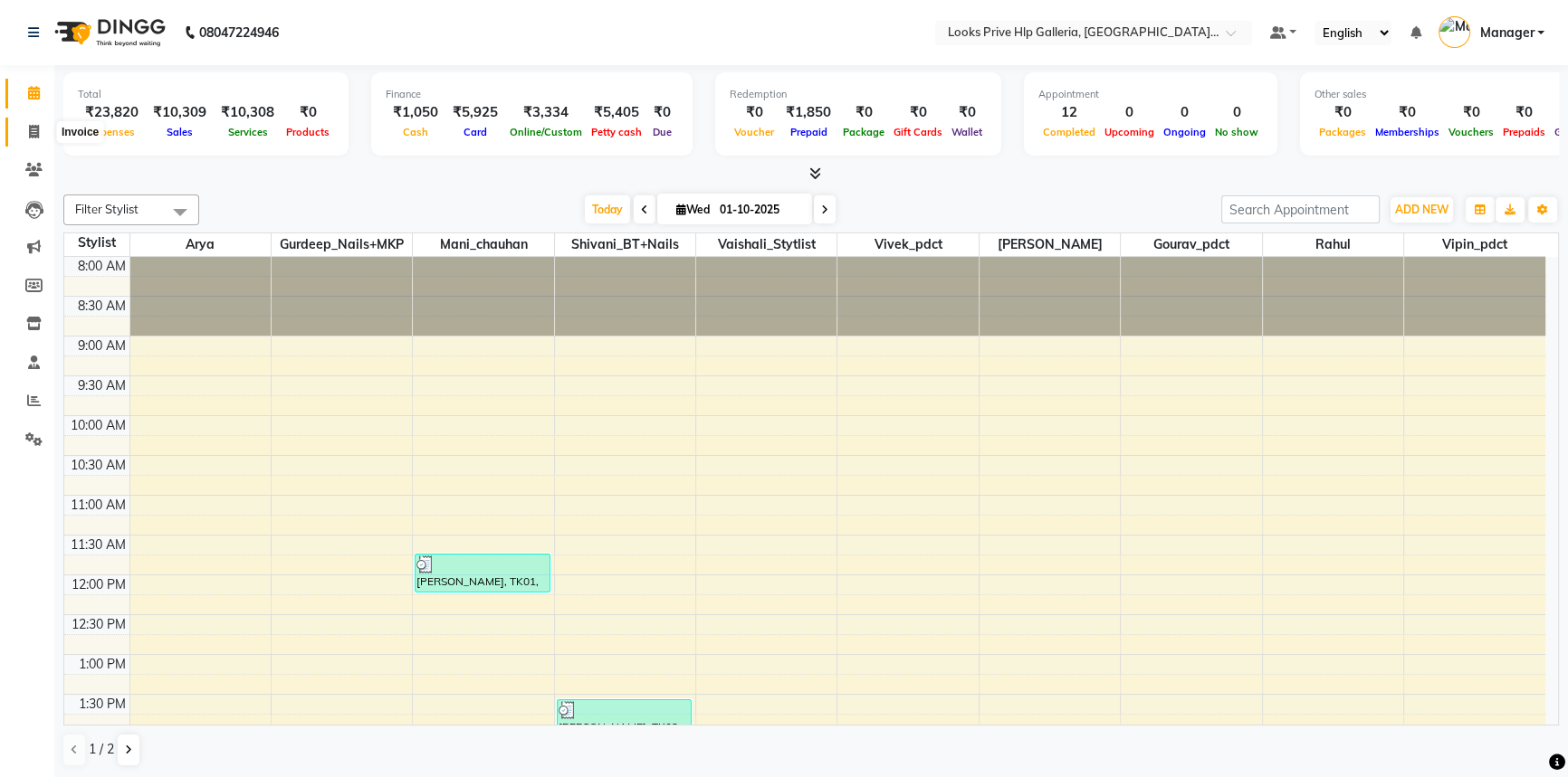
click at [37, 125] on span at bounding box center [34, 132] width 32 height 21
select select "service"
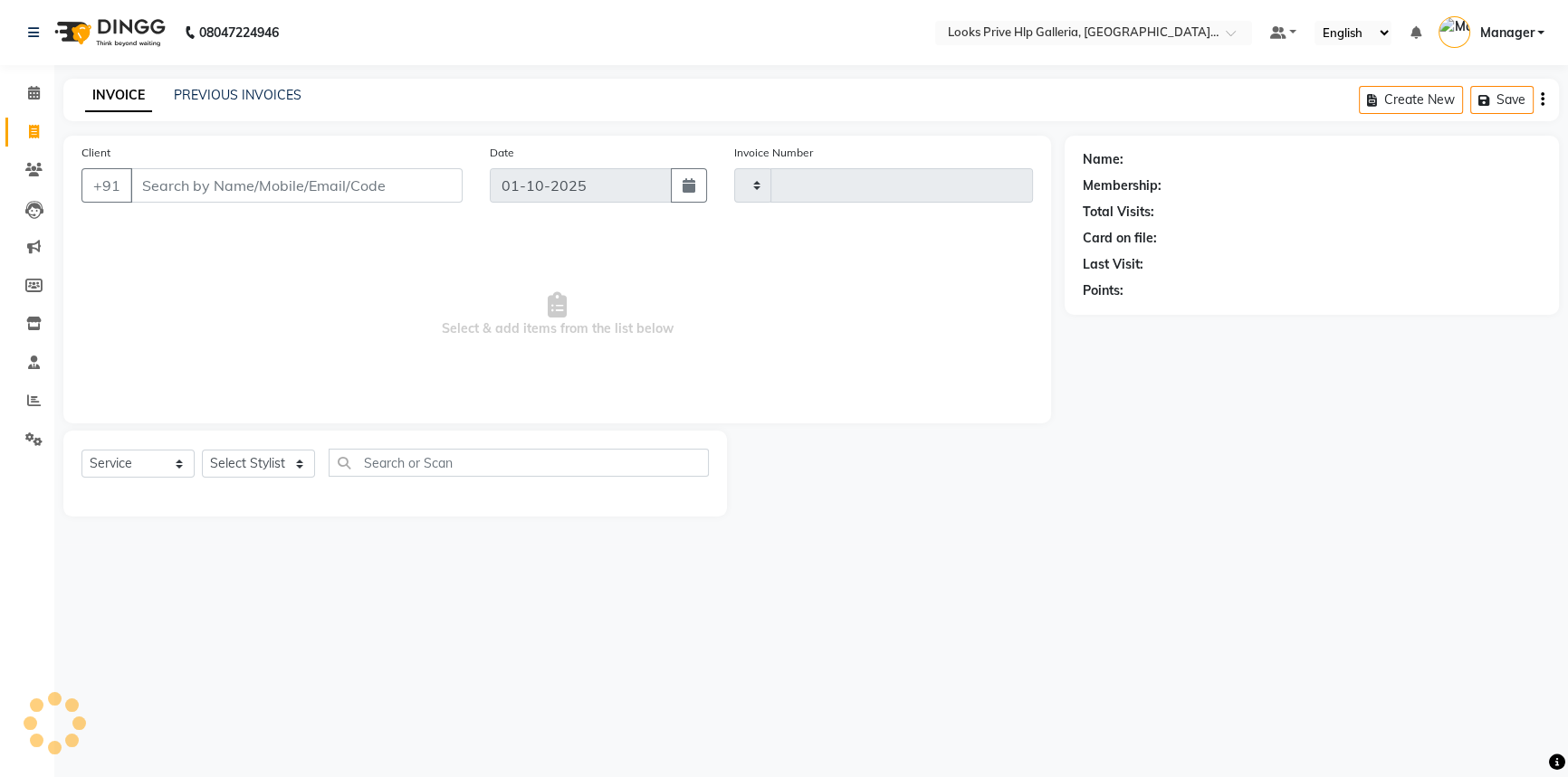
type input "1193"
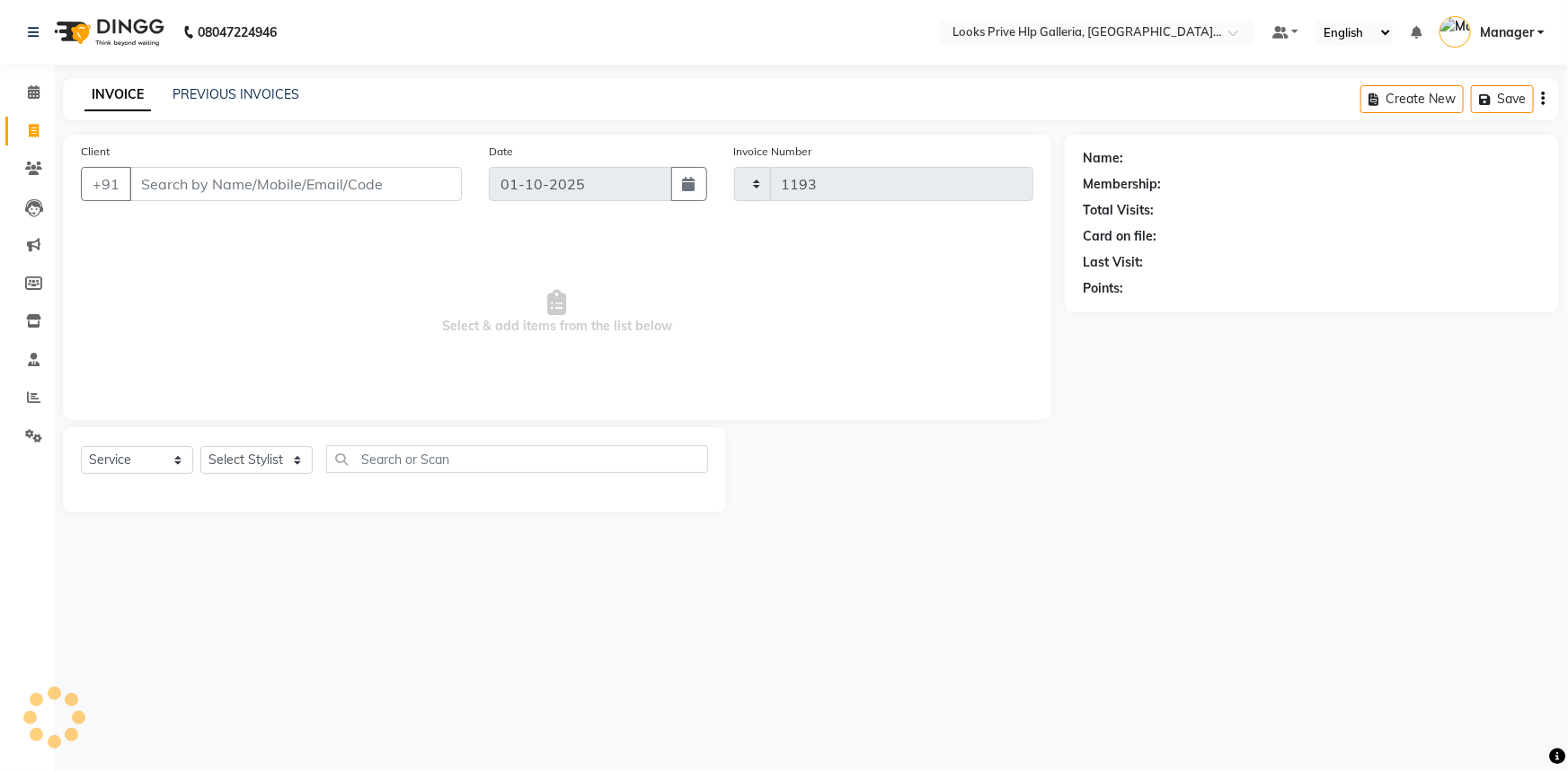
select select "7937"
